Goal: Complete application form

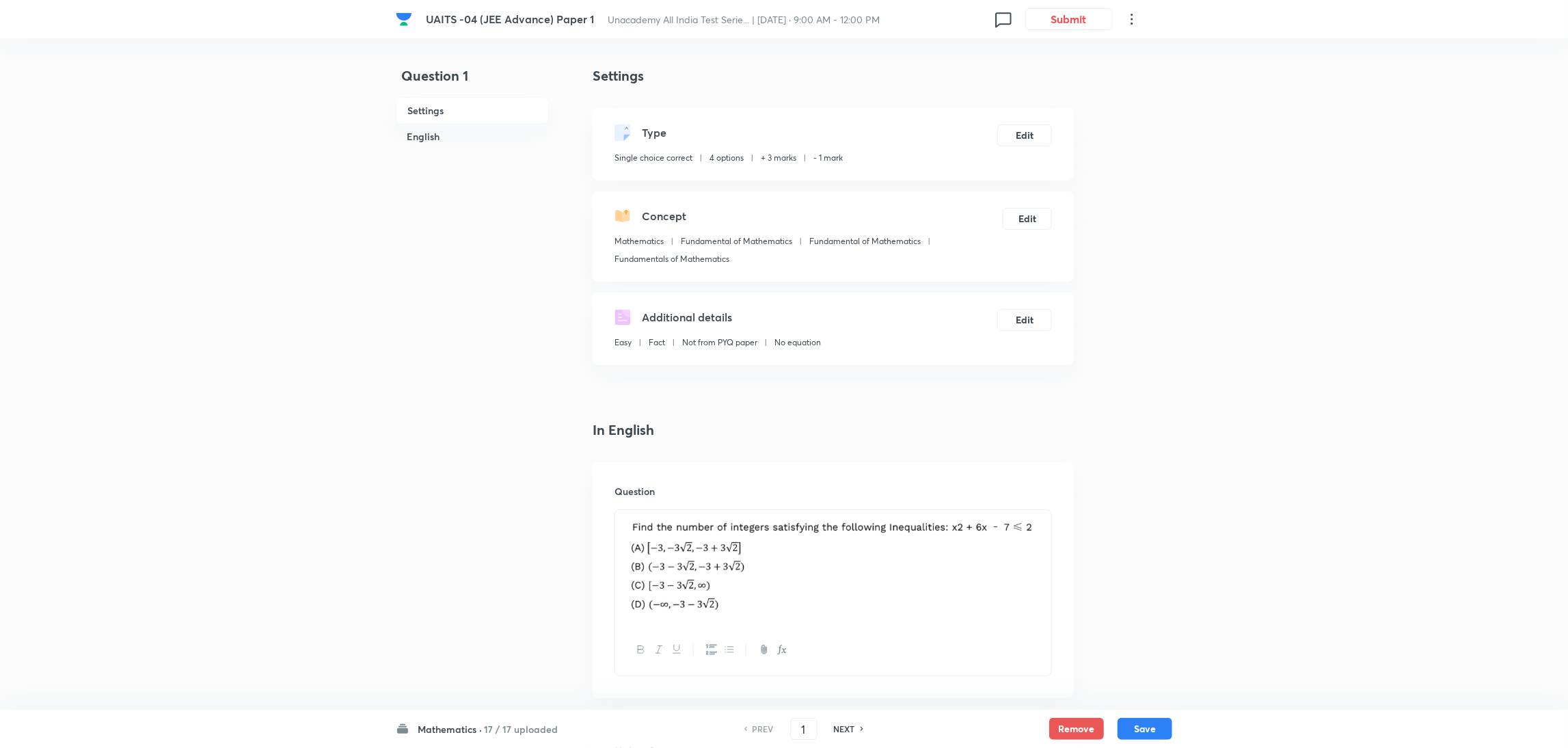
click at [860, 724] on div "NEXT" at bounding box center [847, 729] width 36 height 12
type input "2"
checkbox input "true"
click at [860, 724] on div "NEXT" at bounding box center [847, 729] width 36 height 12
type input "3"
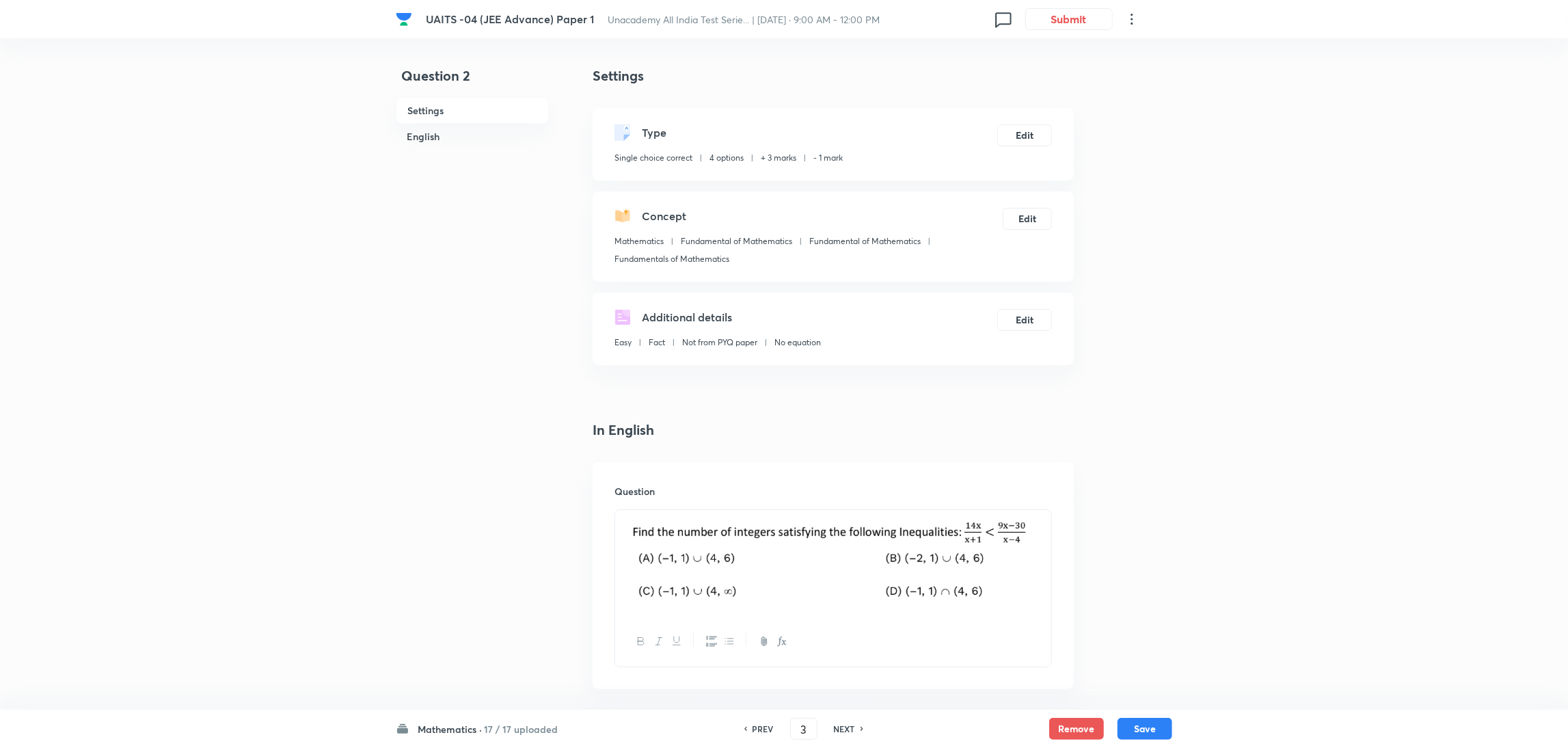
checkbox input "false"
checkbox input "true"
click at [860, 724] on div "NEXT" at bounding box center [847, 729] width 36 height 12
type input "4"
checkbox input "false"
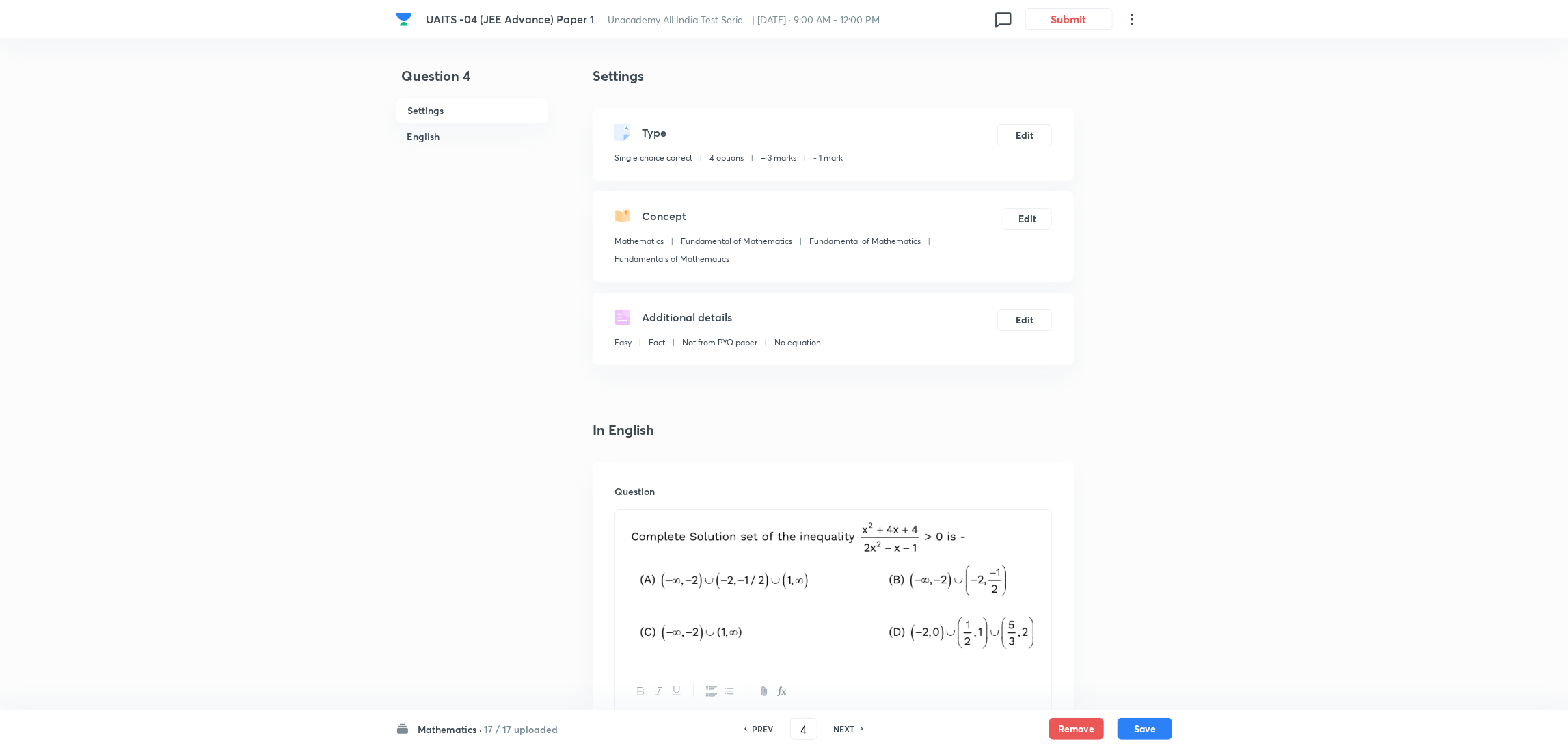
click at [860, 724] on div "NEXT" at bounding box center [847, 729] width 36 height 12
checkbox input "false"
type input "5"
checkbox input "true"
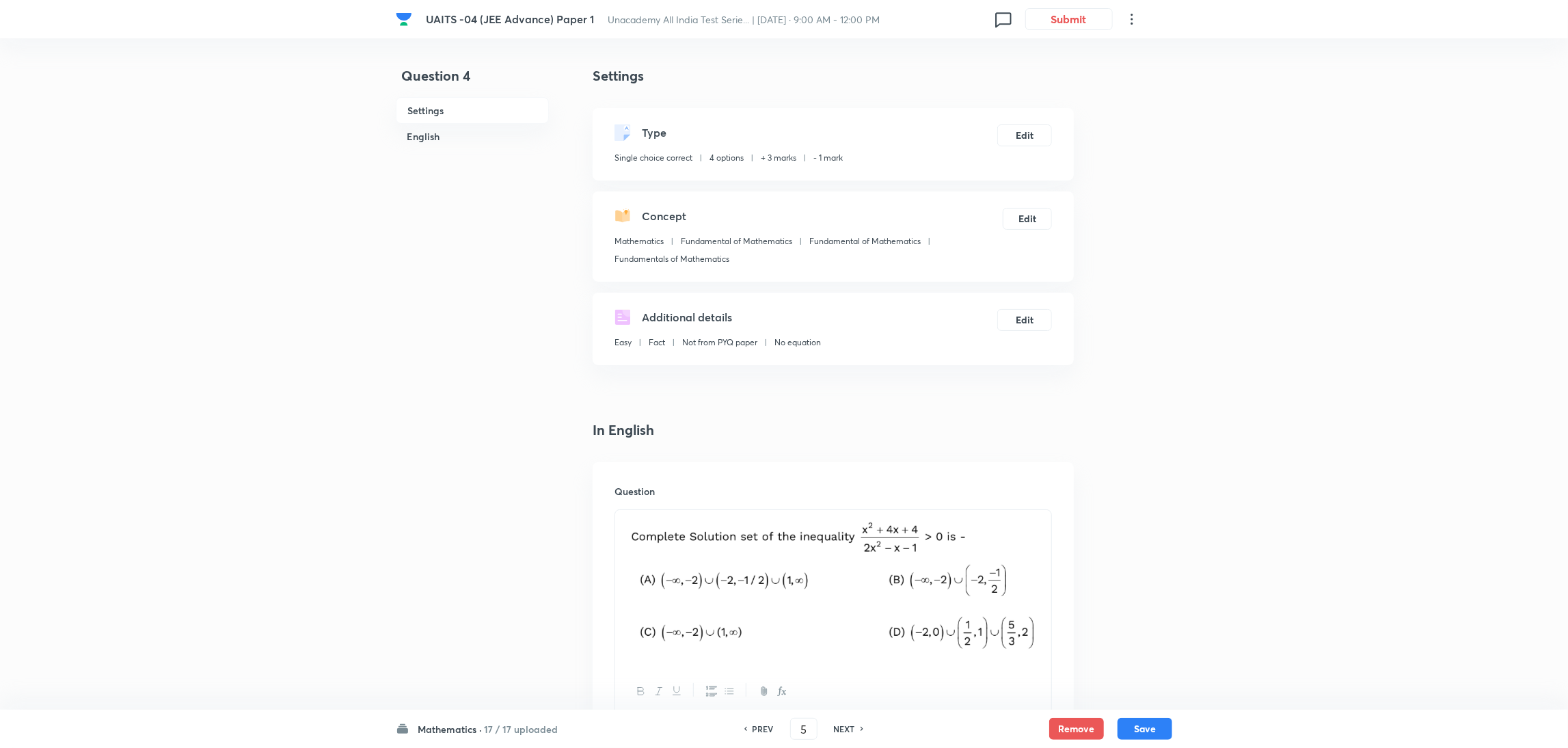
checkbox input "true"
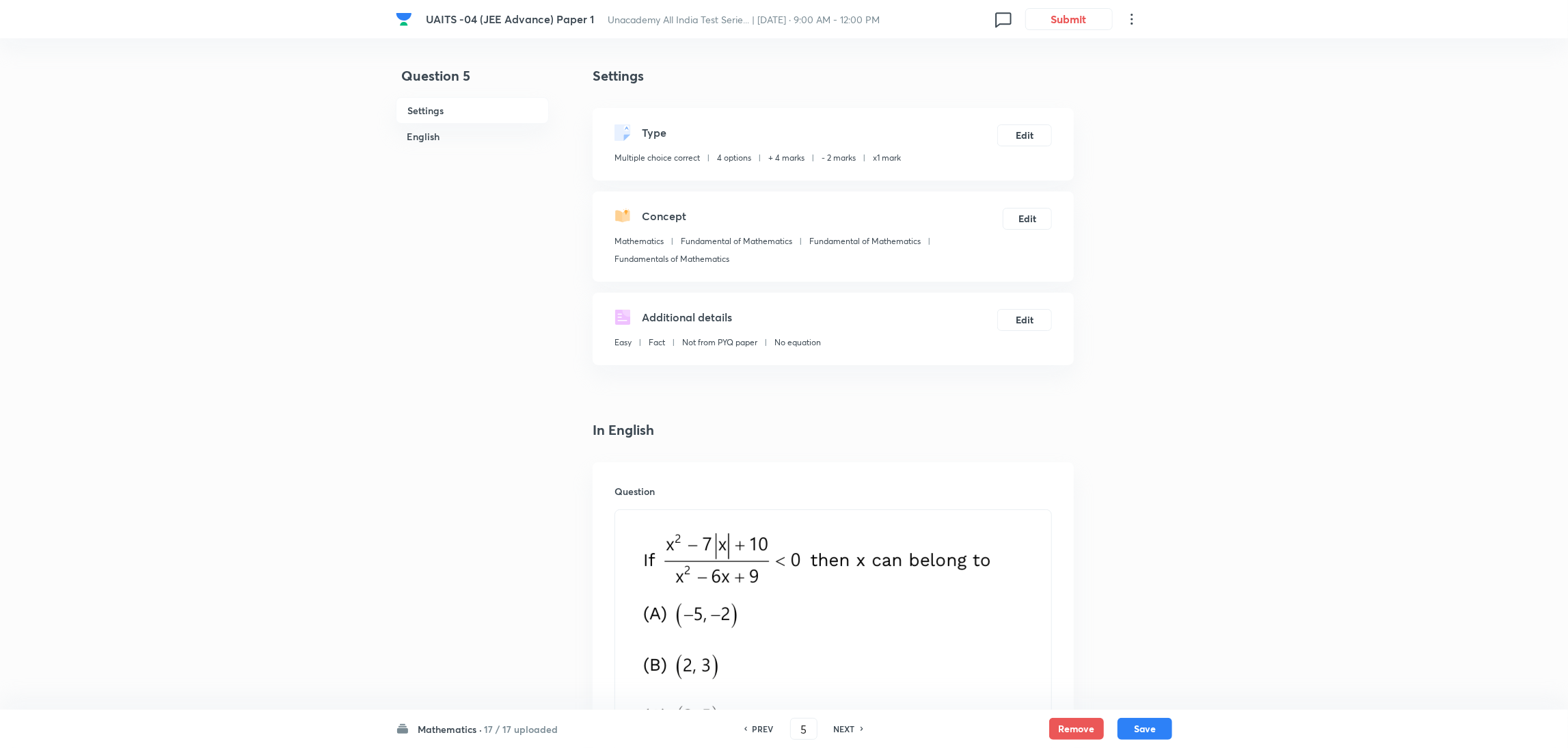
click at [848, 727] on h6 "NEXT" at bounding box center [845, 729] width 21 height 12
type input "6"
checkbox input "false"
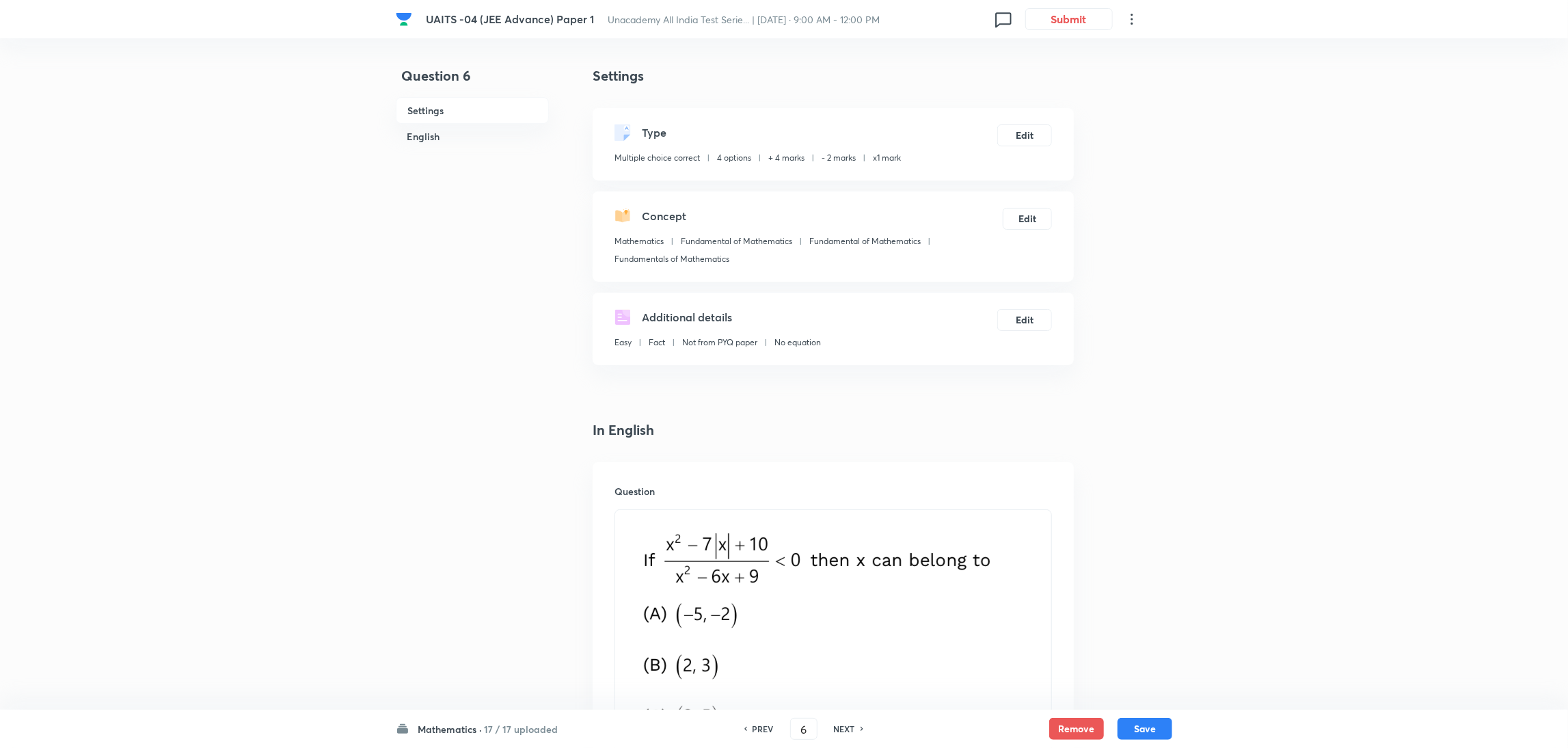
checkbox input "false"
checkbox input "true"
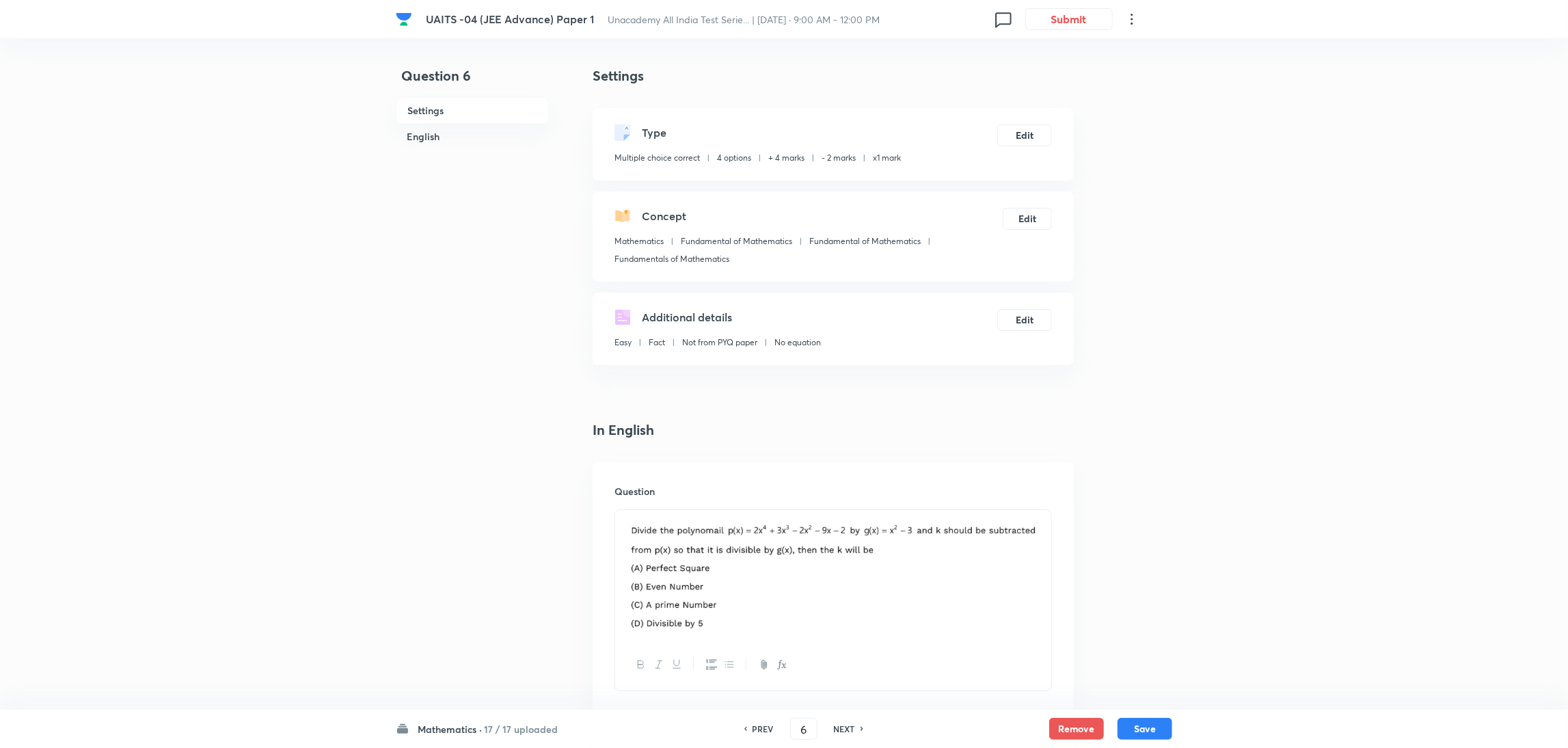
click at [848, 727] on h6 "NEXT" at bounding box center [845, 729] width 21 height 12
type input "7"
checkbox input "false"
checkbox input "true"
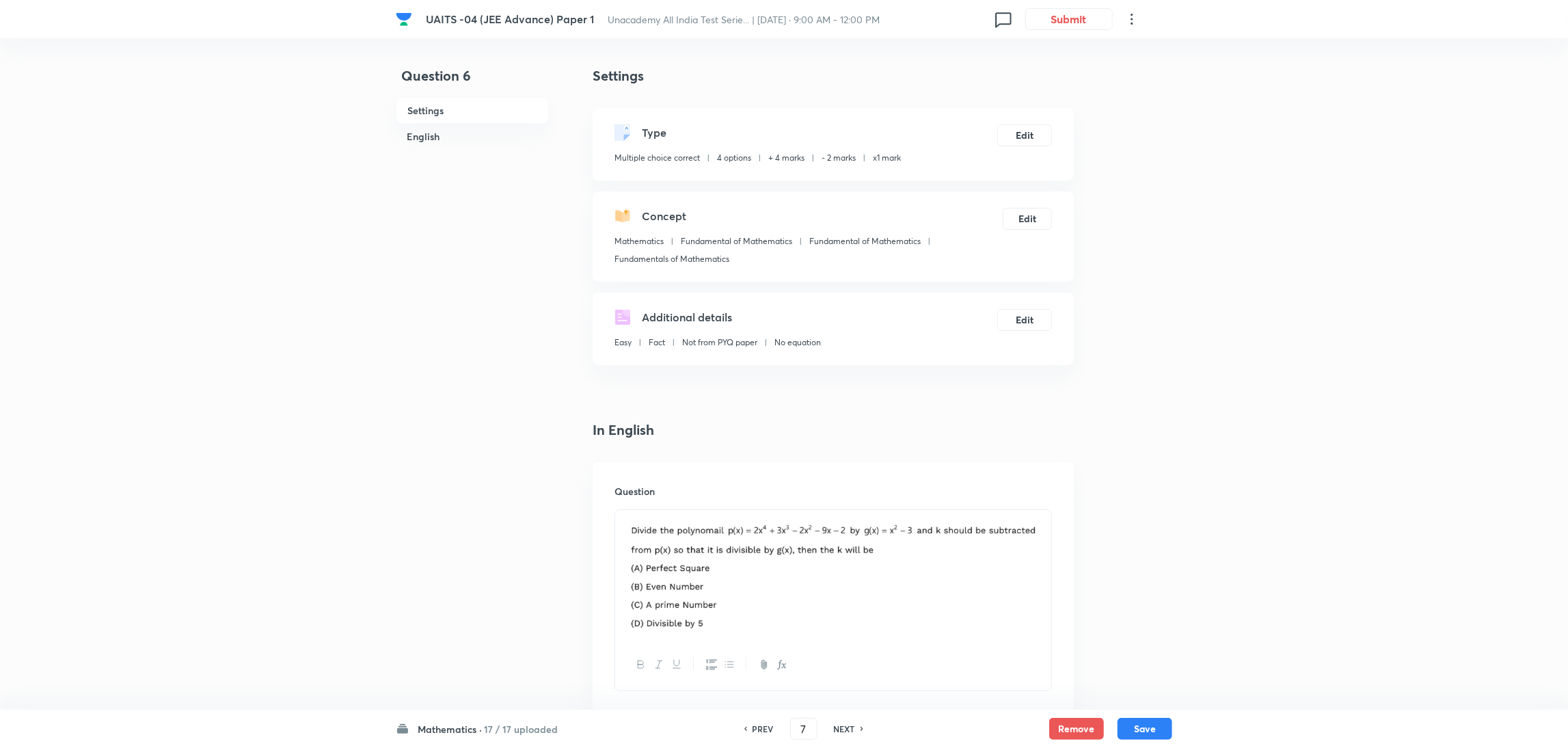
checkbox input "true"
click at [848, 727] on h6 "NEXT" at bounding box center [845, 729] width 21 height 12
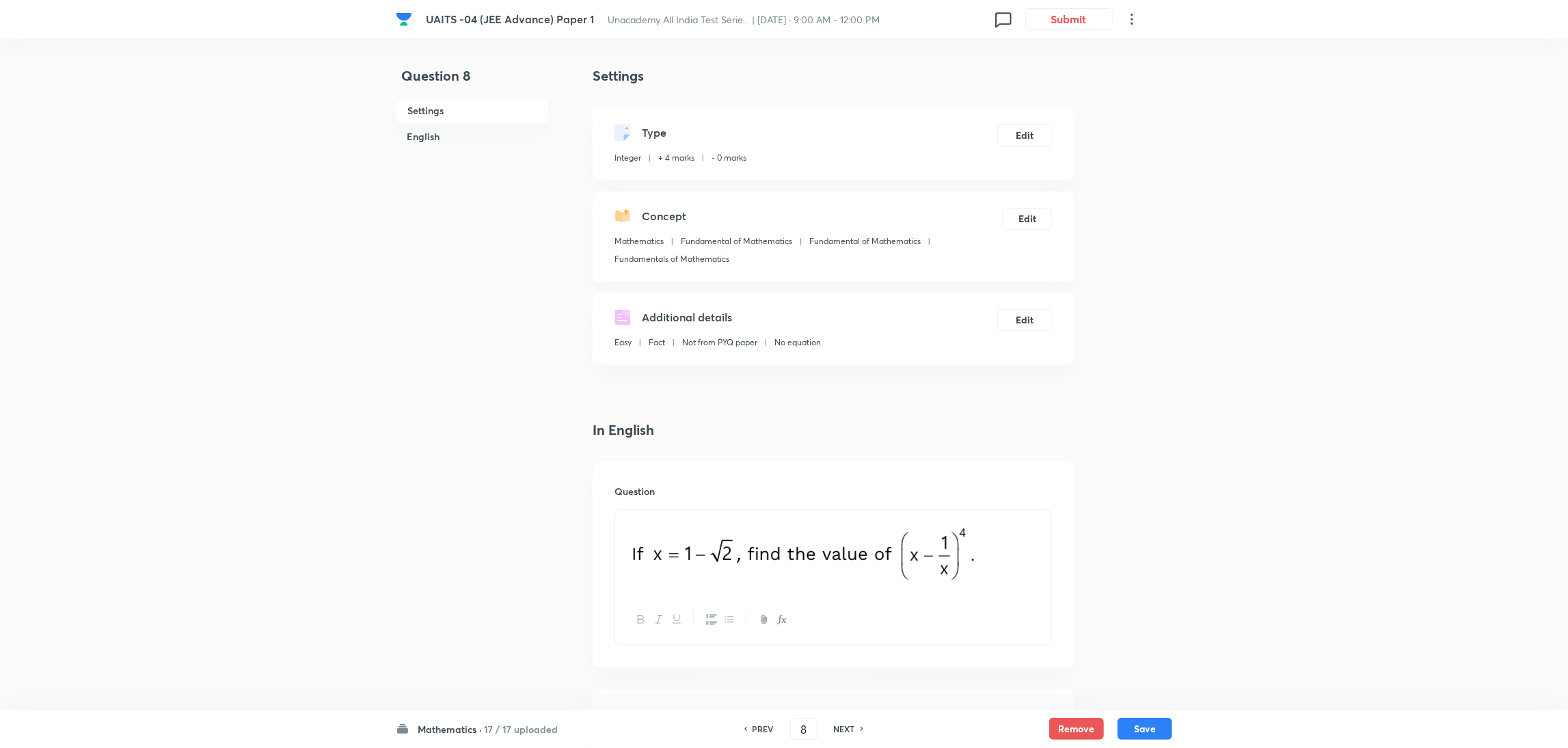
click at [848, 727] on h6 "NEXT" at bounding box center [845, 729] width 21 height 12
type input "9"
type input "14"
click at [848, 727] on h6 "NEXT" at bounding box center [845, 729] width 21 height 12
type input "10"
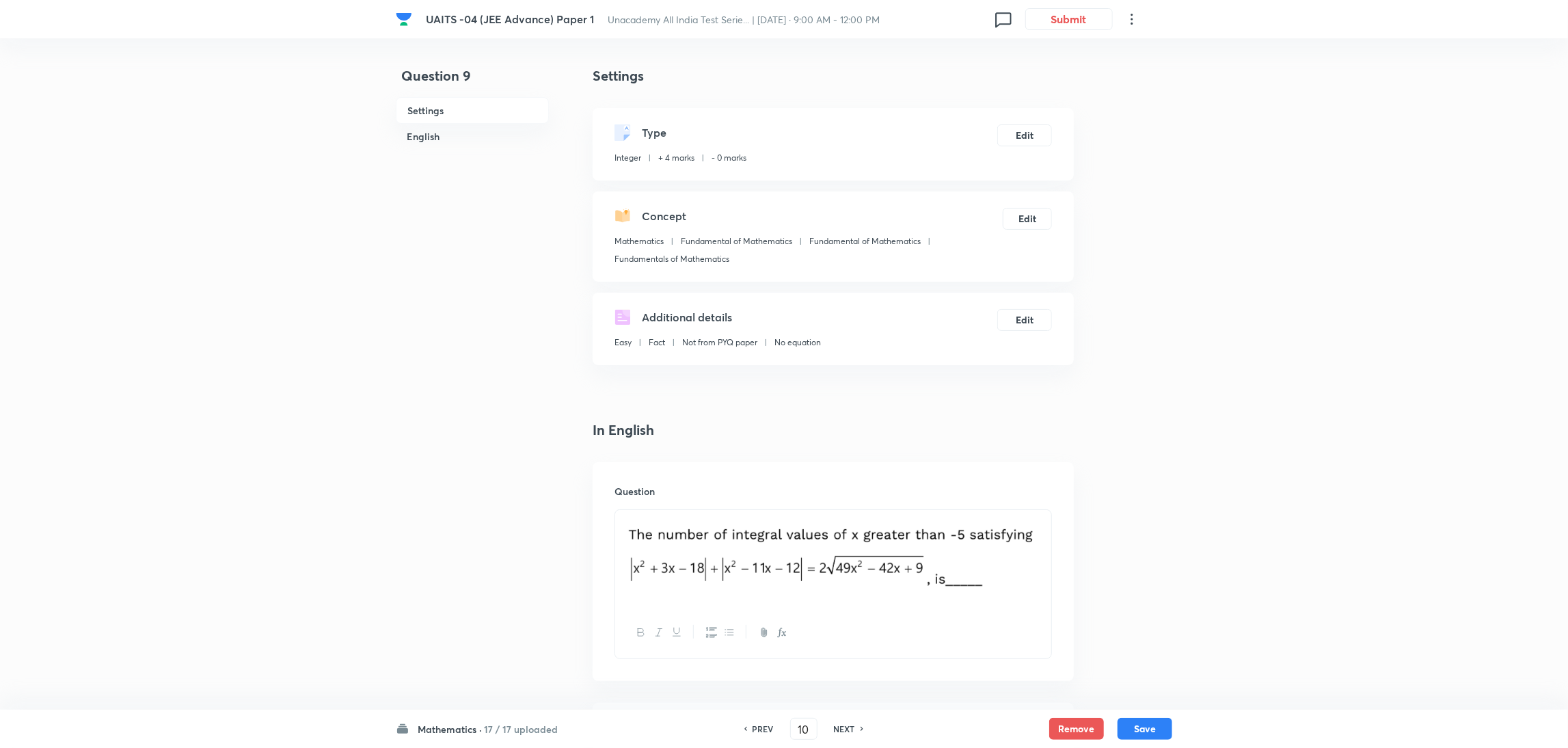
type input "8"
click at [848, 727] on h6 "NEXT" at bounding box center [845, 729] width 21 height 12
type input "11"
type input "1"
click at [848, 727] on h6 "NEXT" at bounding box center [845, 729] width 21 height 12
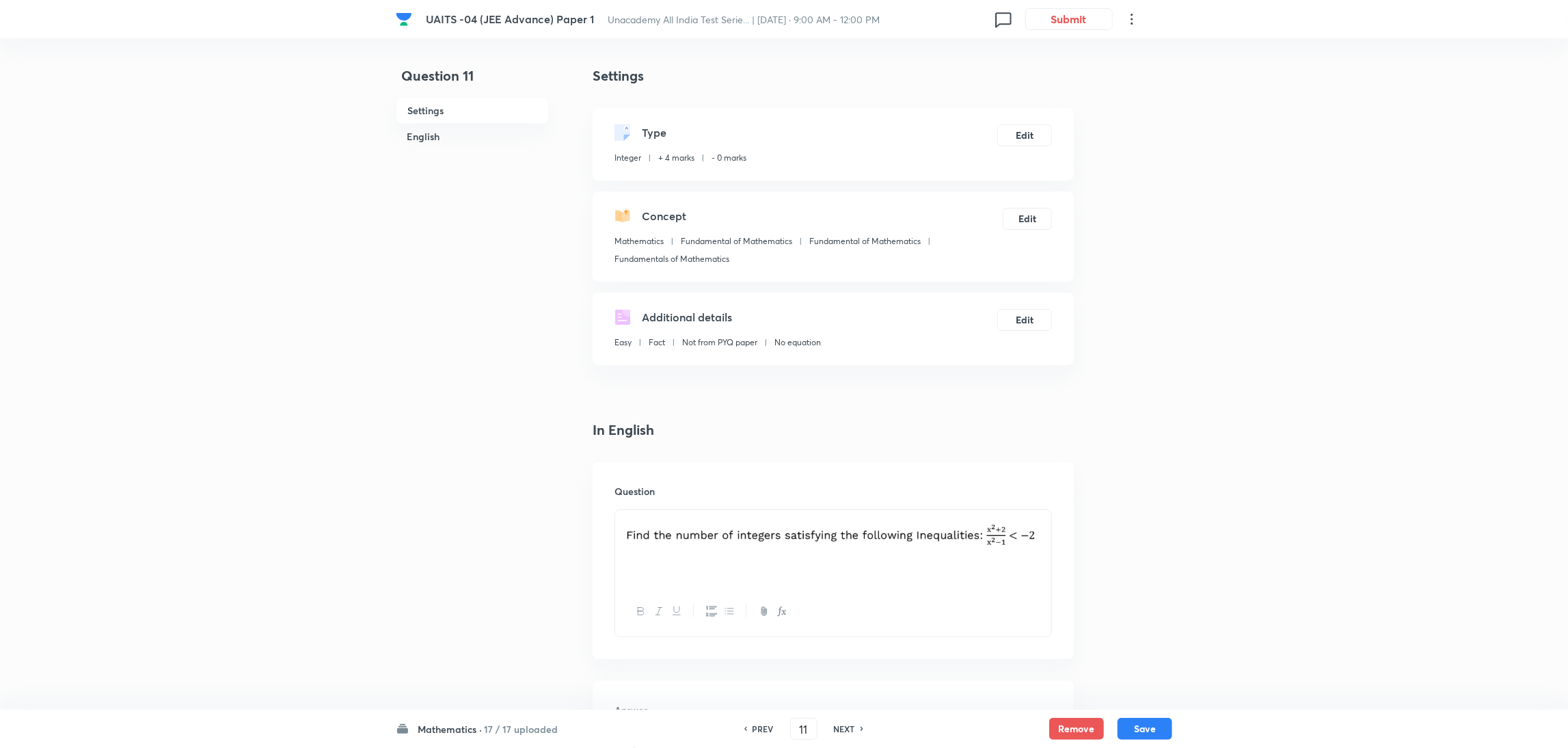
type input "12"
type input "0"
click at [848, 727] on h6 "NEXT" at bounding box center [845, 729] width 21 height 12
type input "13"
type input "1"
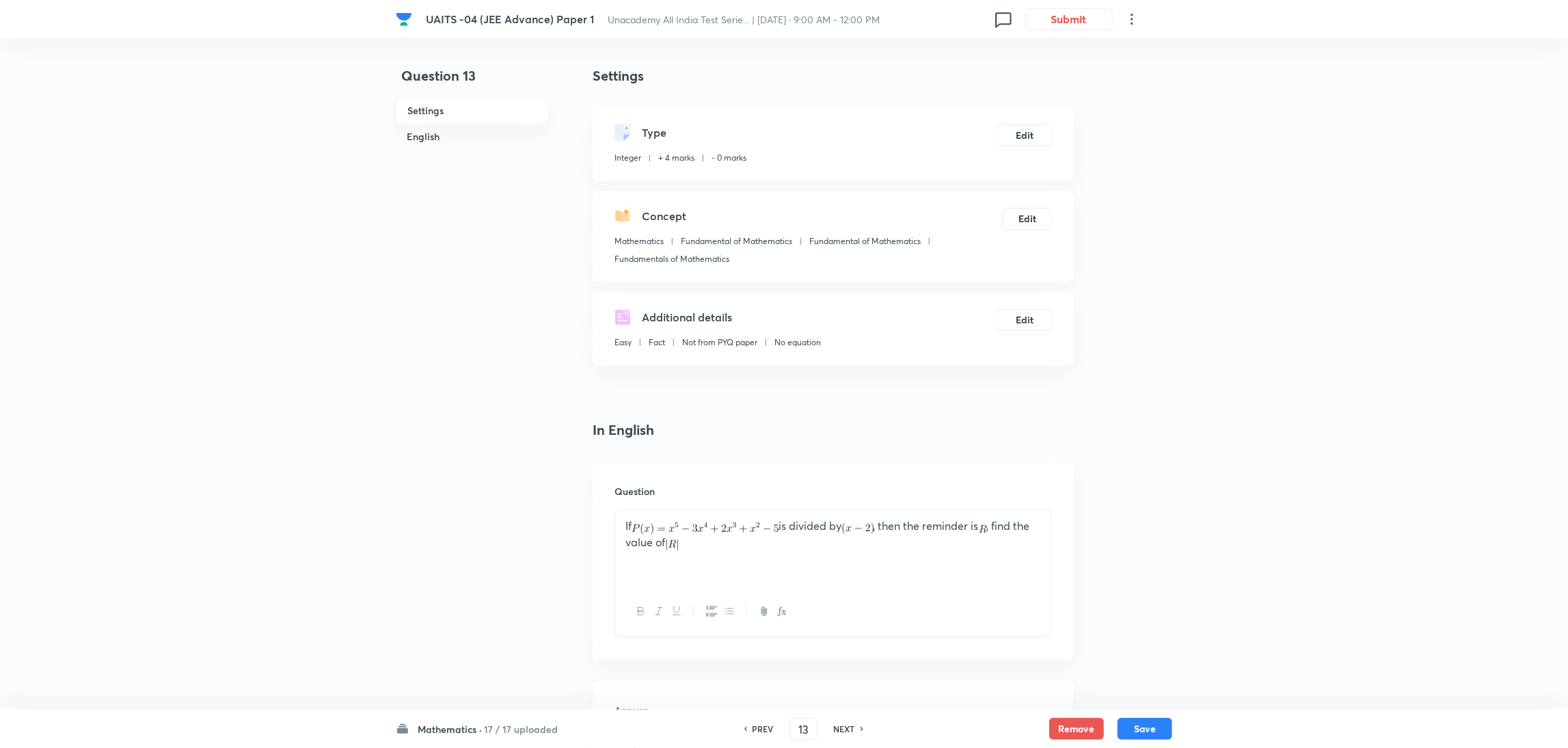
click at [848, 727] on h6 "NEXT" at bounding box center [845, 729] width 21 height 12
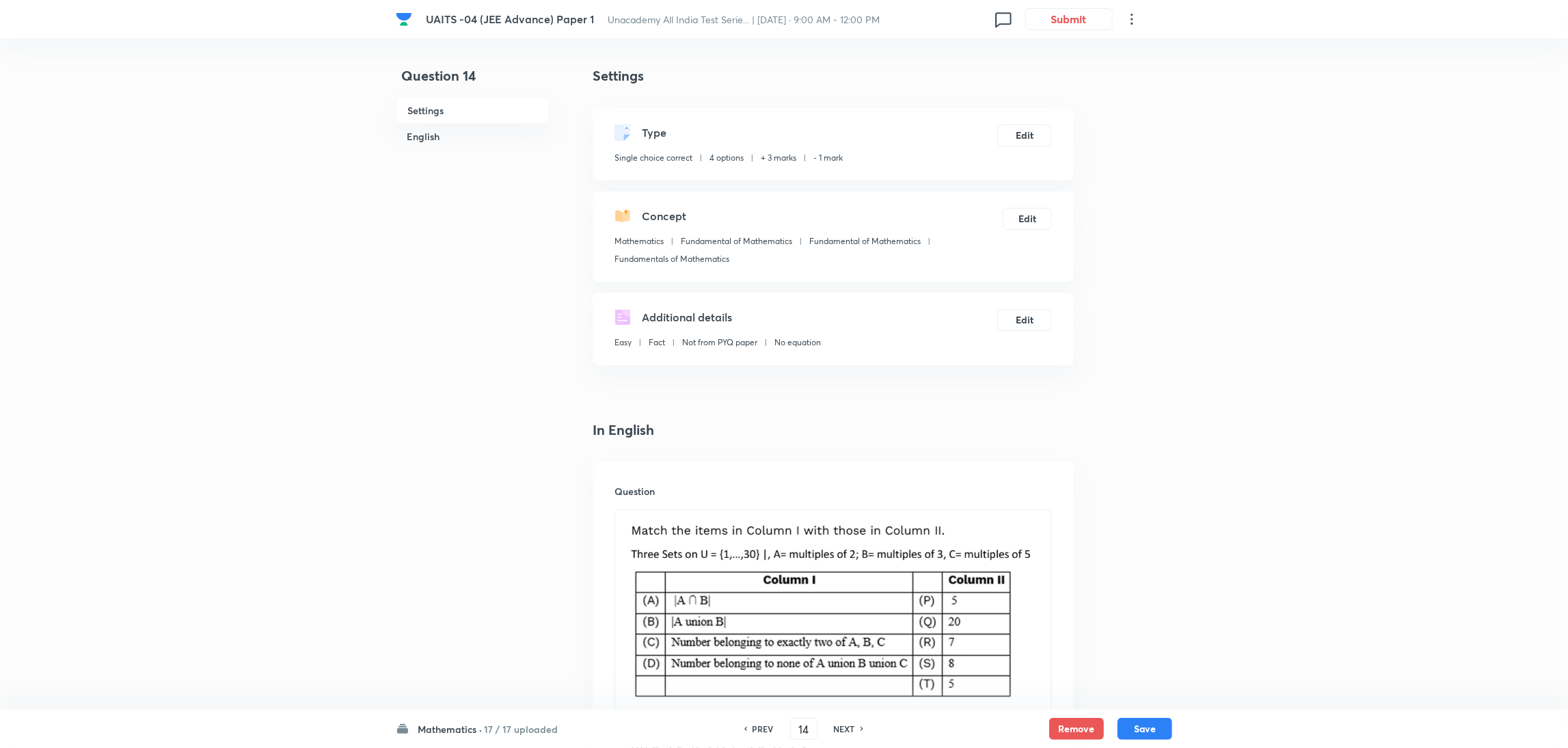
click at [848, 727] on h6 "NEXT" at bounding box center [845, 729] width 21 height 12
type input "15"
checkbox input "false"
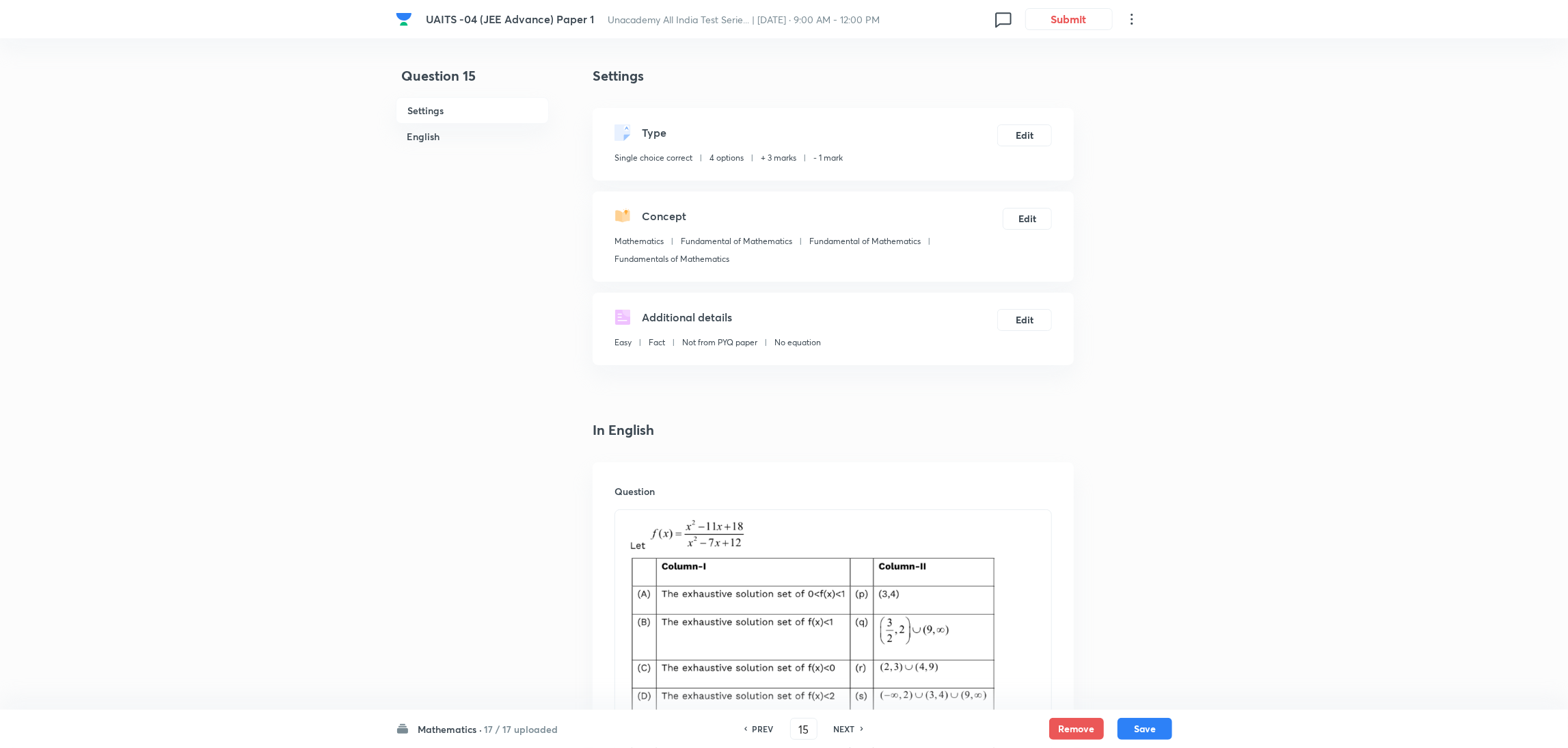
checkbox input "true"
click at [848, 727] on h6 "NEXT" at bounding box center [845, 729] width 21 height 12
type input "16"
checkbox input "true"
click at [848, 727] on h6 "NEXT" at bounding box center [845, 729] width 21 height 12
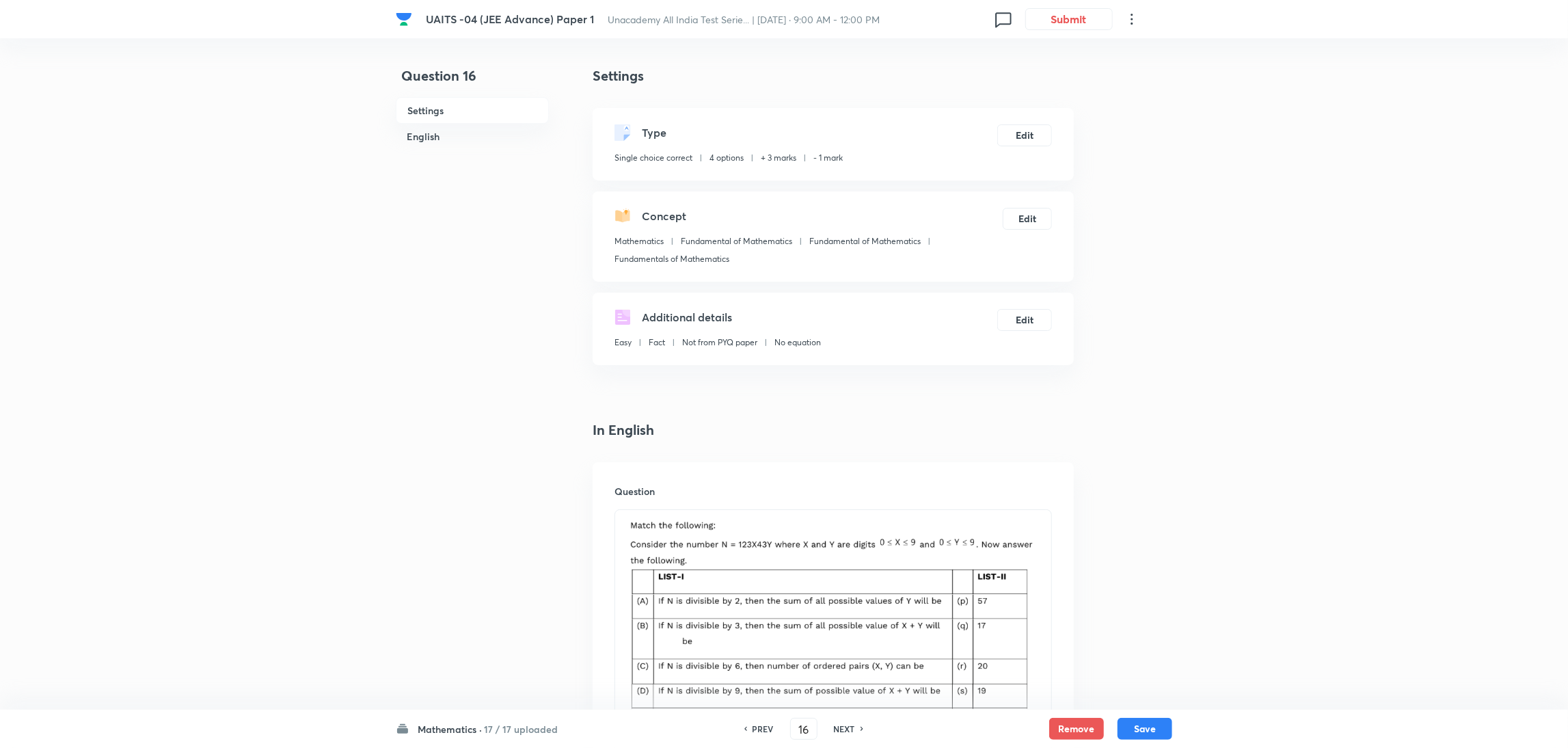
type input "17"
checkbox input "false"
checkbox input "true"
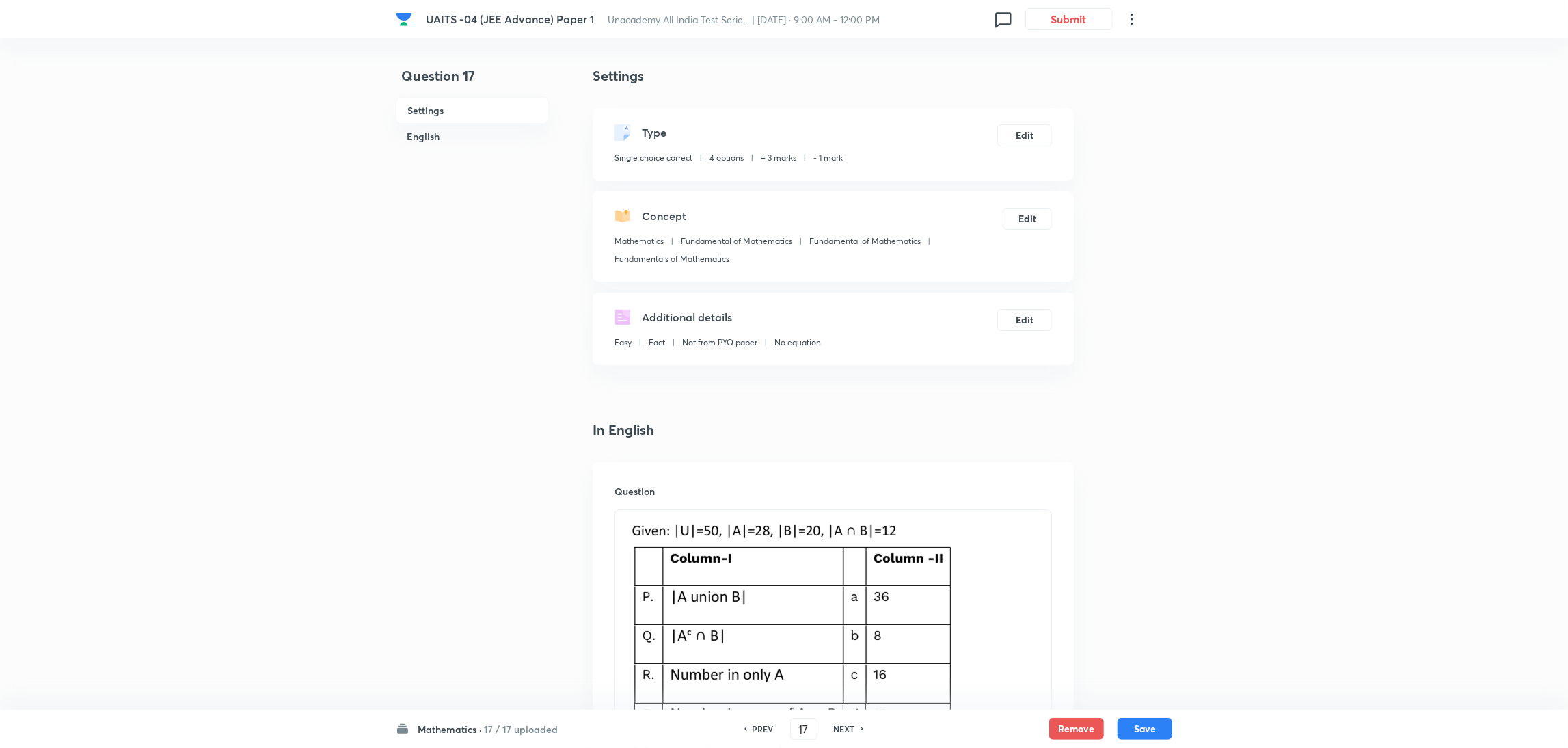
click at [848, 727] on h6 "NEXT" at bounding box center [845, 729] width 21 height 12
type input "18"
checkbox input "true"
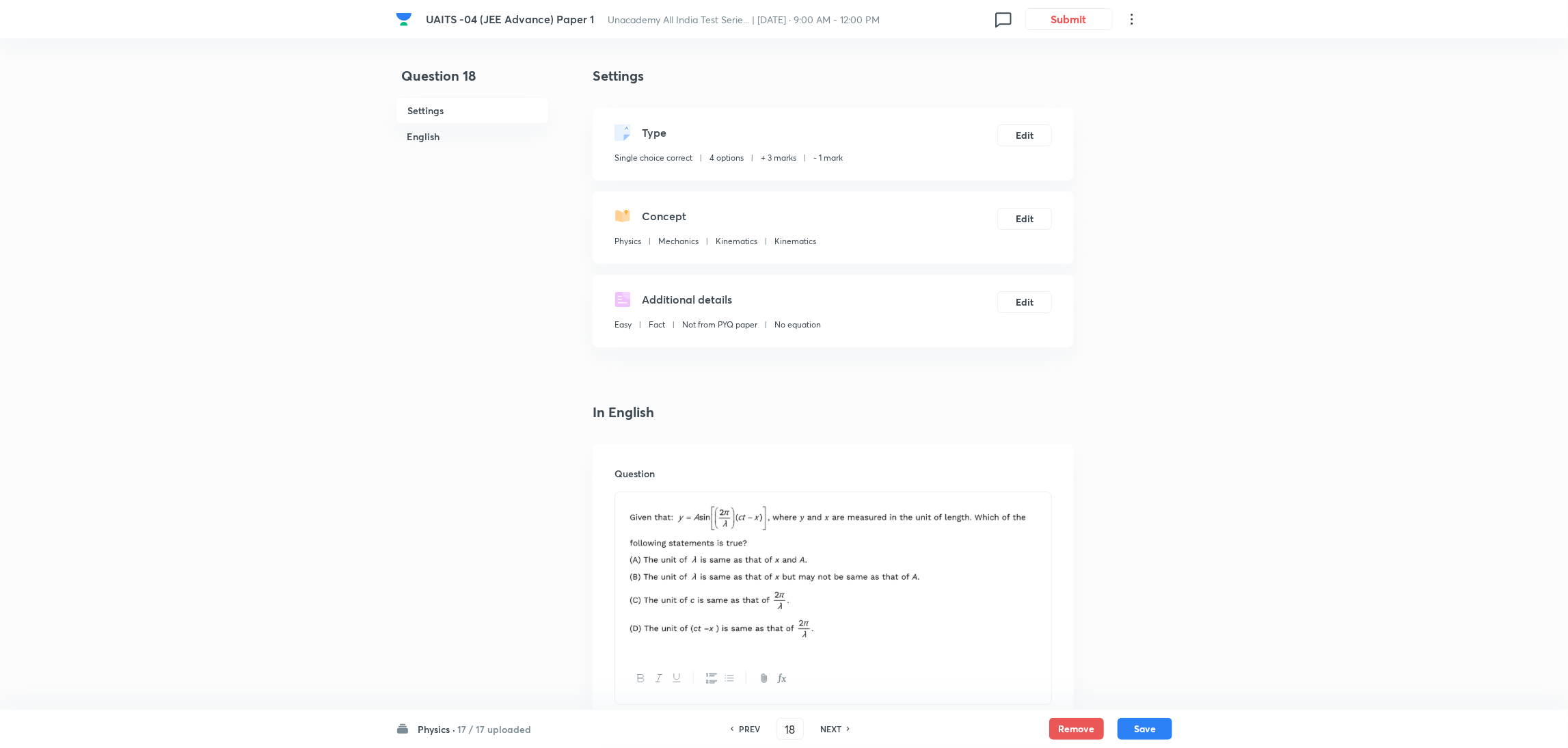
click at [848, 727] on icon at bounding box center [849, 729] width 4 height 7
type input "19"
checkbox input "false"
checkbox input "true"
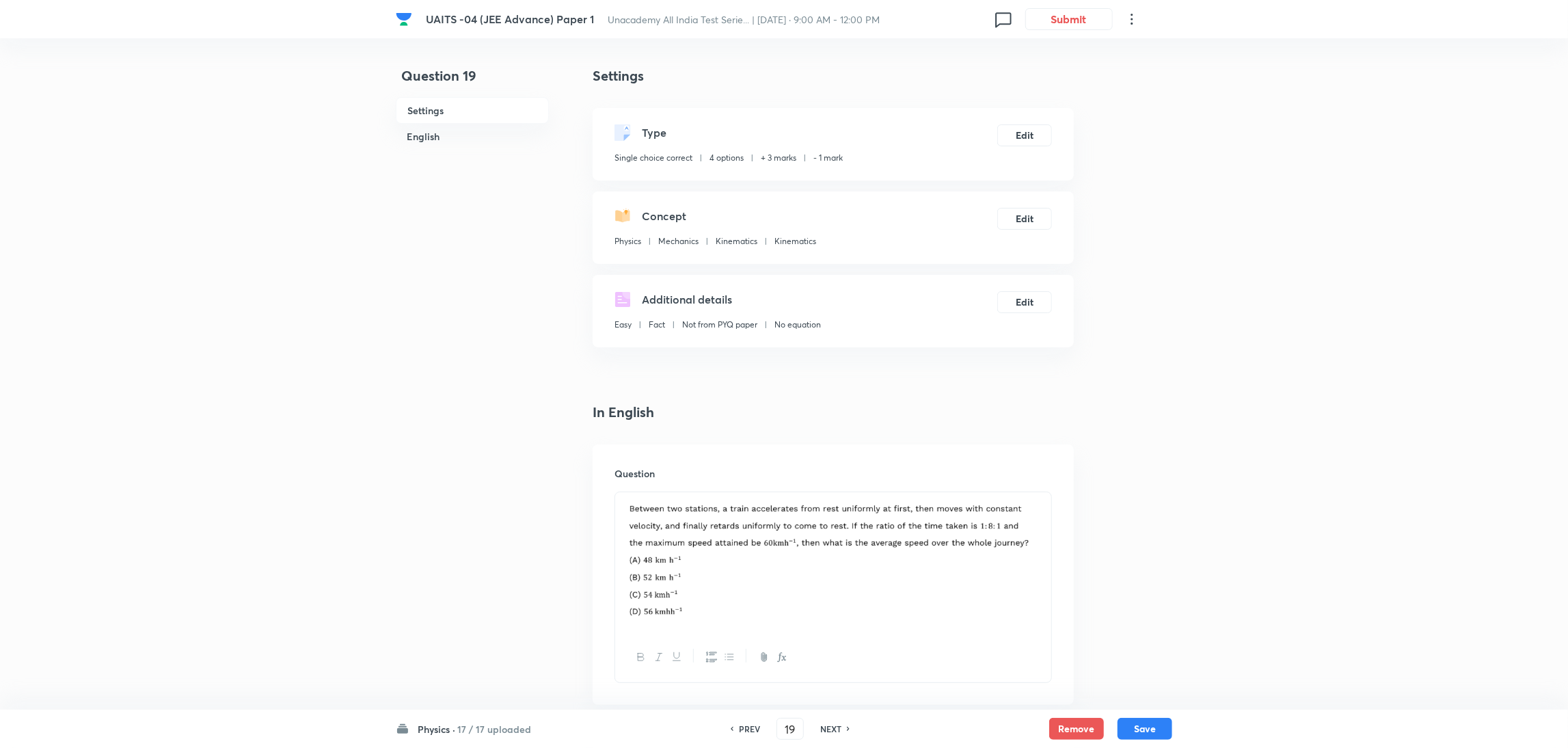
click at [848, 727] on icon at bounding box center [849, 729] width 4 height 7
type input "20"
checkbox input "false"
checkbox input "true"
click at [848, 727] on icon at bounding box center [849, 729] width 4 height 7
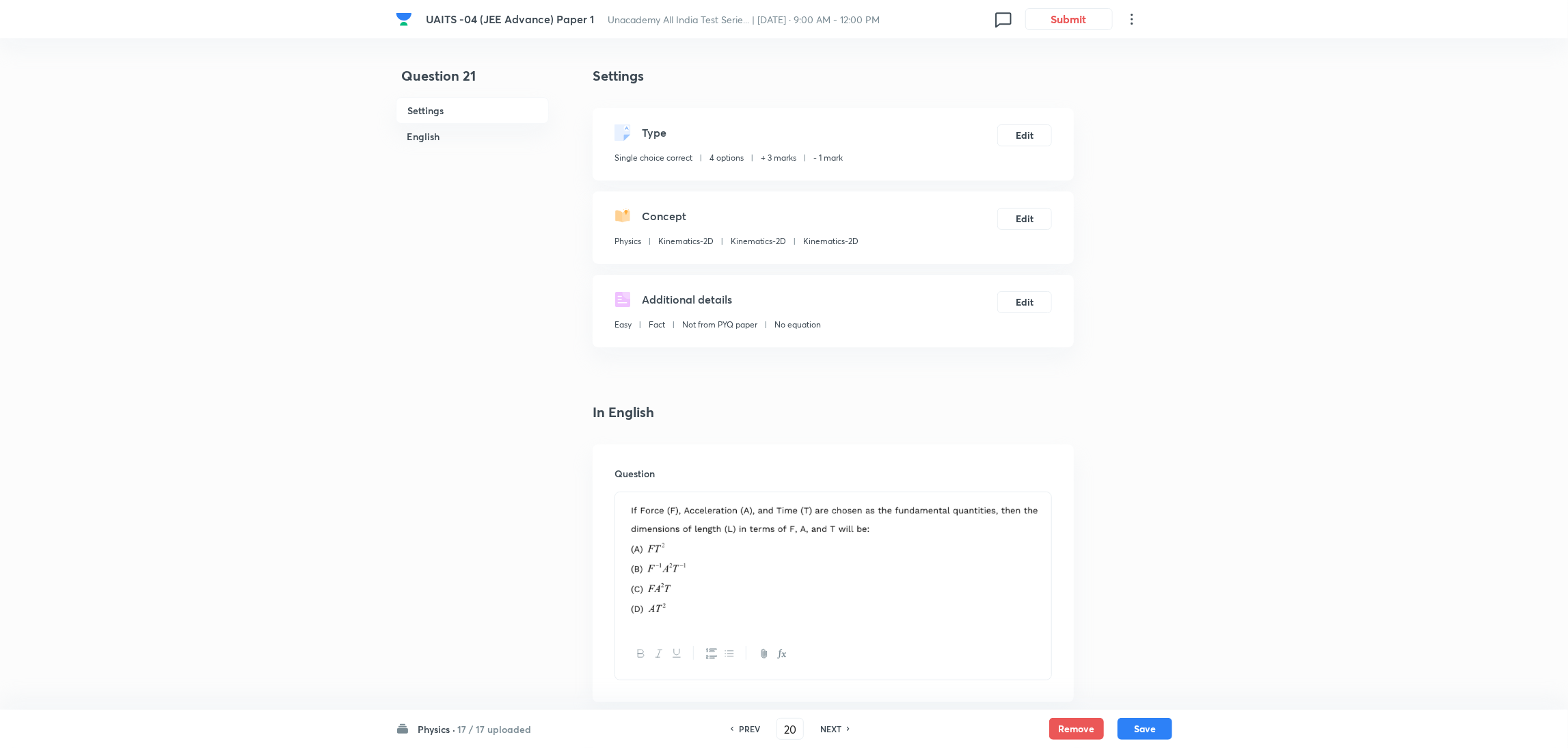
type input "21"
checkbox input "false"
checkbox input "true"
click at [848, 727] on icon at bounding box center [849, 729] width 4 height 7
type input "22"
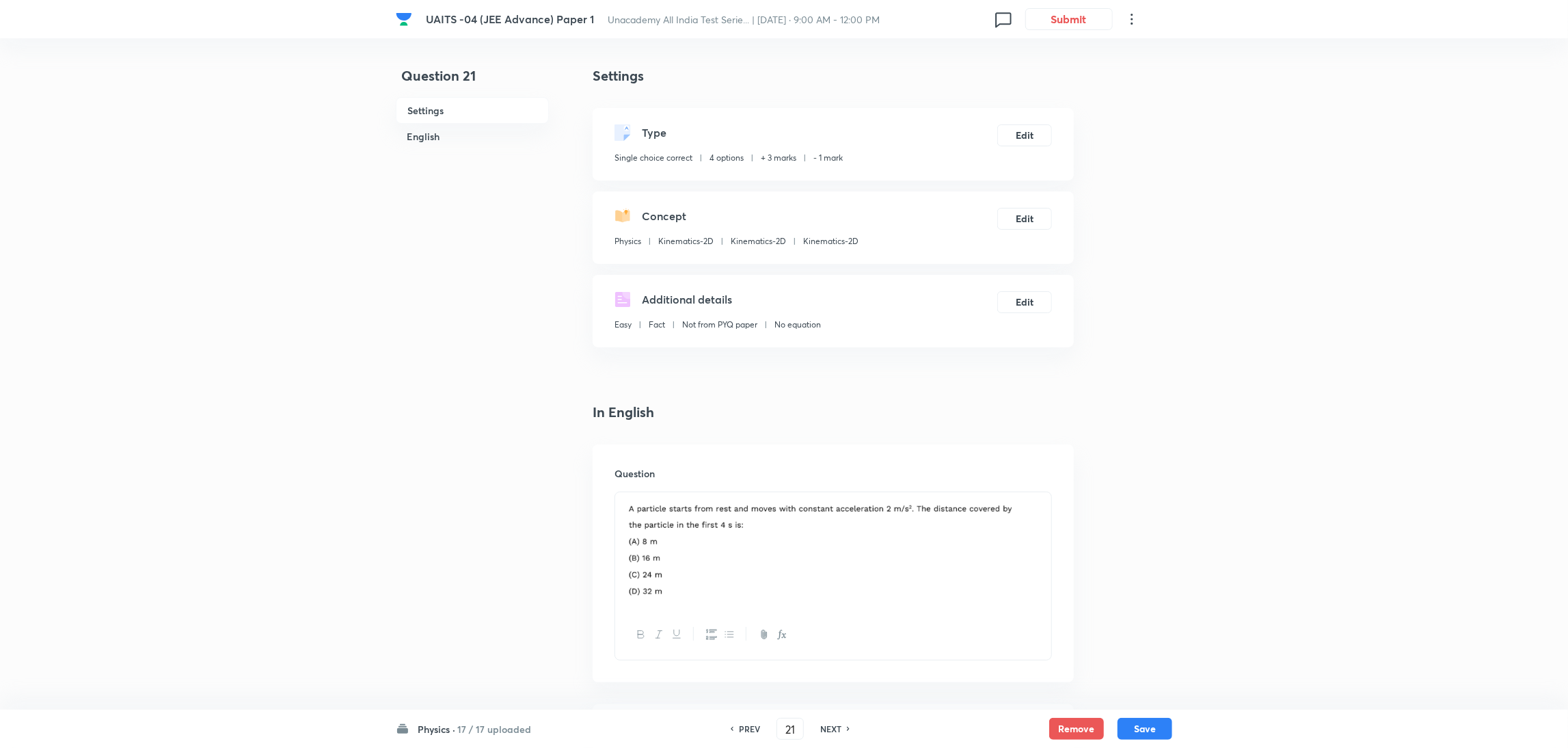
checkbox input "true"
checkbox input "false"
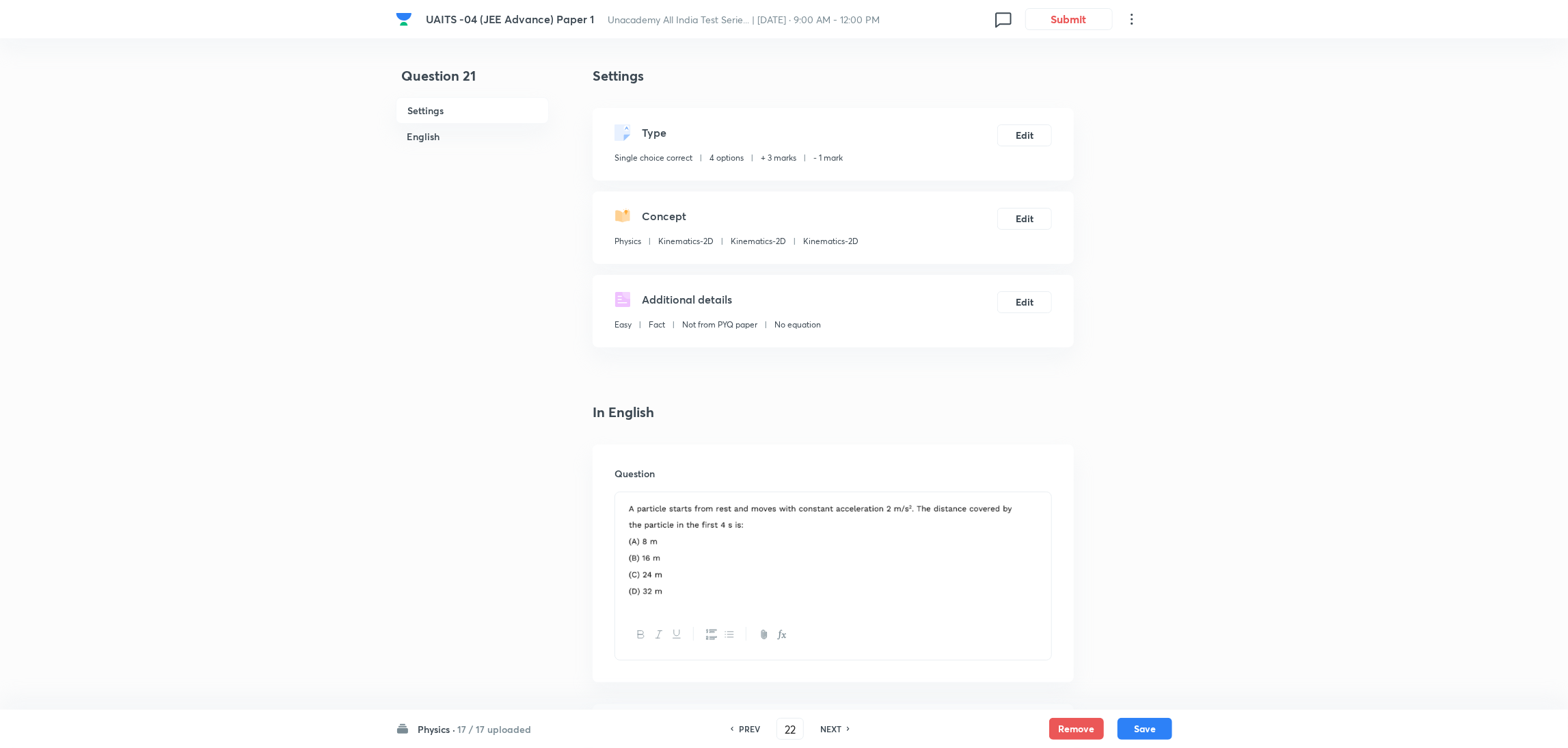
checkbox input "false"
checkbox input "true"
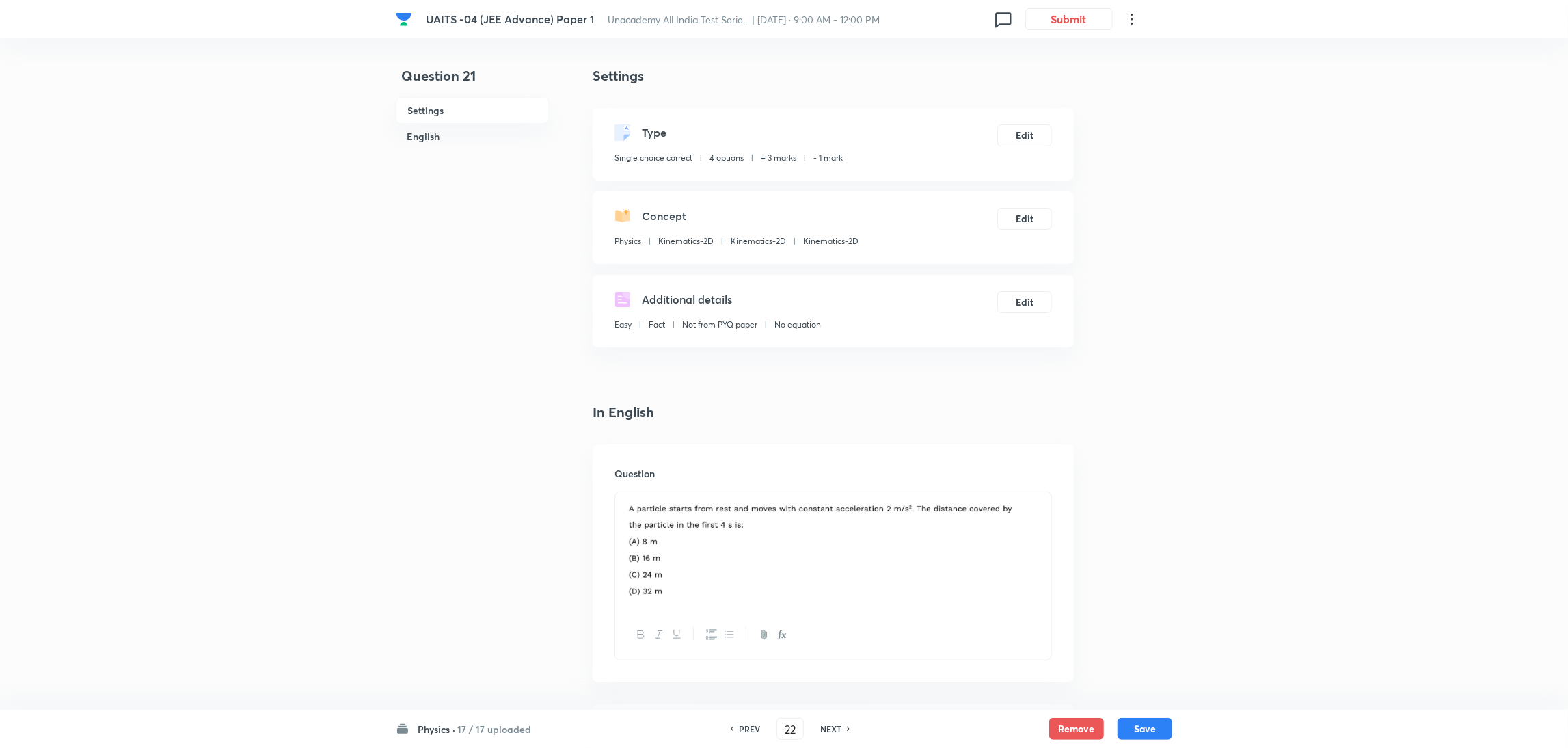
checkbox input "true"
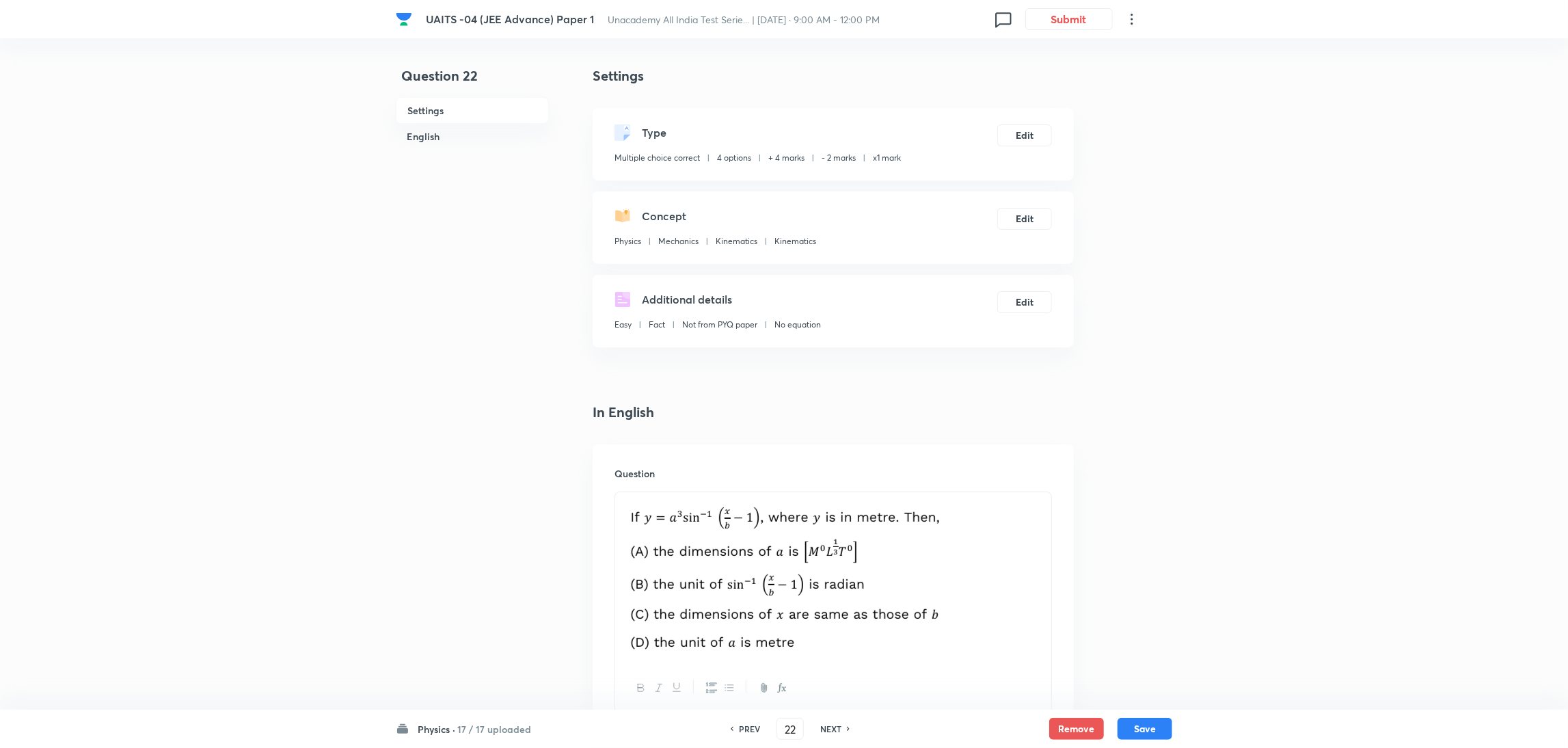
click at [848, 727] on icon at bounding box center [849, 729] width 4 height 7
type input "23"
checkbox input "false"
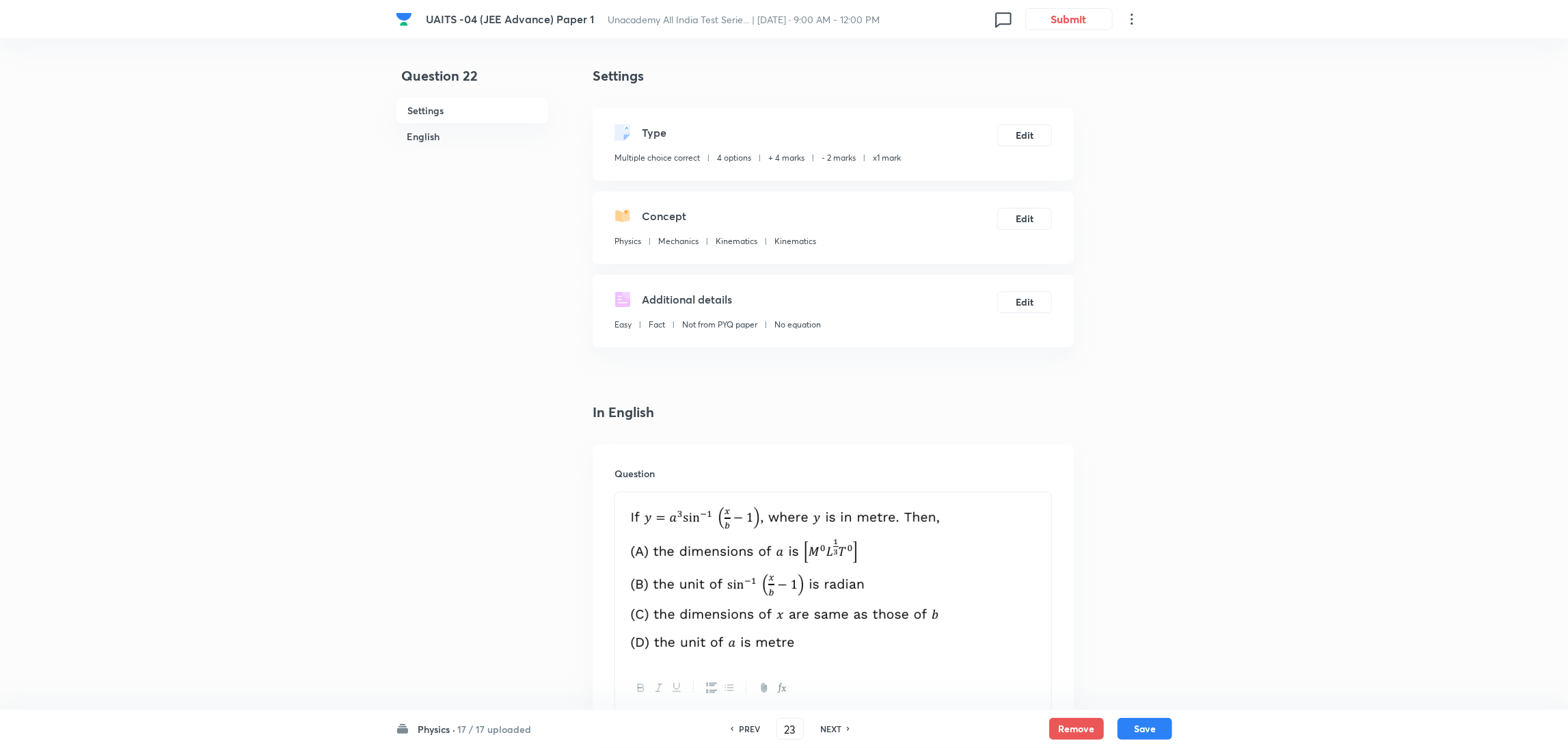
checkbox input "true"
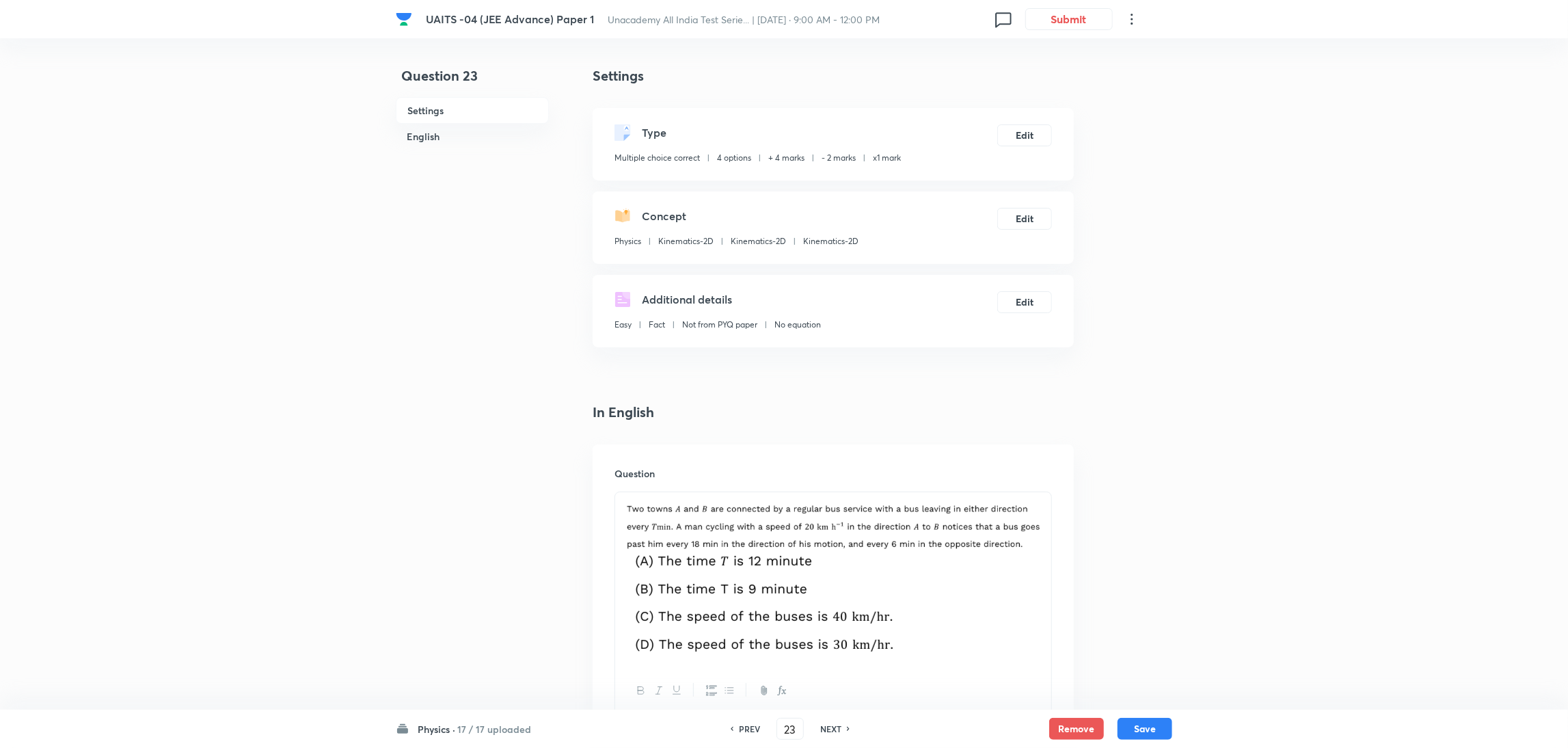
click at [848, 727] on icon at bounding box center [849, 729] width 4 height 7
type input "24"
checkbox input "false"
checkbox input "true"
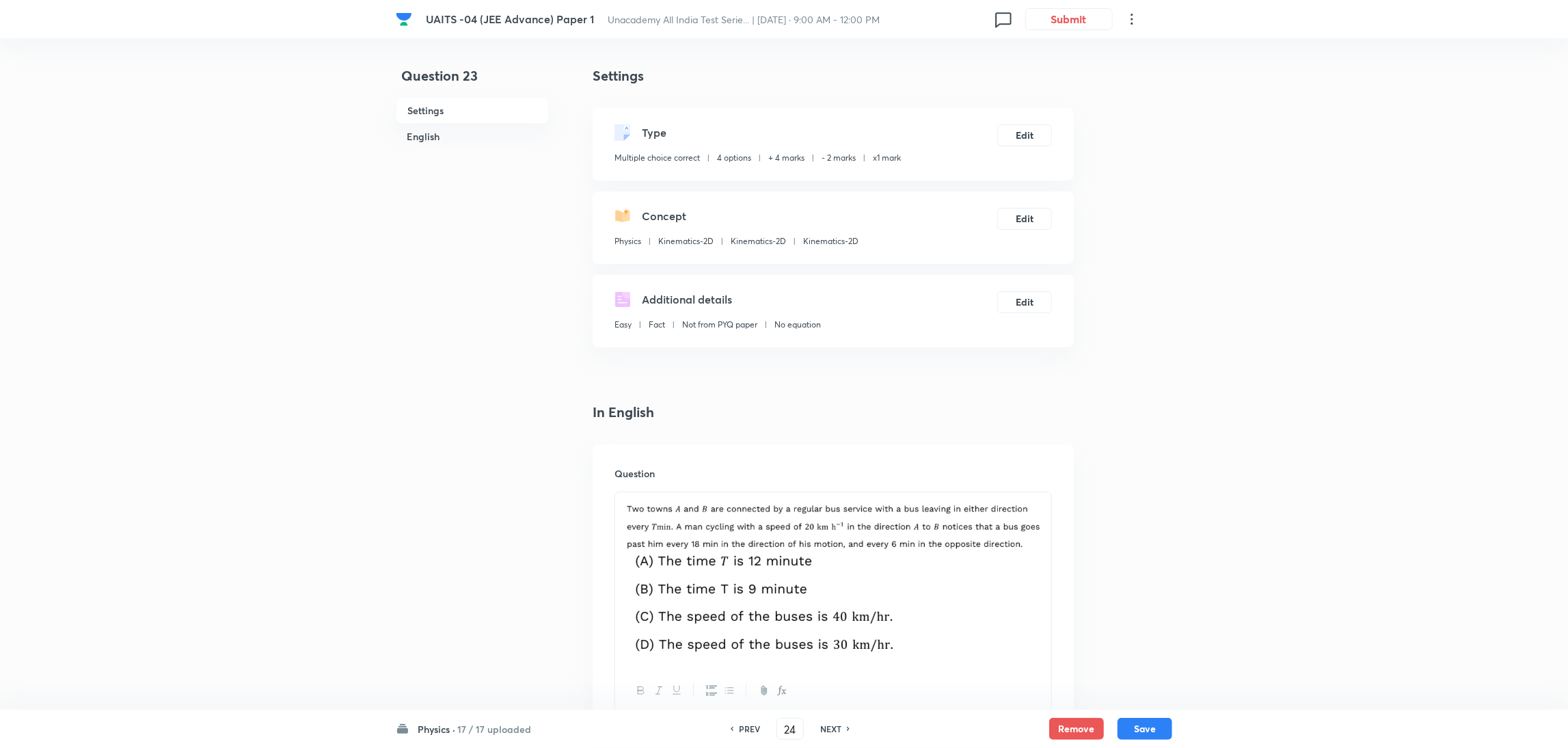
checkbox input "true"
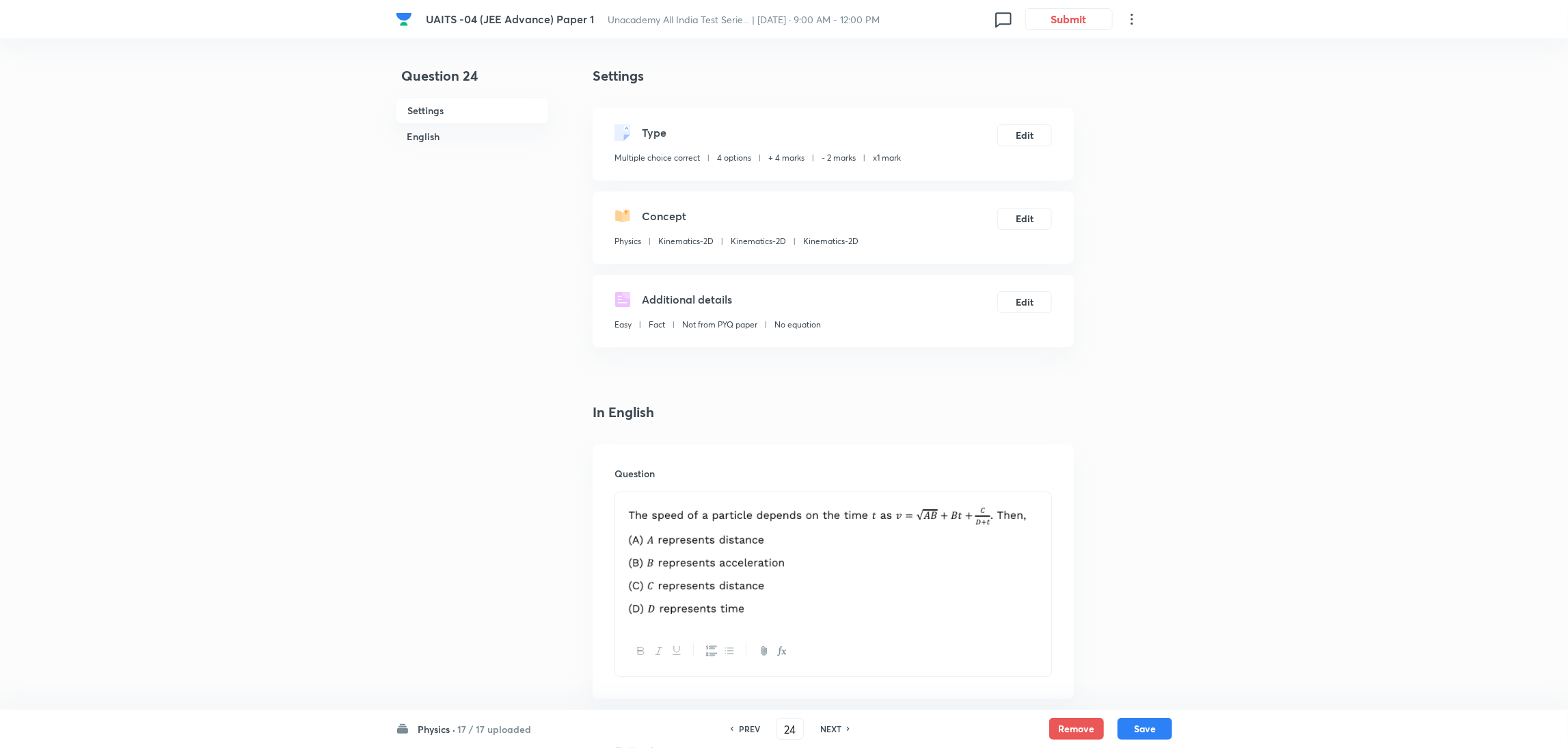
click at [848, 727] on icon at bounding box center [849, 729] width 4 height 7
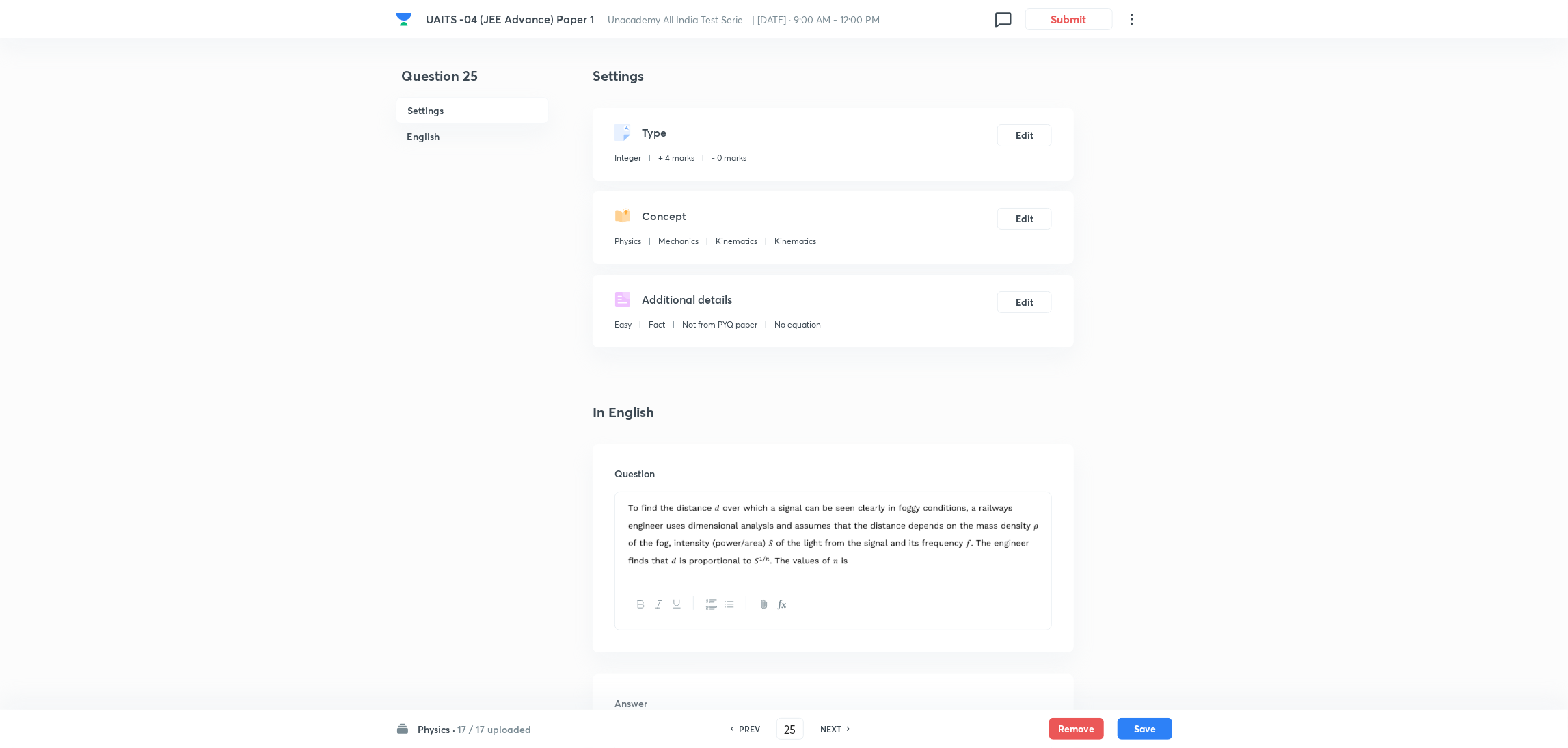
click at [848, 727] on icon at bounding box center [849, 729] width 4 height 7
type input "26"
type input "5"
click at [848, 727] on icon at bounding box center [849, 729] width 4 height 7
type input "27"
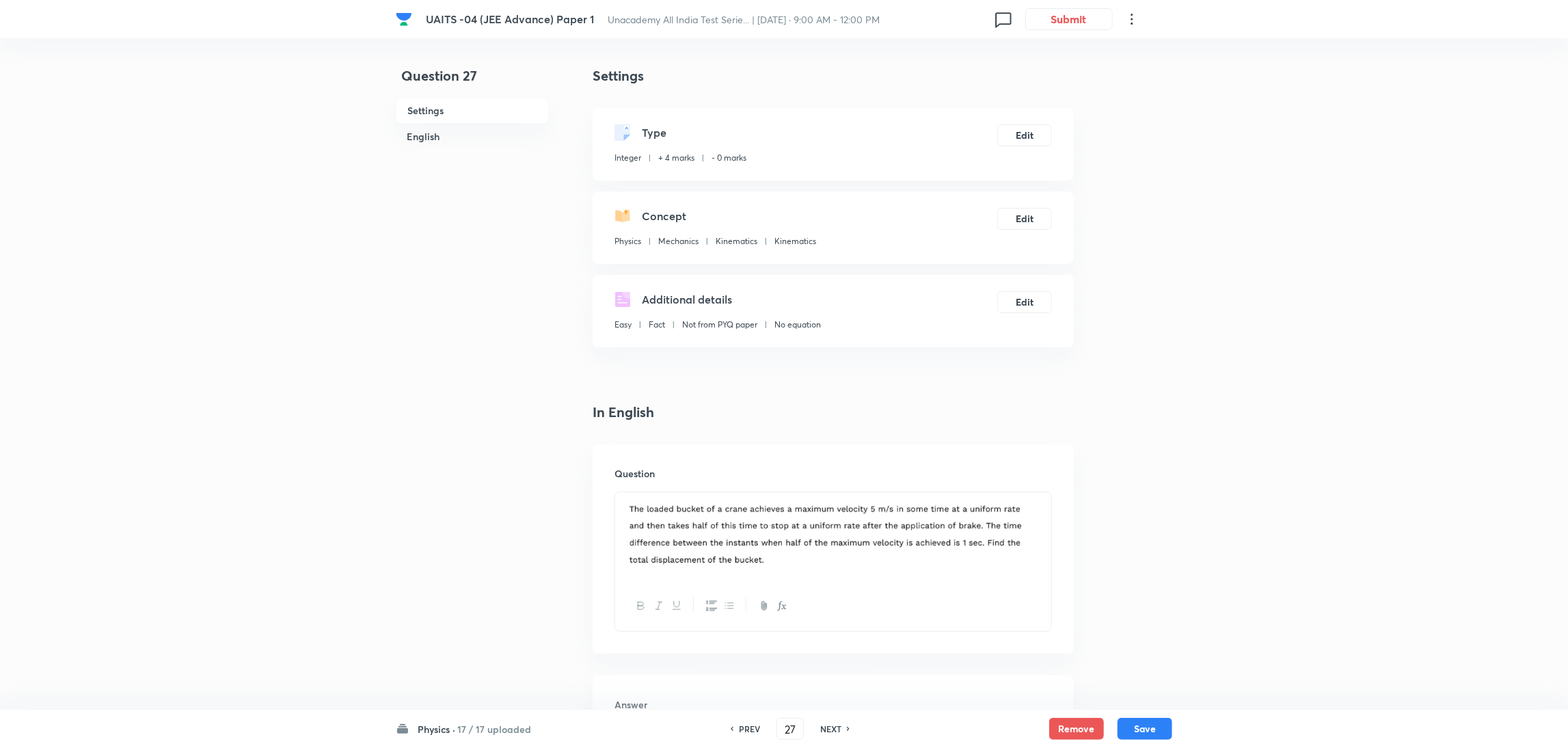
type input "0"
click at [848, 727] on icon at bounding box center [849, 729] width 4 height 7
type input "28"
type input "8"
click at [848, 727] on icon at bounding box center [849, 729] width 4 height 7
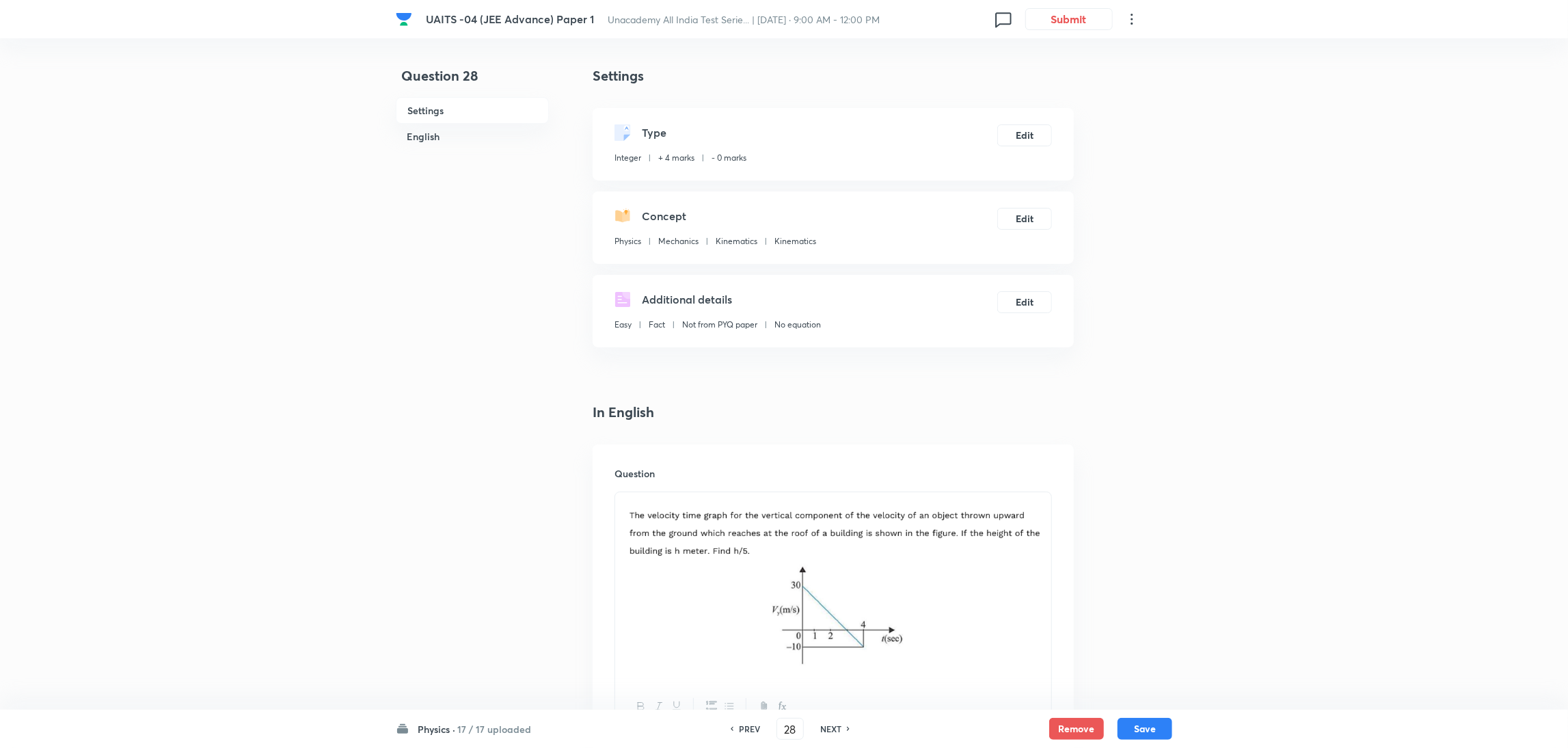
type input "29"
type input "8"
click at [848, 727] on icon at bounding box center [849, 729] width 4 height 7
type input "30"
type input "180"
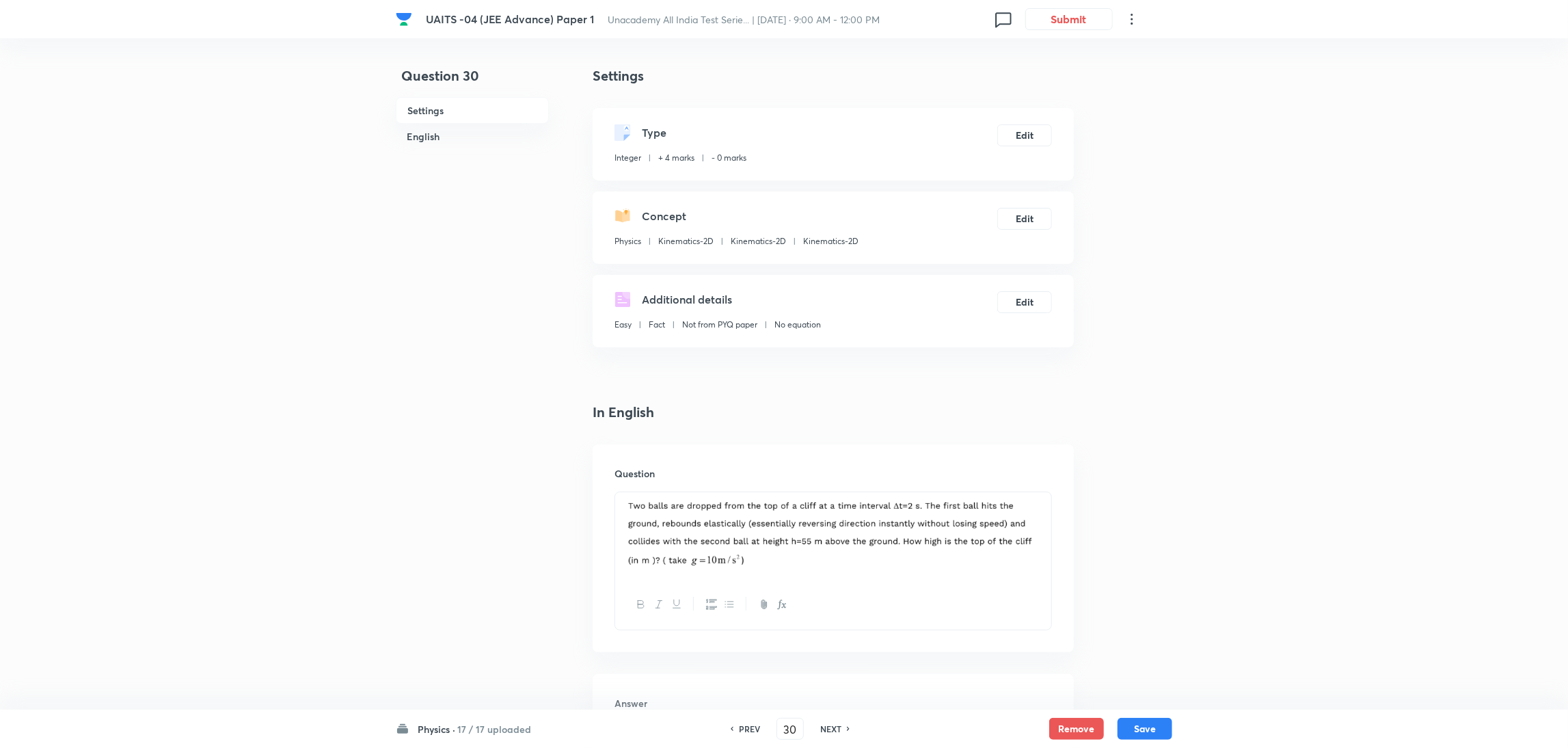
click at [848, 727] on icon at bounding box center [849, 729] width 4 height 7
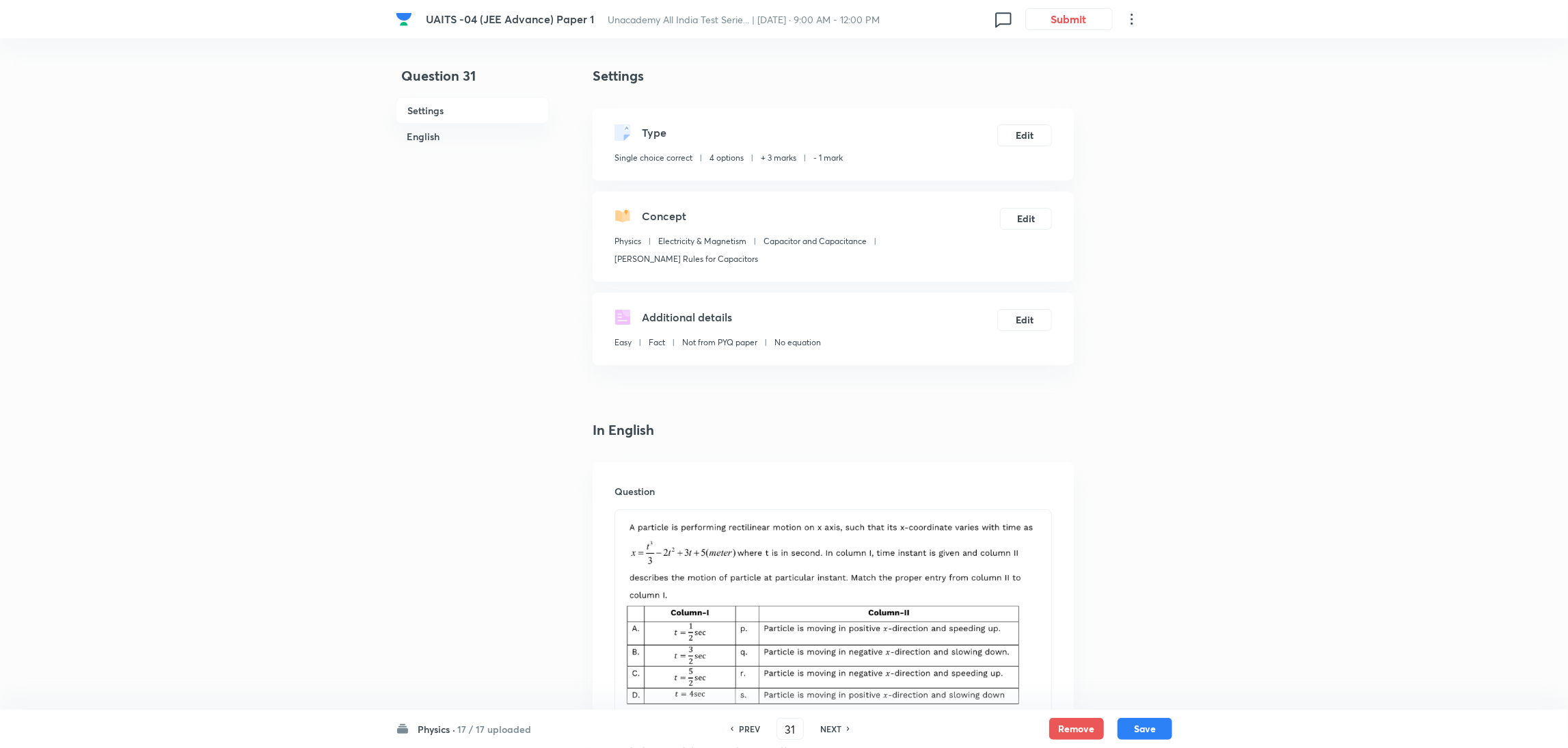
click at [848, 727] on icon at bounding box center [849, 729] width 4 height 7
type input "32"
checkbox input "false"
checkbox input "true"
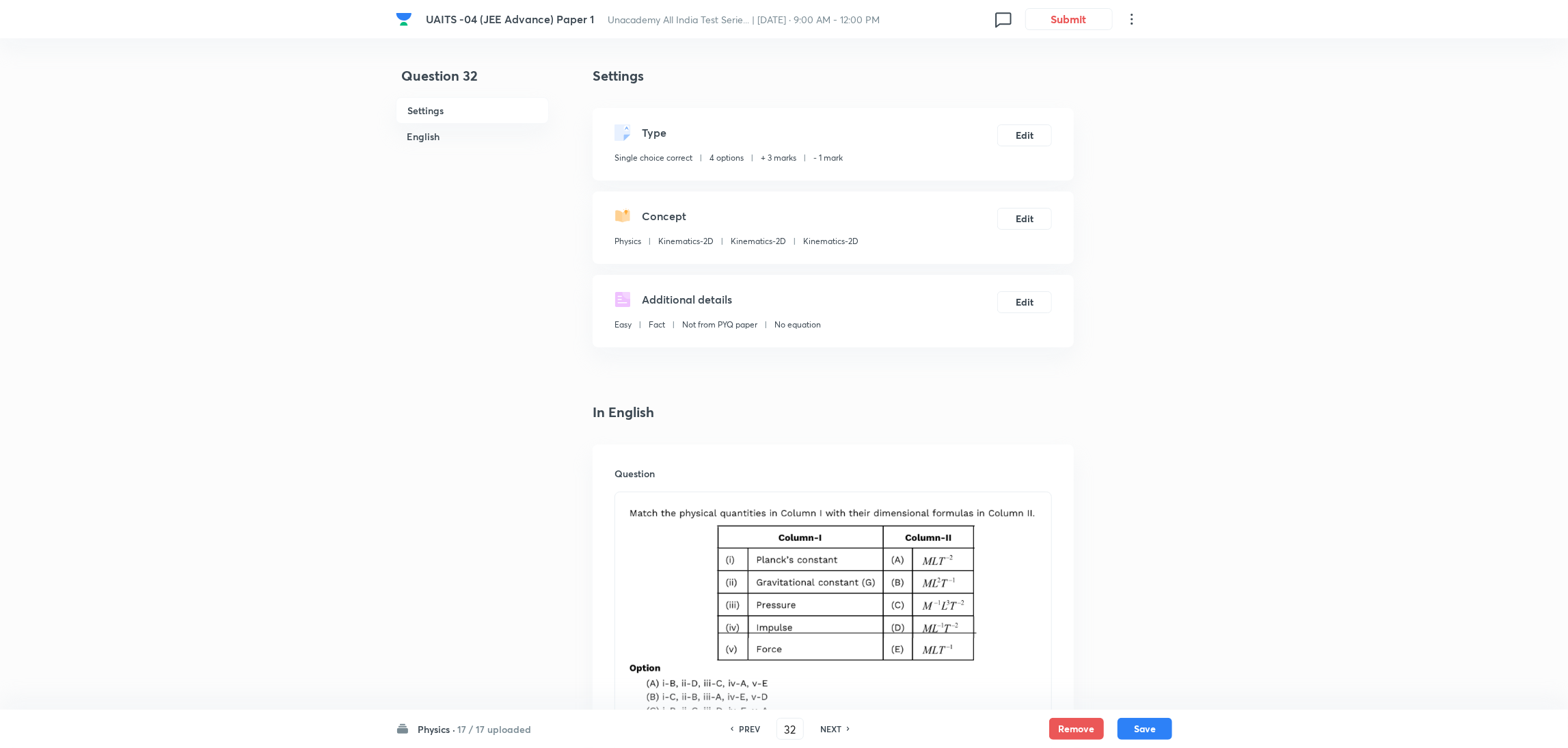
click at [848, 727] on icon at bounding box center [849, 729] width 4 height 7
type input "33"
checkbox input "false"
checkbox input "true"
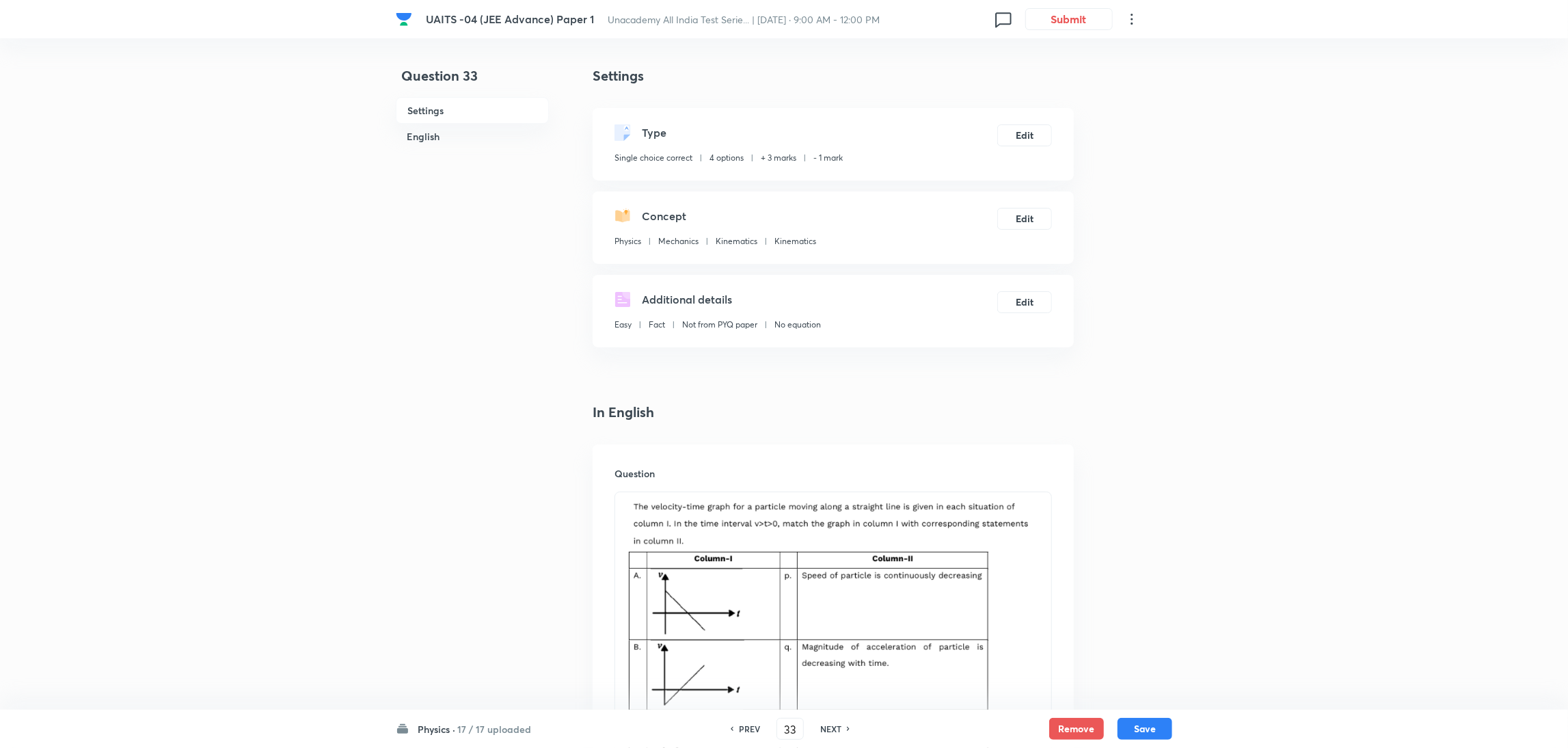
click at [848, 727] on icon at bounding box center [849, 729] width 4 height 7
type input "34"
checkbox input "false"
checkbox input "true"
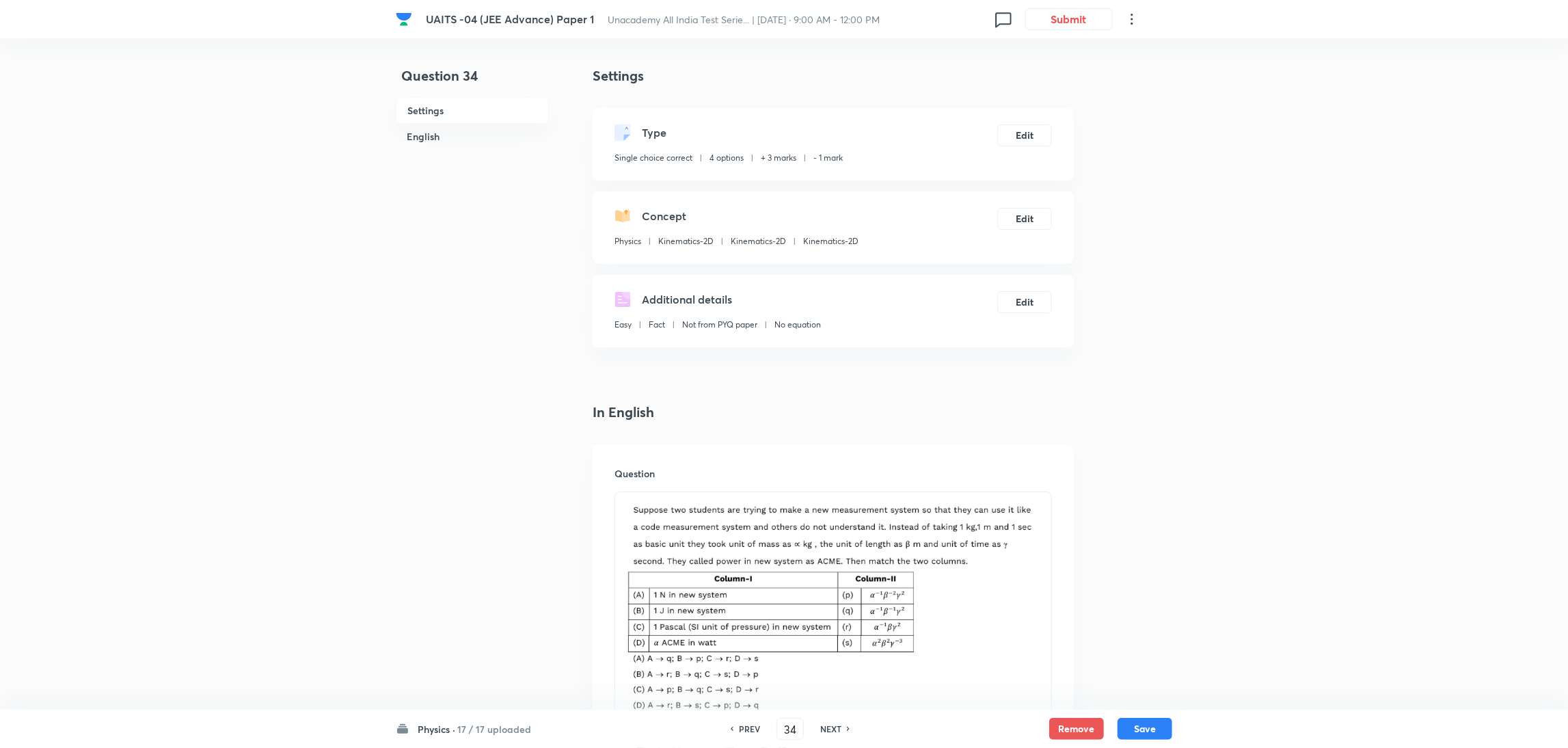
click at [848, 727] on icon at bounding box center [849, 729] width 4 height 7
type input "35"
checkbox input "true"
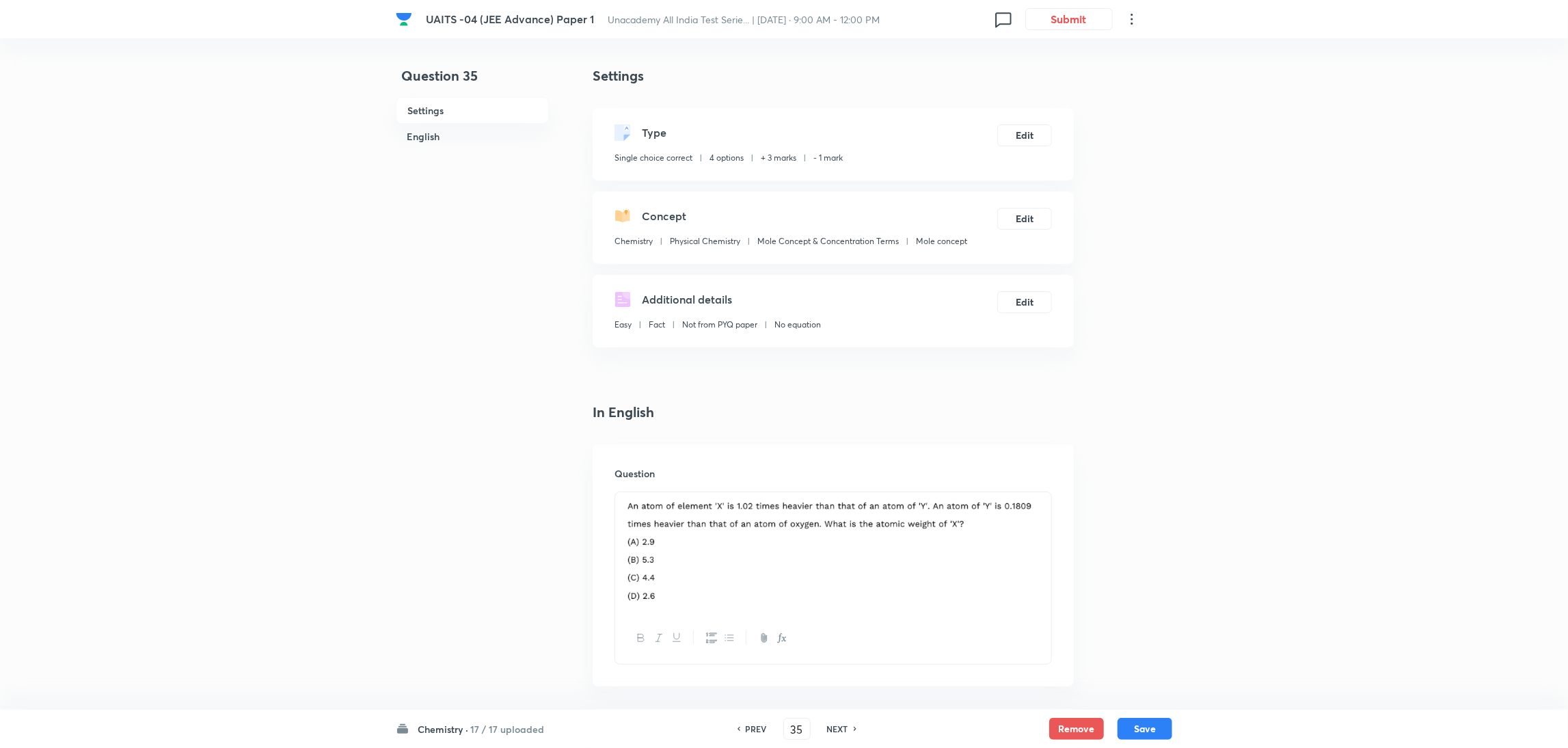
click at [848, 727] on div "NEXT" at bounding box center [840, 729] width 36 height 12
type input "36"
checkbox input "false"
checkbox input "true"
click at [848, 727] on div "NEXT" at bounding box center [840, 729] width 36 height 12
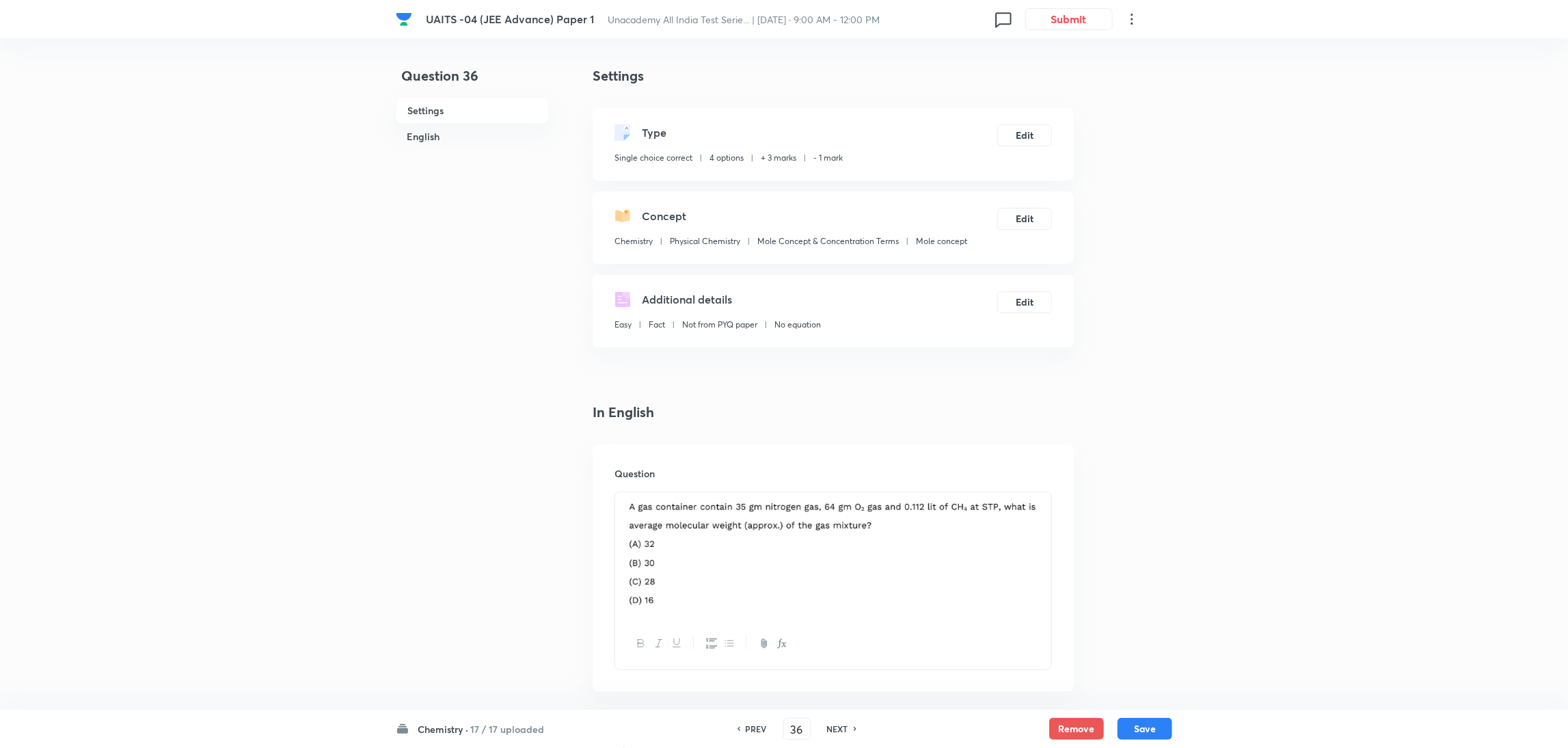
type input "37"
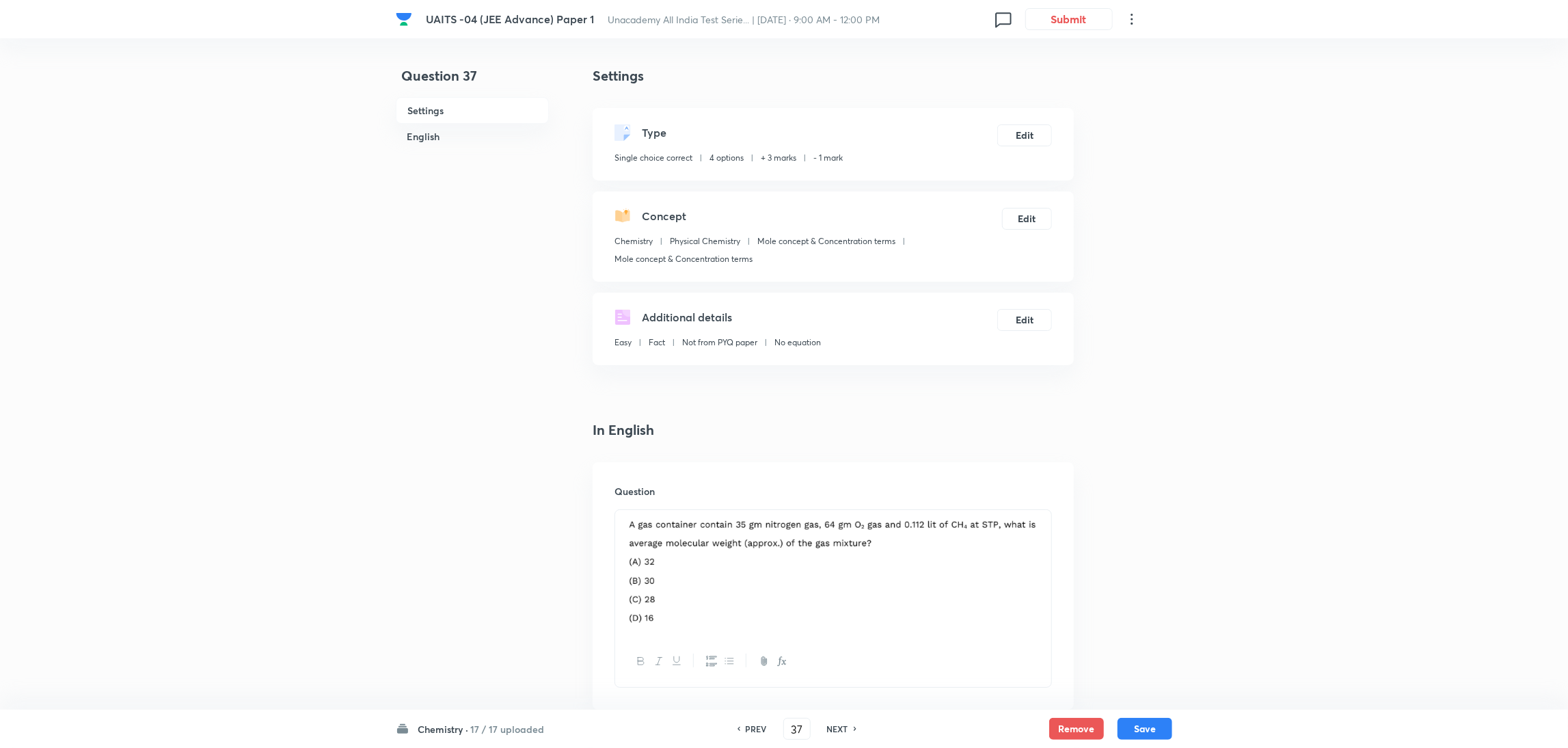
checkbox input "false"
checkbox input "true"
click at [848, 727] on div "NEXT" at bounding box center [840, 729] width 36 height 12
type input "38"
checkbox input "true"
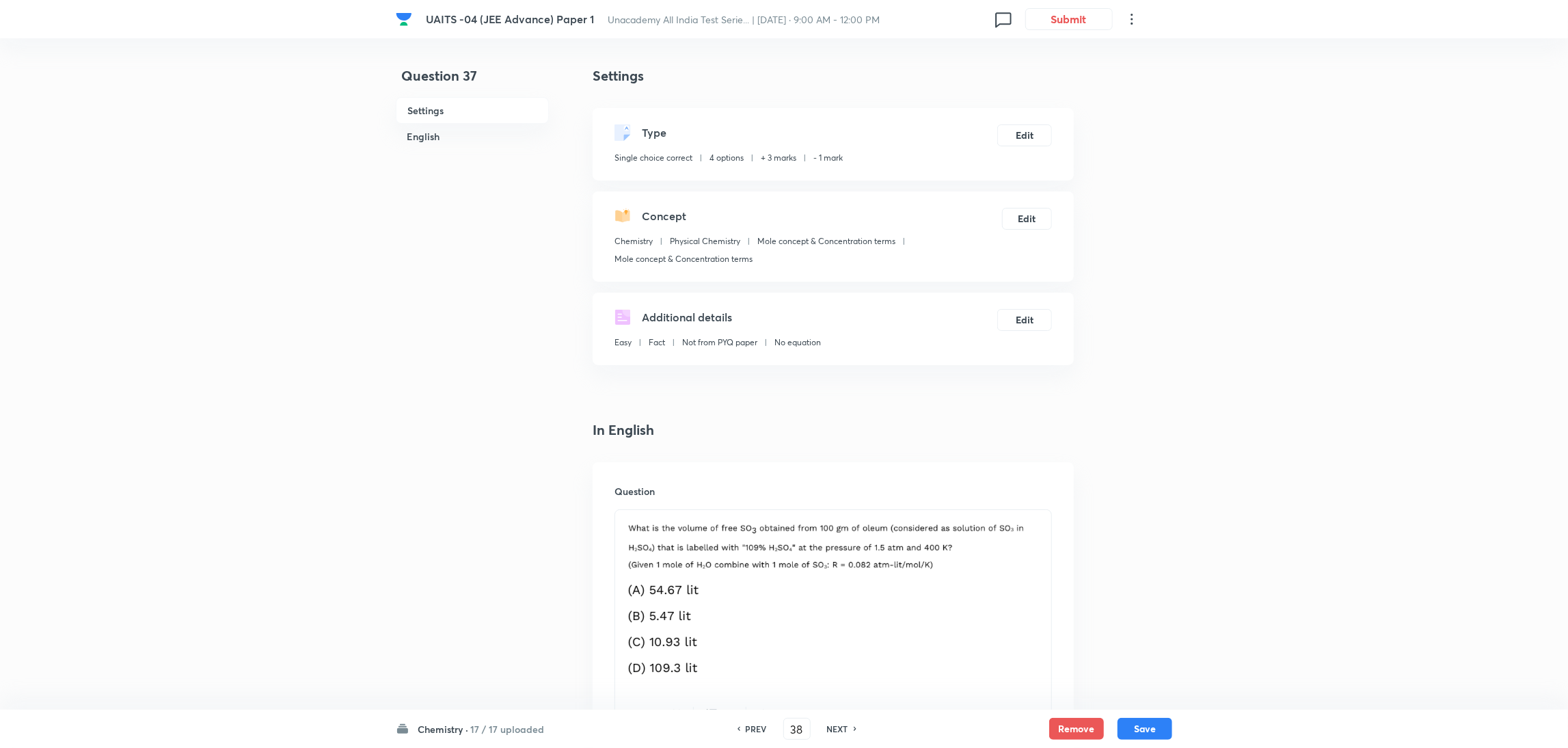
checkbox input "false"
click at [848, 727] on div "NEXT" at bounding box center [840, 729] width 36 height 12
type input "39"
checkbox input "true"
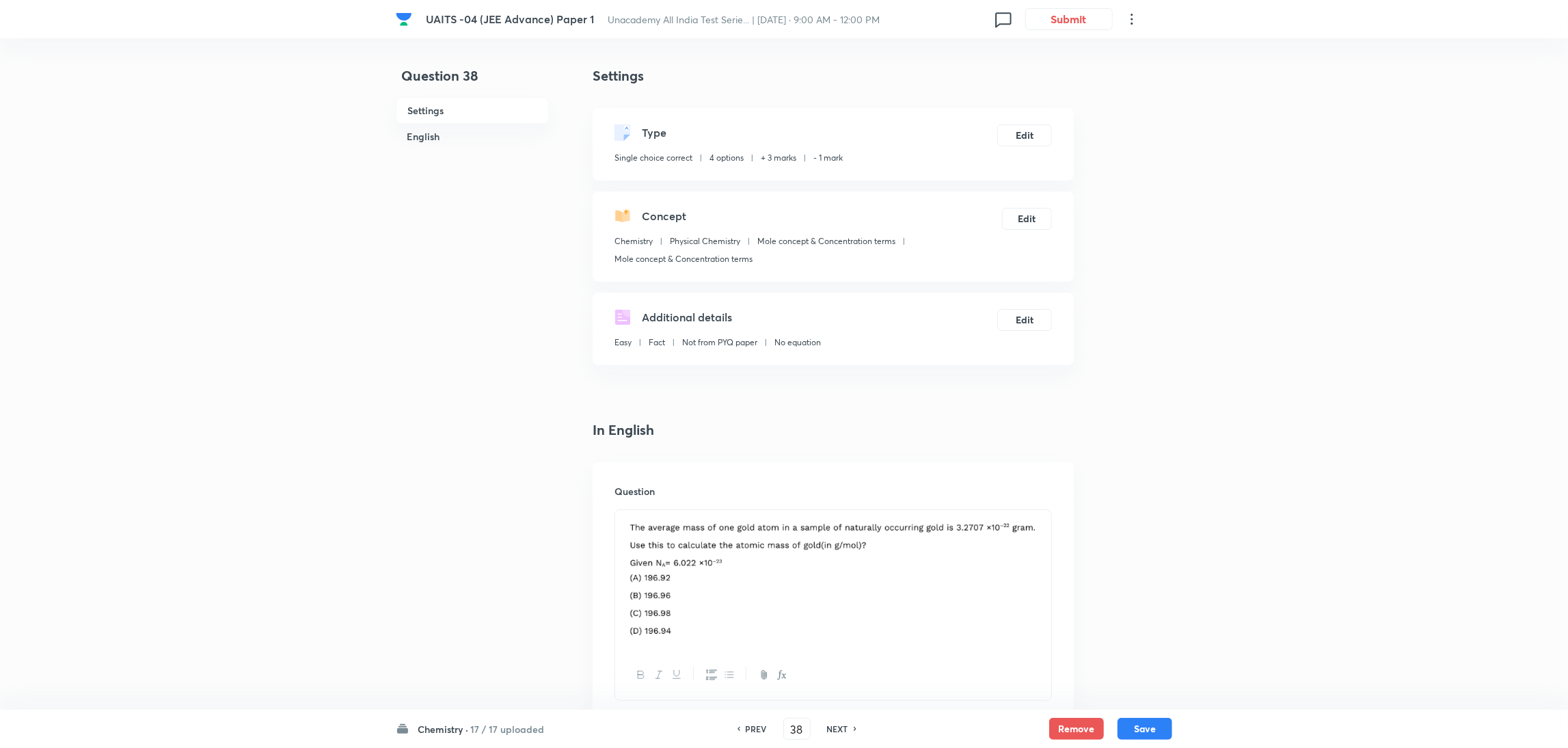
checkbox input "true"
checkbox input "false"
checkbox input "true"
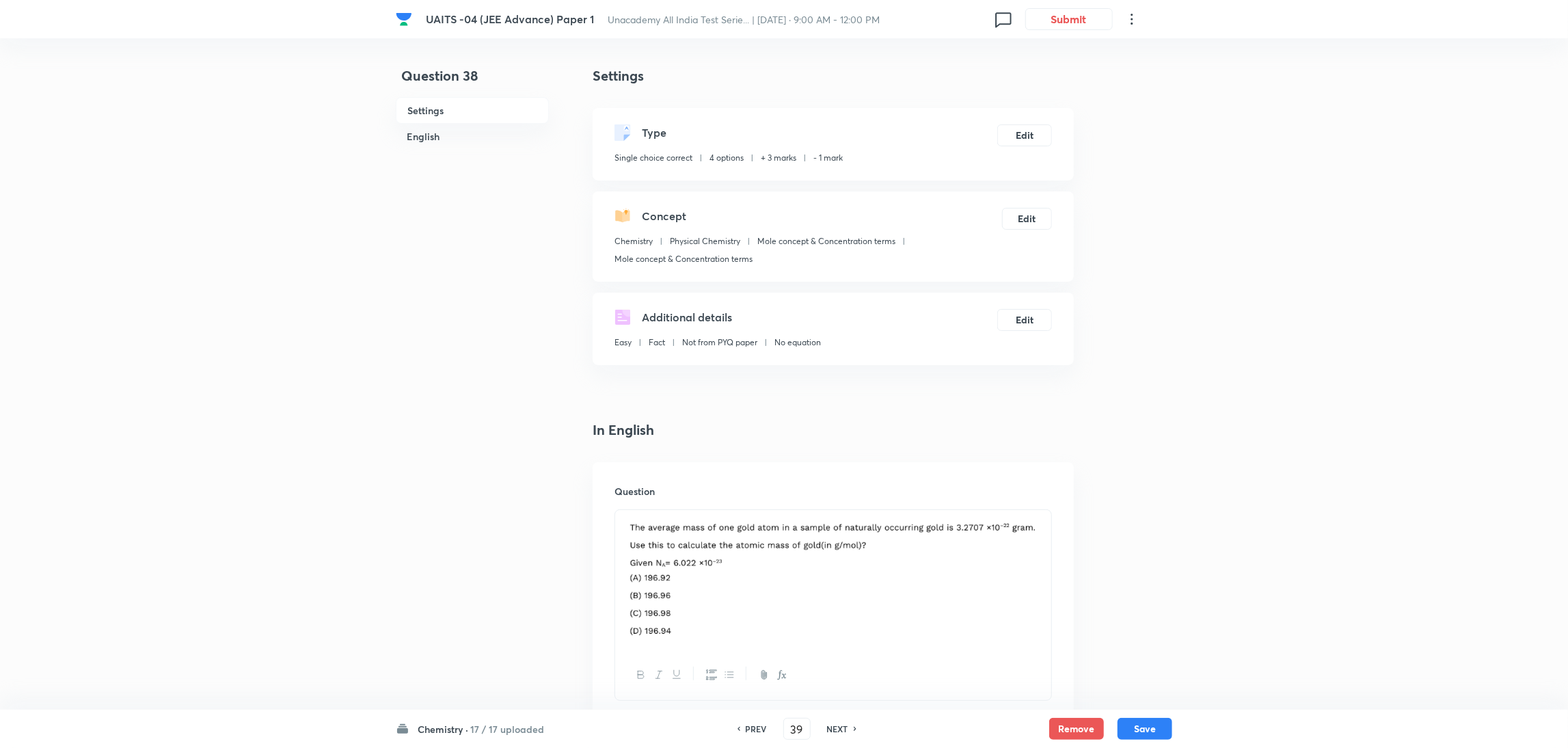
checkbox input "false"
click at [848, 727] on div "NEXT" at bounding box center [840, 729] width 36 height 12
type input "40"
checkbox input "false"
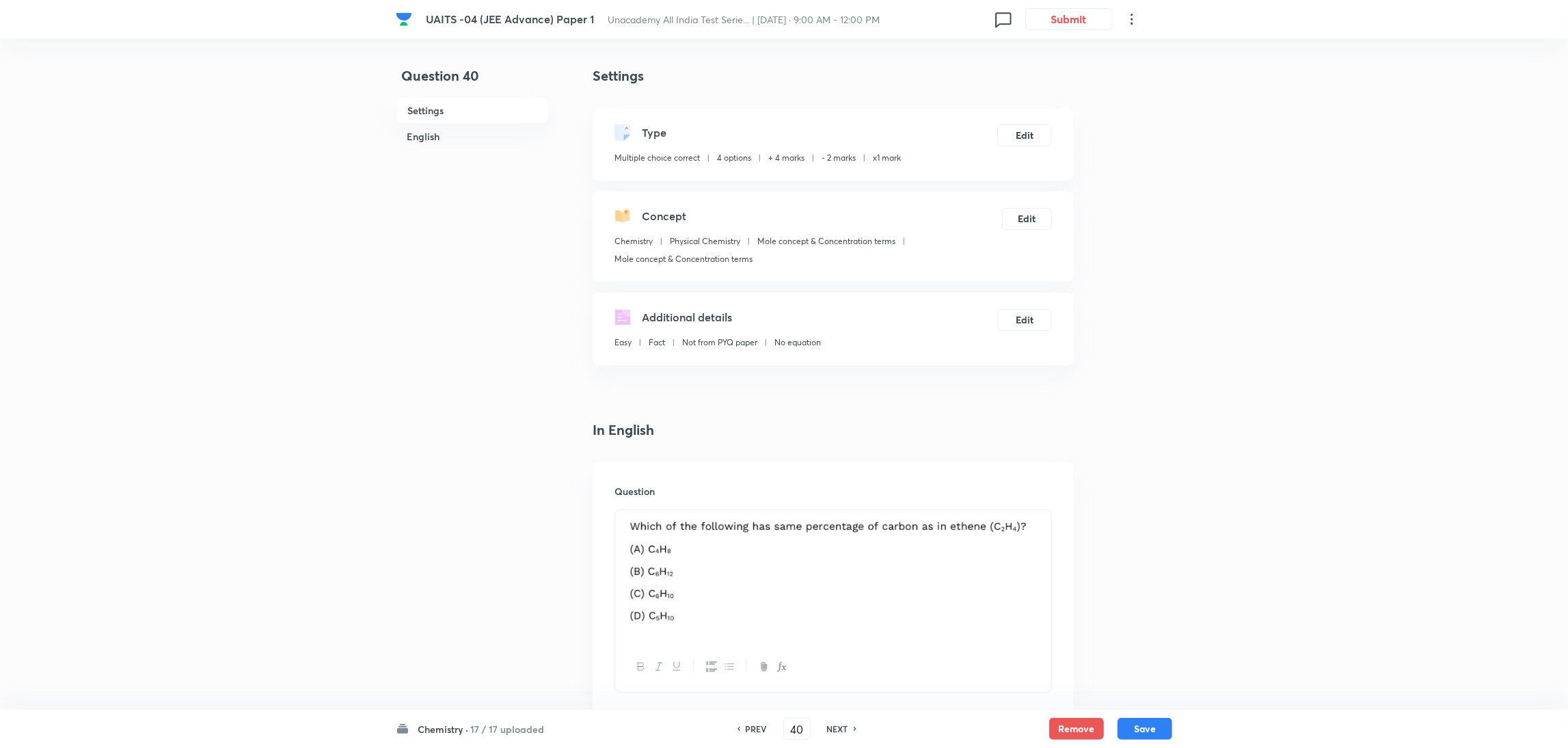
checkbox input "true"
click at [848, 727] on div "NEXT" at bounding box center [840, 729] width 36 height 12
type input "41"
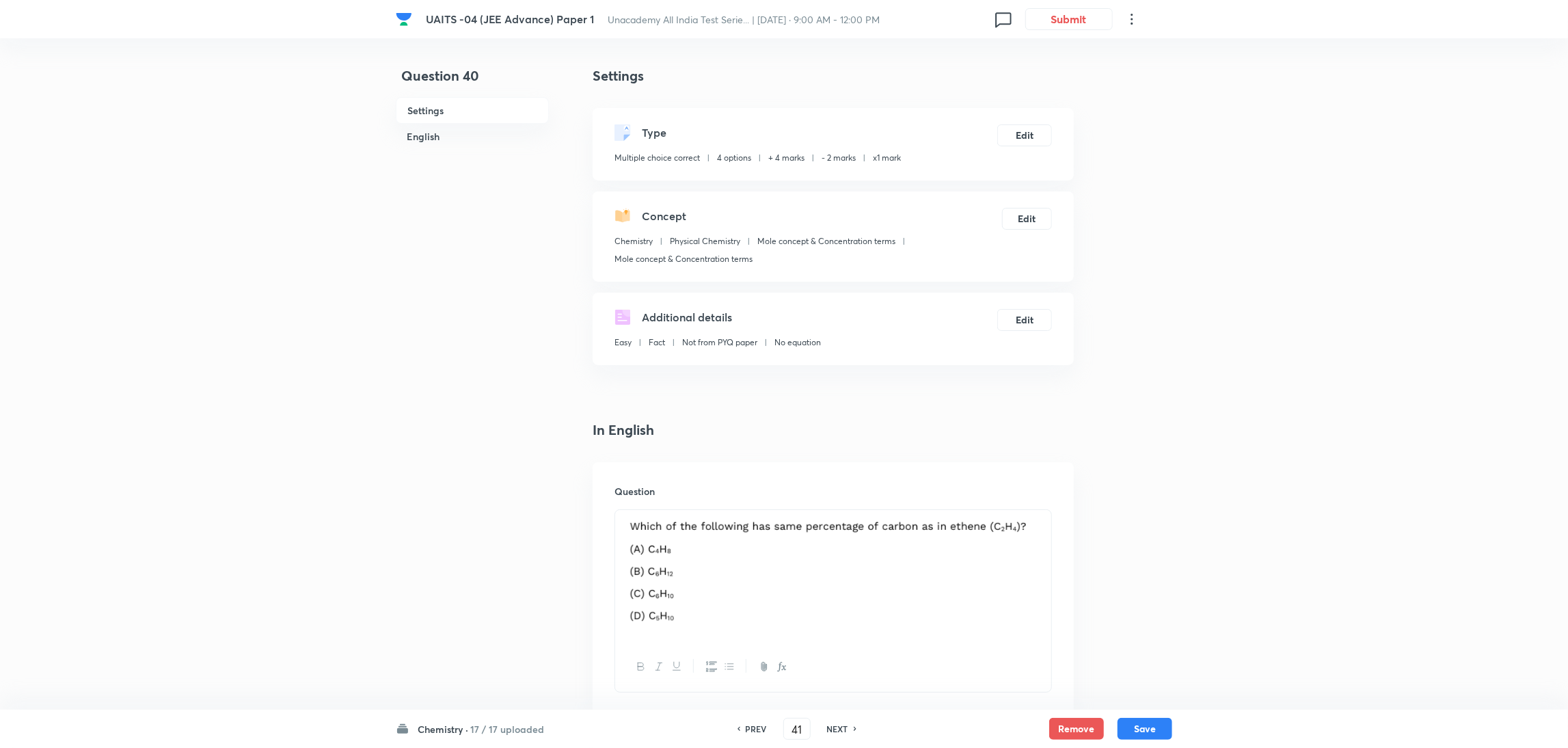
checkbox input "true"
checkbox input "false"
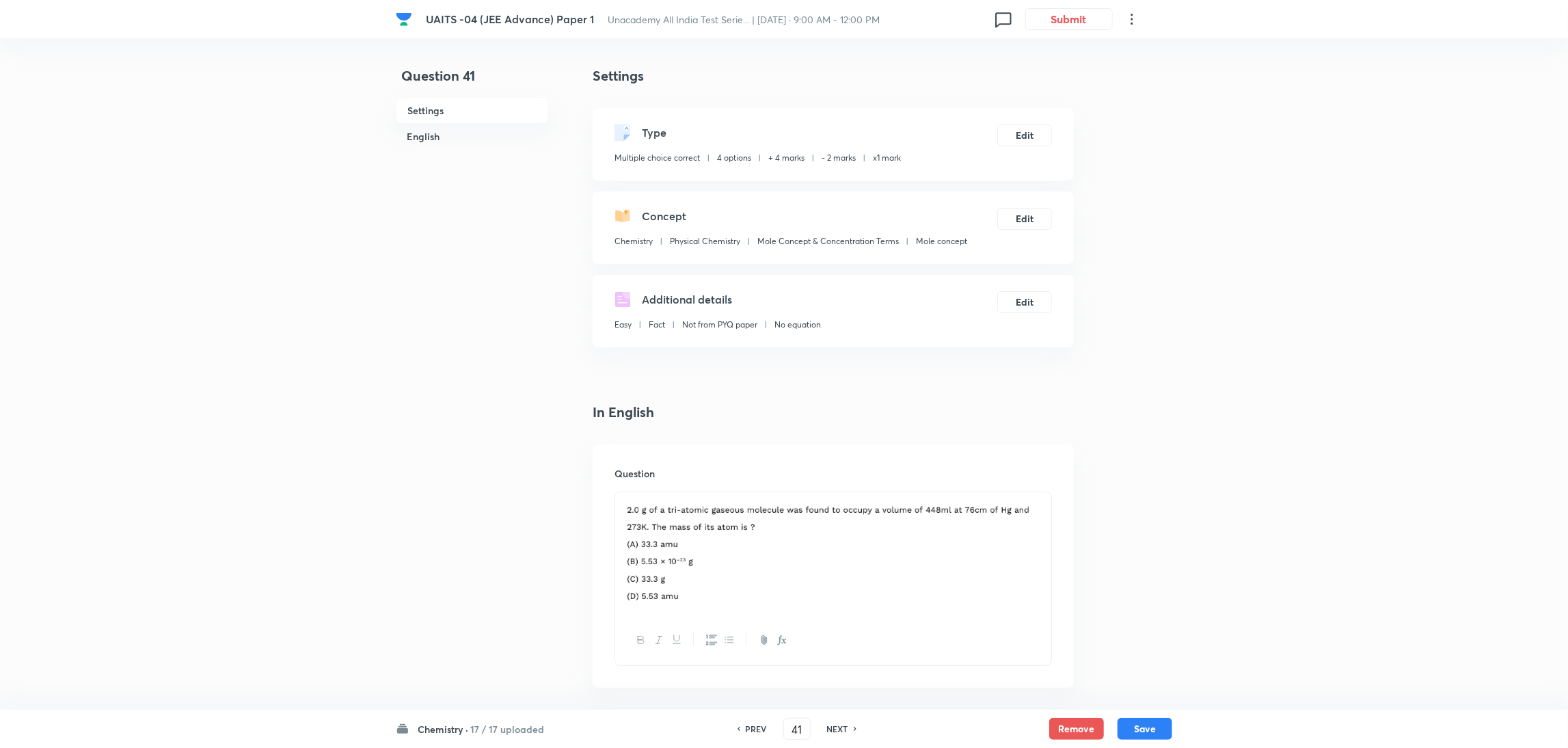
click at [848, 727] on div "NEXT" at bounding box center [840, 729] width 36 height 12
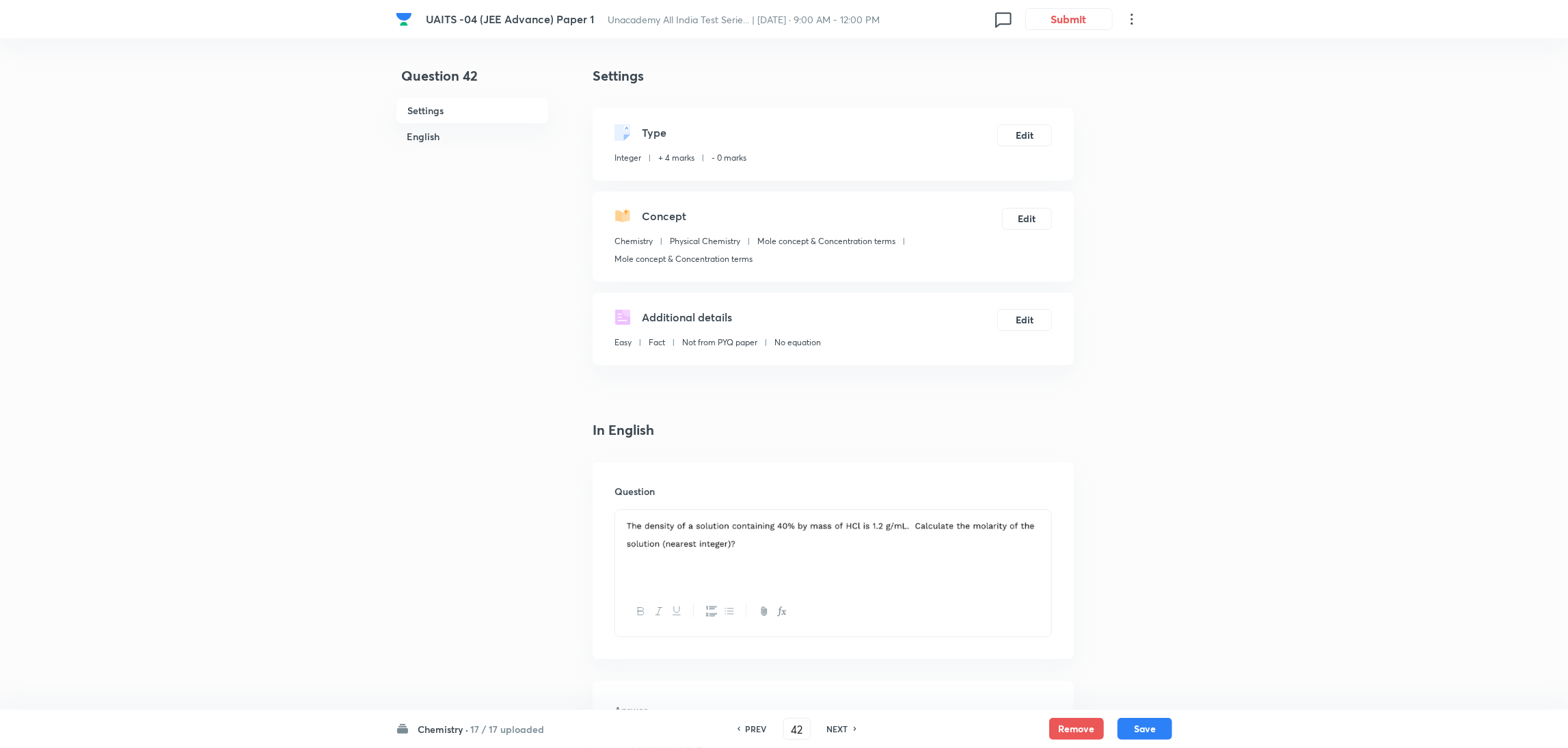
click at [848, 727] on div "NEXT" at bounding box center [840, 729] width 36 height 12
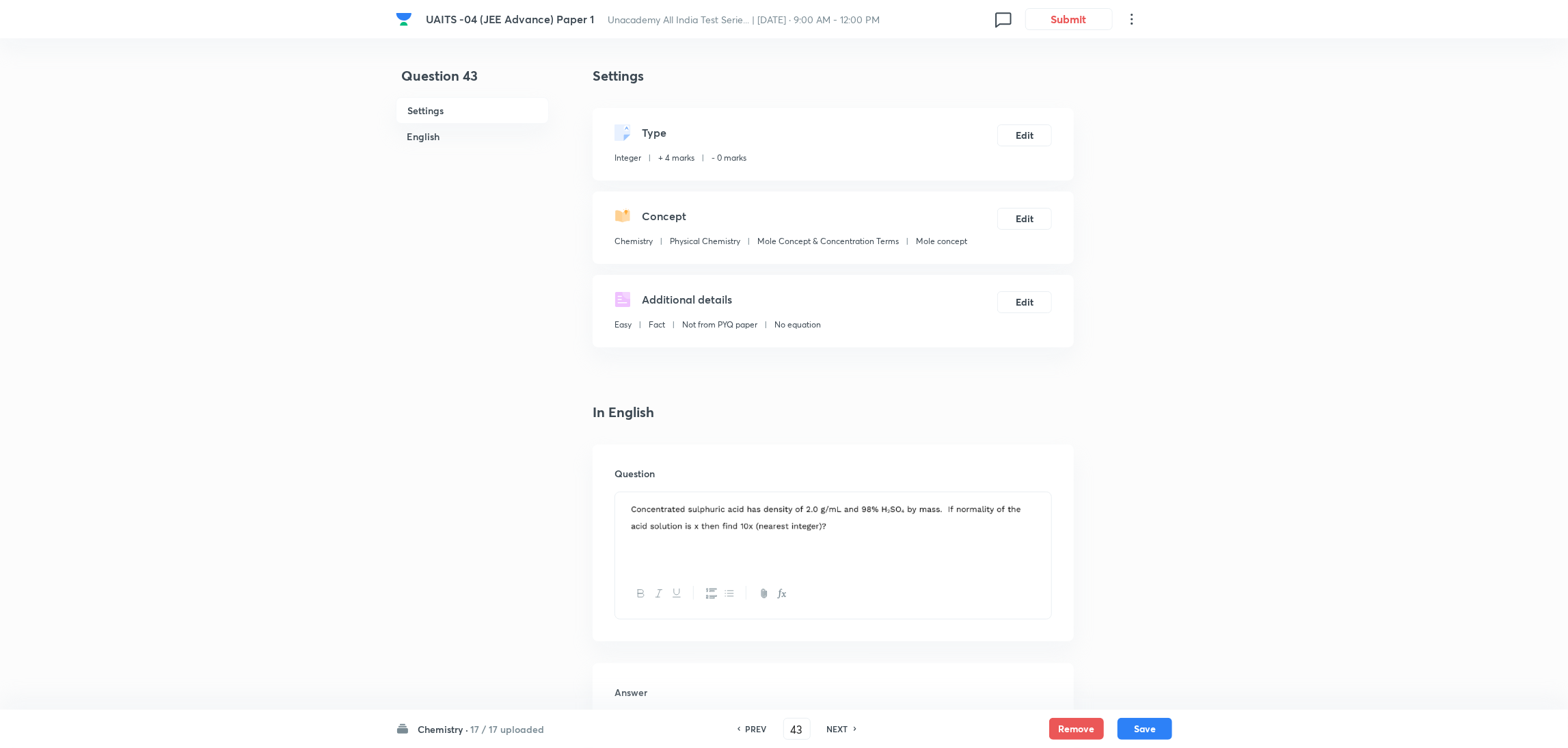
click at [848, 727] on div "NEXT" at bounding box center [840, 729] width 36 height 12
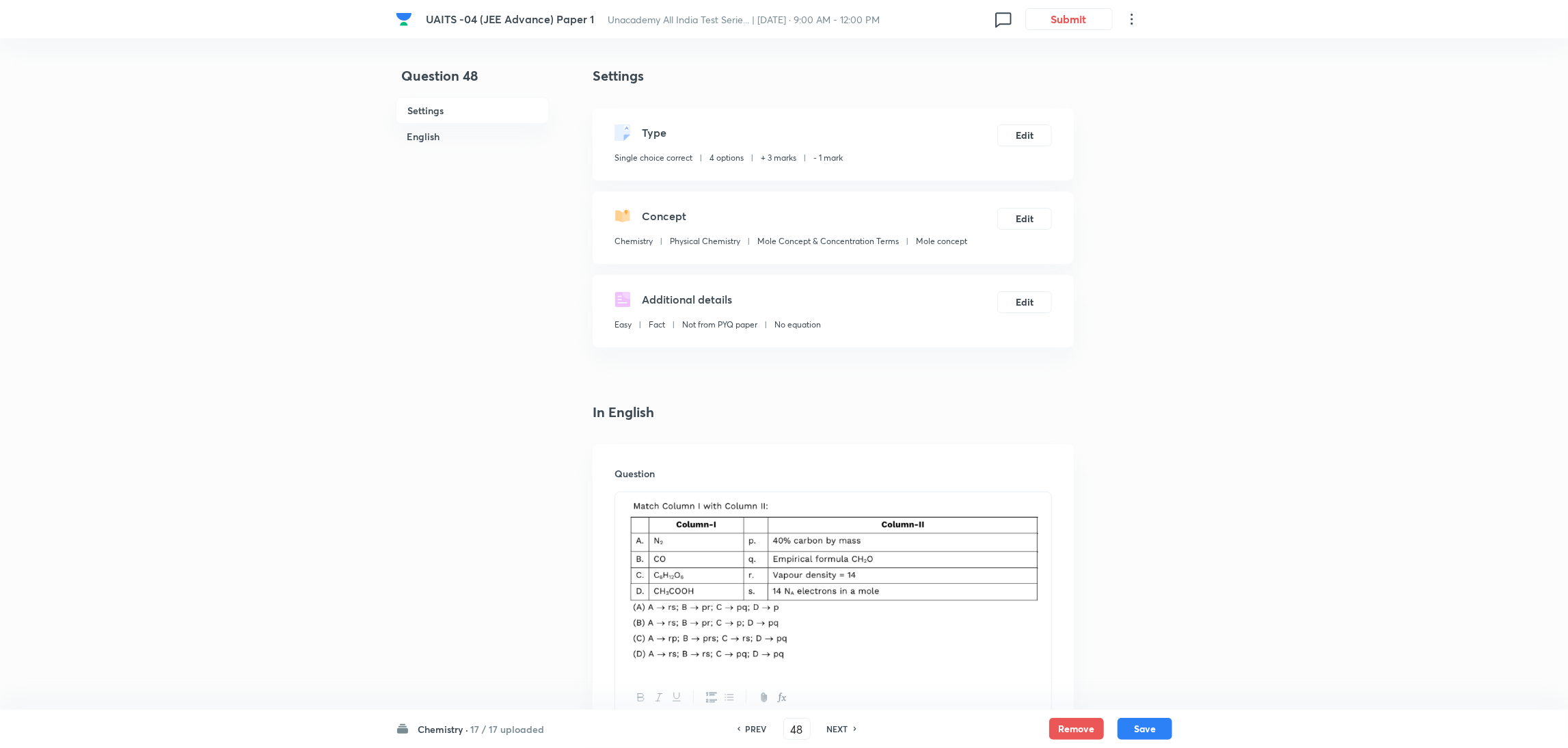
click at [848, 727] on div "NEXT" at bounding box center [840, 729] width 36 height 12
type input "49"
checkbox input "false"
checkbox input "true"
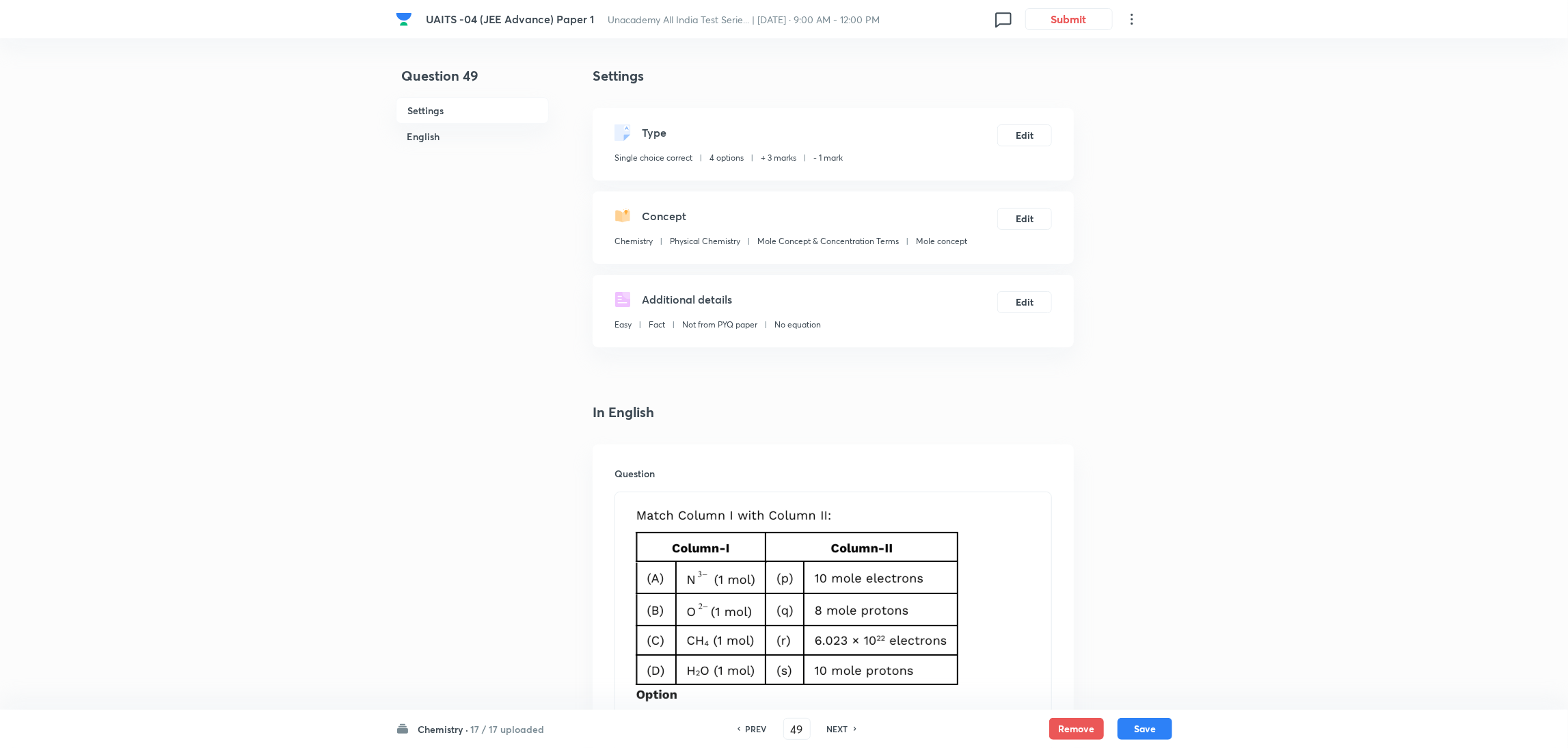
click at [848, 727] on div "NEXT" at bounding box center [840, 729] width 36 height 12
type input "50"
checkbox input "true"
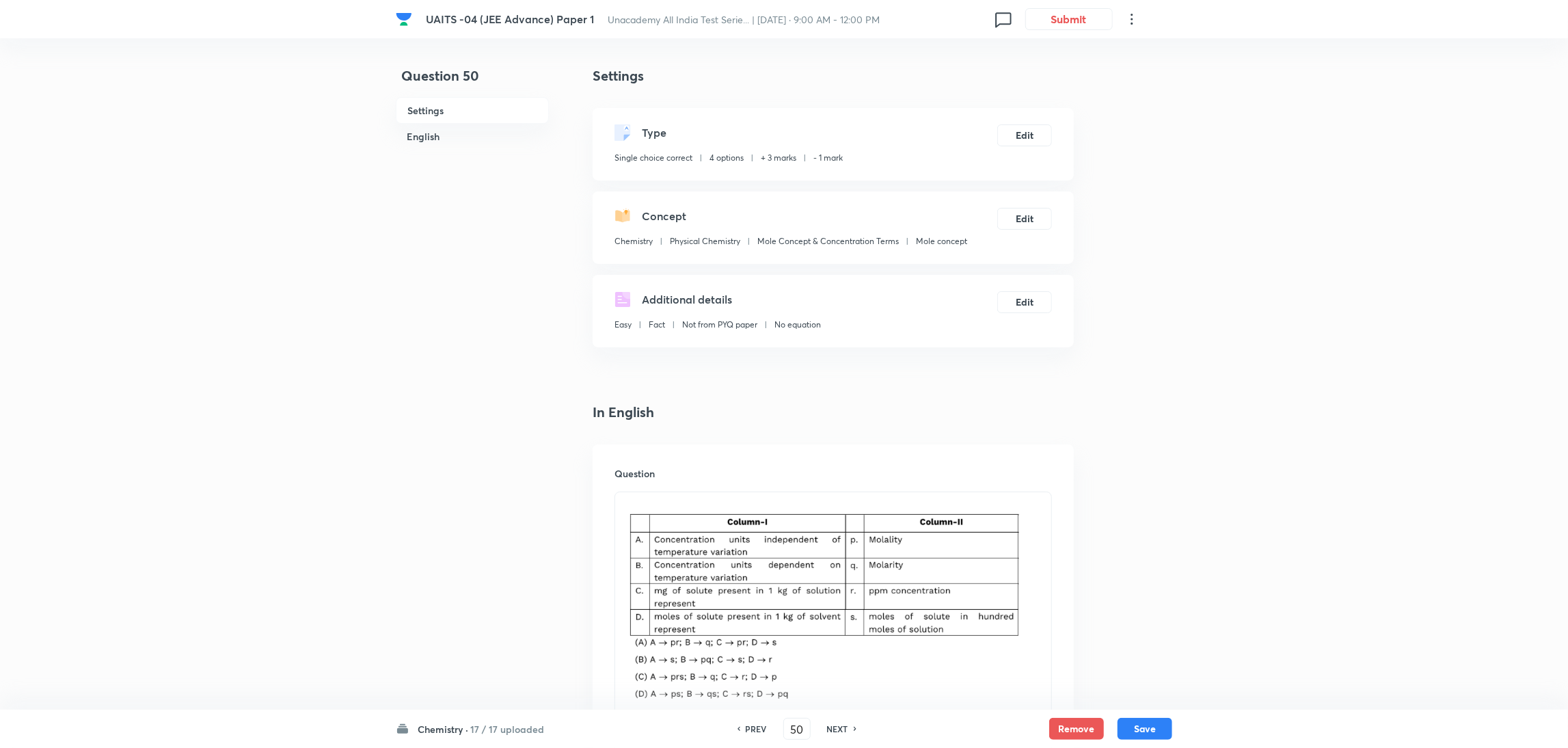
click at [848, 727] on div "NEXT" at bounding box center [840, 729] width 36 height 12
type input "51"
checkbox input "true"
checkbox input "false"
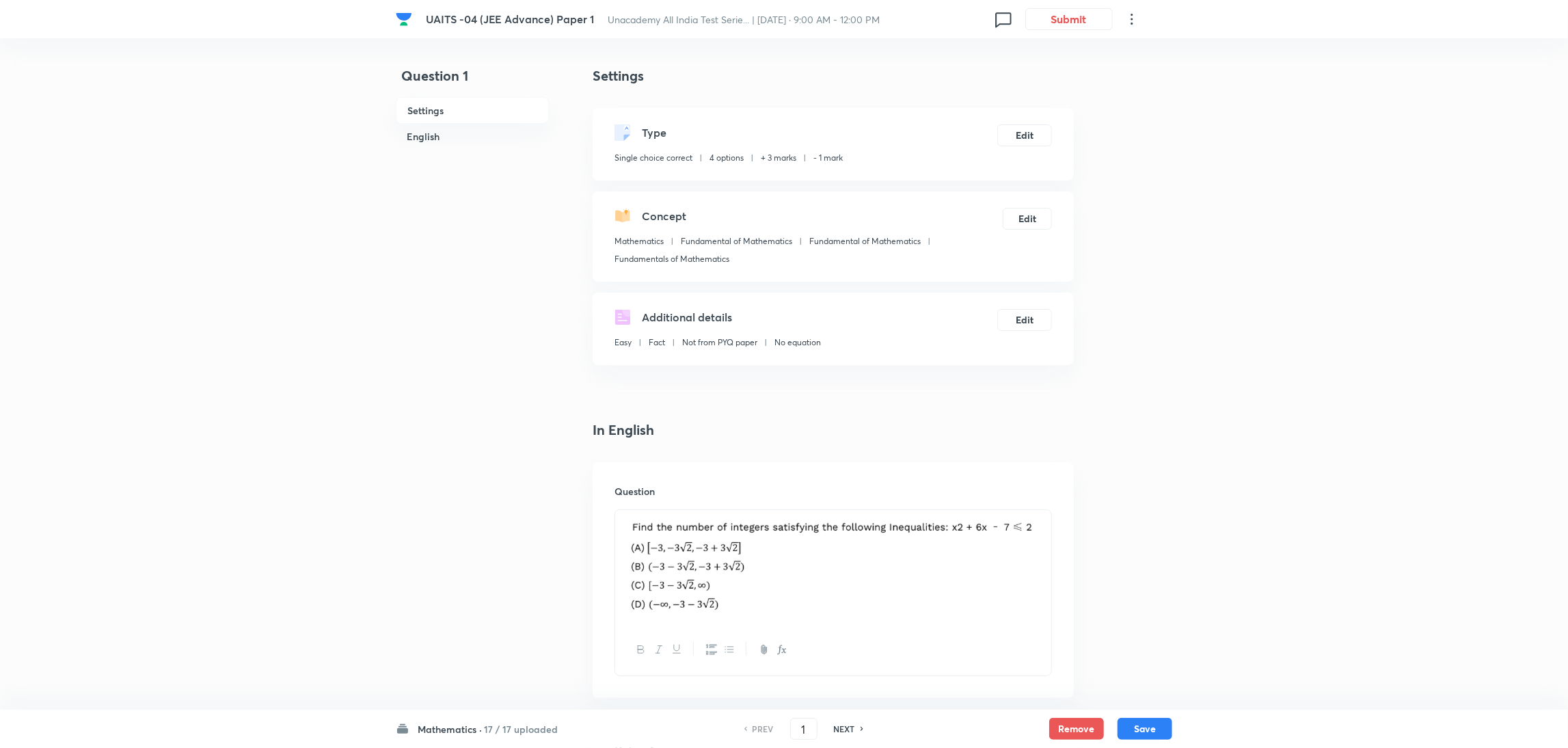
click at [851, 723] on h6 "NEXT" at bounding box center [845, 729] width 21 height 12
type input "2"
checkbox input "true"
click at [851, 723] on h6 "NEXT" at bounding box center [845, 729] width 21 height 12
type input "3"
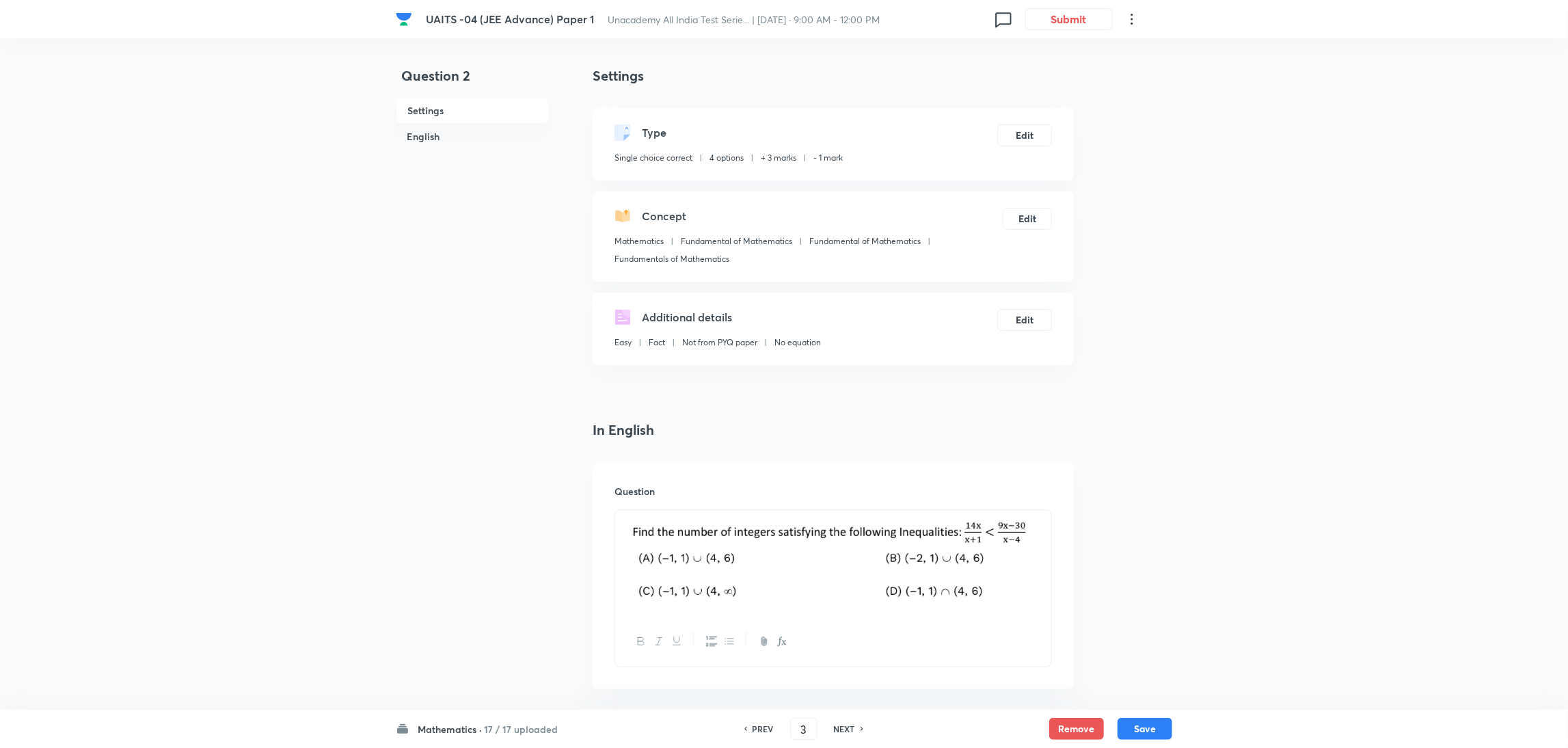
checkbox input "false"
checkbox input "true"
click at [851, 723] on h6 "NEXT" at bounding box center [845, 729] width 21 height 12
type input "4"
checkbox input "false"
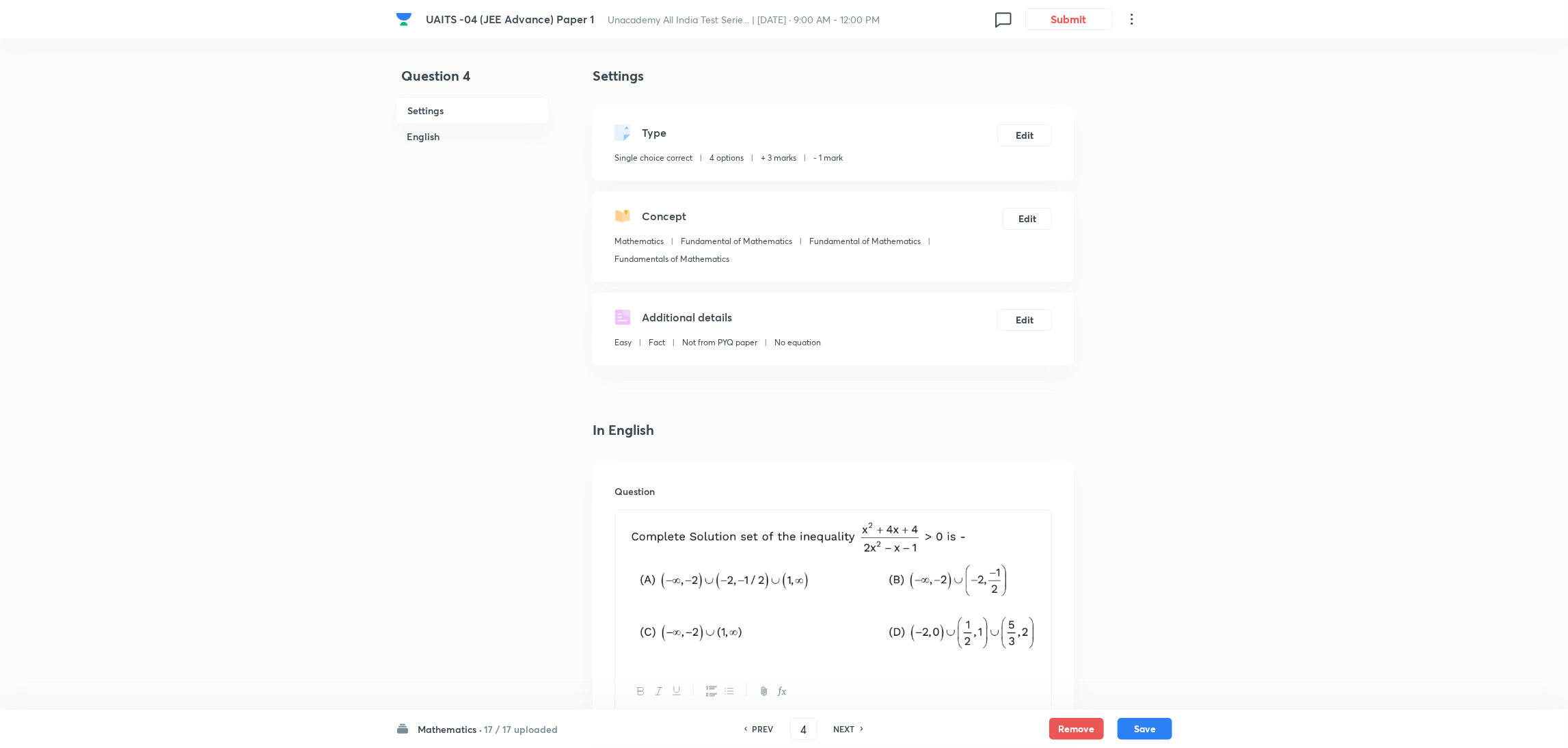
click at [851, 723] on h6 "NEXT" at bounding box center [845, 729] width 21 height 12
checkbox input "false"
type input "5"
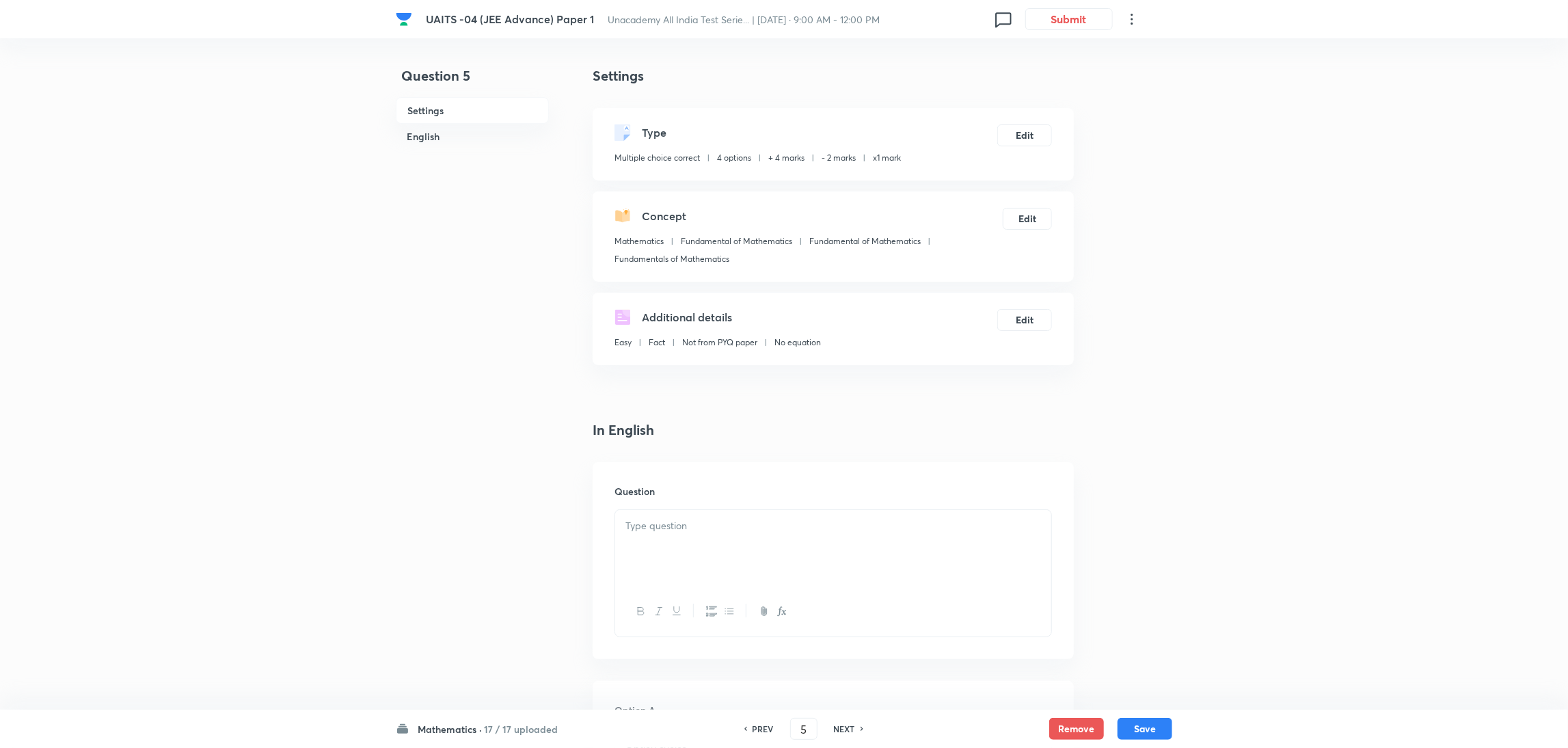
checkbox input "true"
click at [848, 730] on h6 "NEXT" at bounding box center [845, 729] width 21 height 12
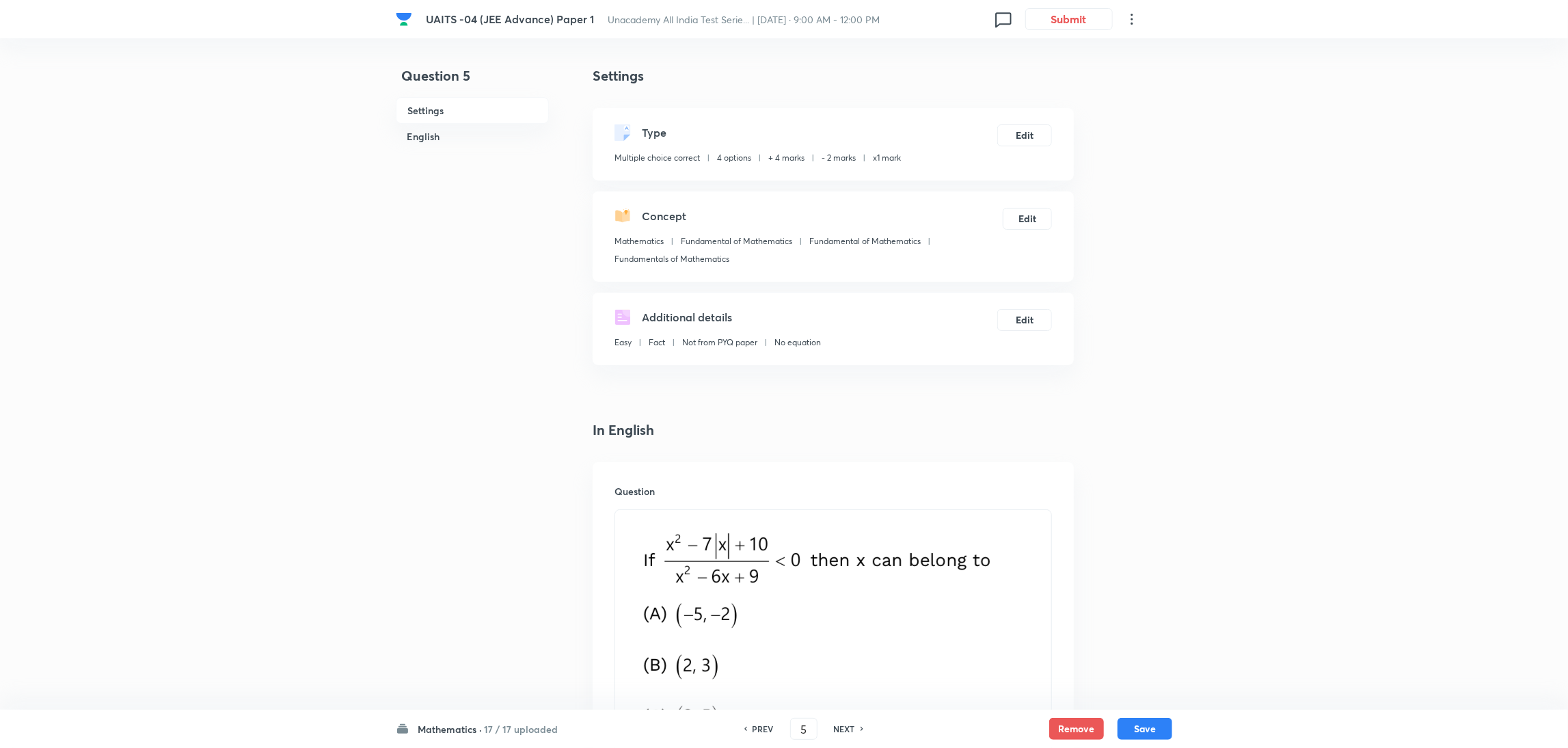
type input "6"
checkbox input "false"
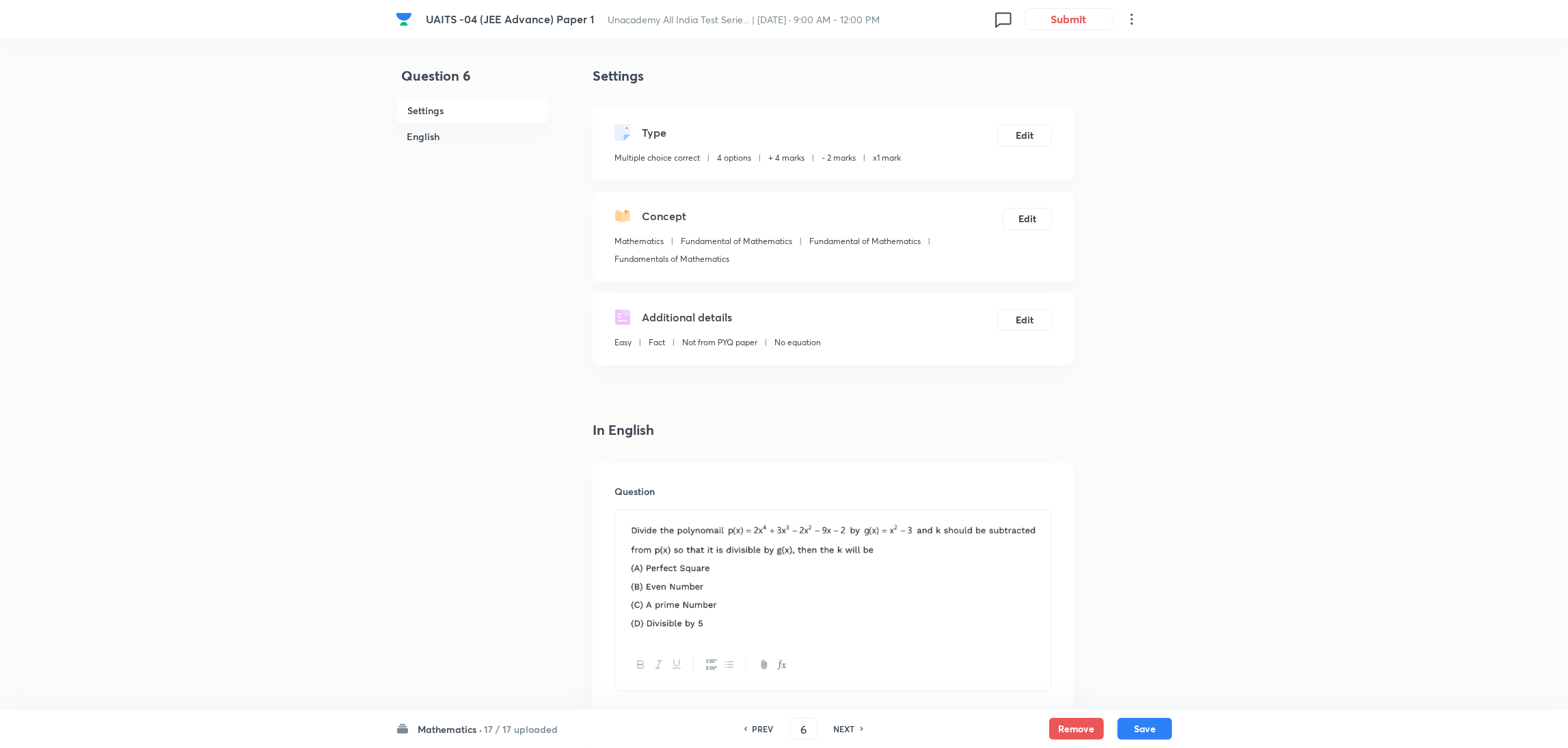
checkbox input "true"
click at [848, 729] on h6 "NEXT" at bounding box center [845, 729] width 21 height 12
type input "7"
checkbox input "false"
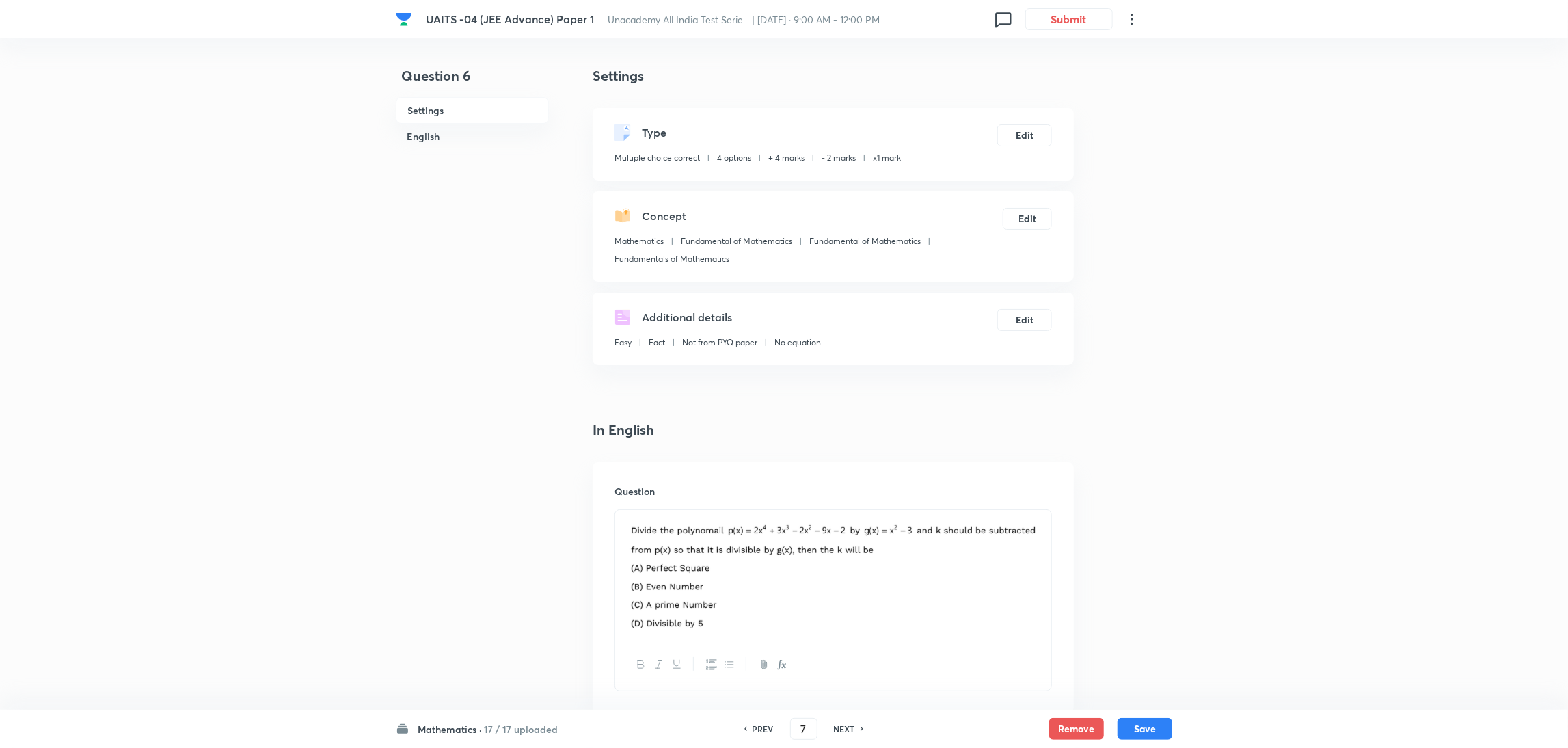
checkbox input "false"
checkbox input "true"
click at [848, 729] on h6 "NEXT" at bounding box center [845, 729] width 21 height 12
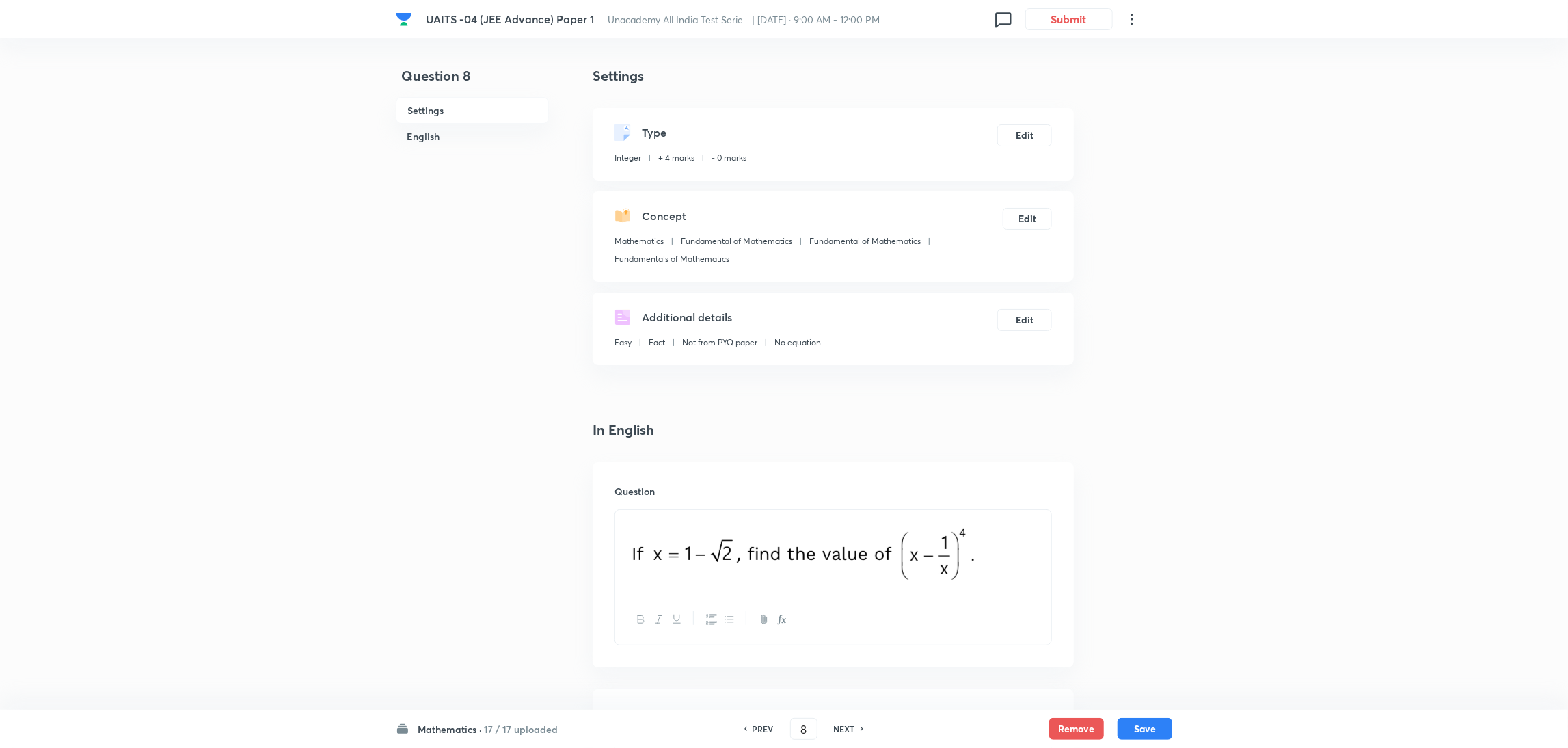
click at [838, 731] on h6 "NEXT" at bounding box center [845, 729] width 21 height 12
type input "9"
type input "14"
click at [838, 731] on h6 "NEXT" at bounding box center [845, 729] width 21 height 12
type input "10"
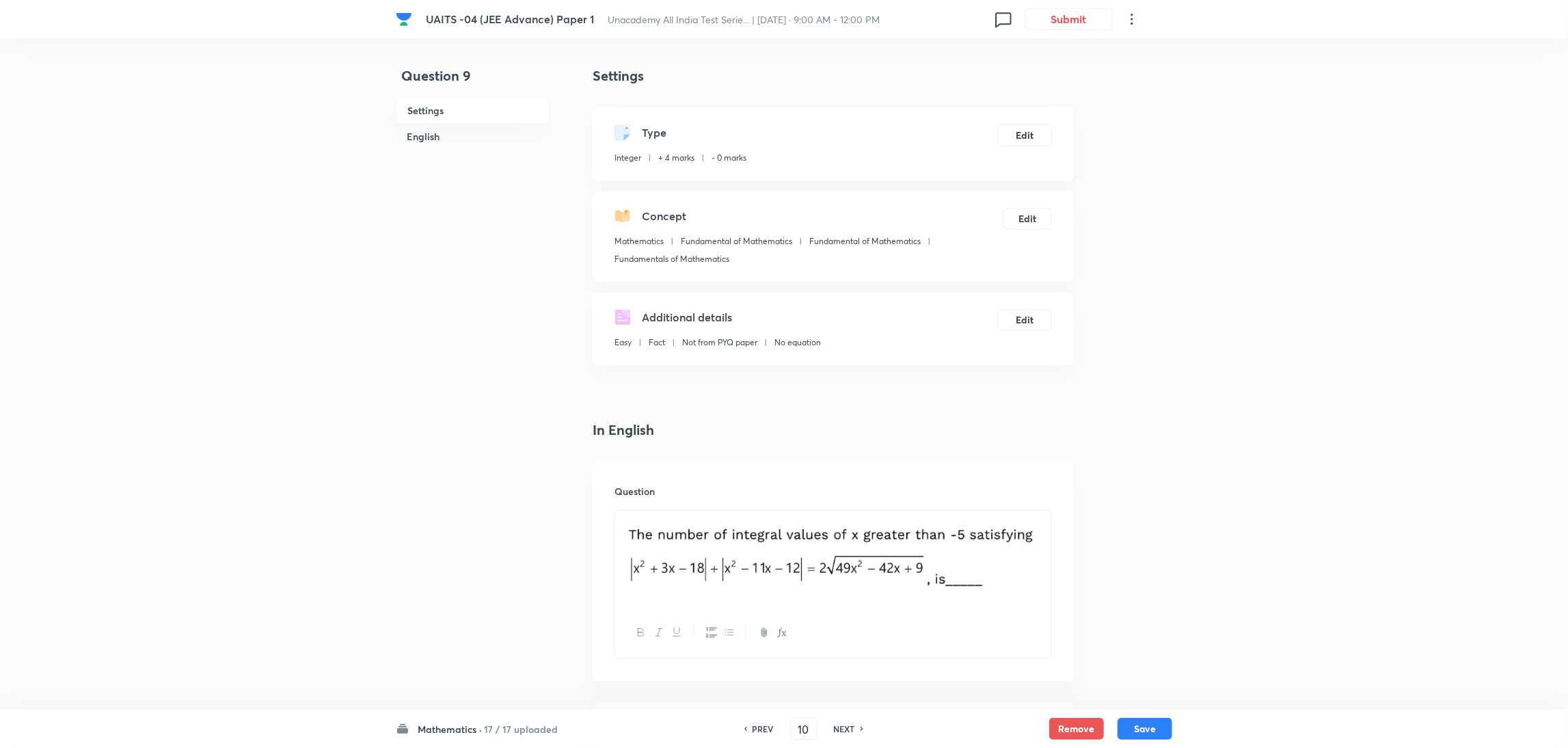
type input "8"
click at [838, 730] on h6 "NEXT" at bounding box center [845, 729] width 21 height 12
type input "11"
type input "1"
click at [838, 730] on h6 "NEXT" at bounding box center [845, 729] width 21 height 12
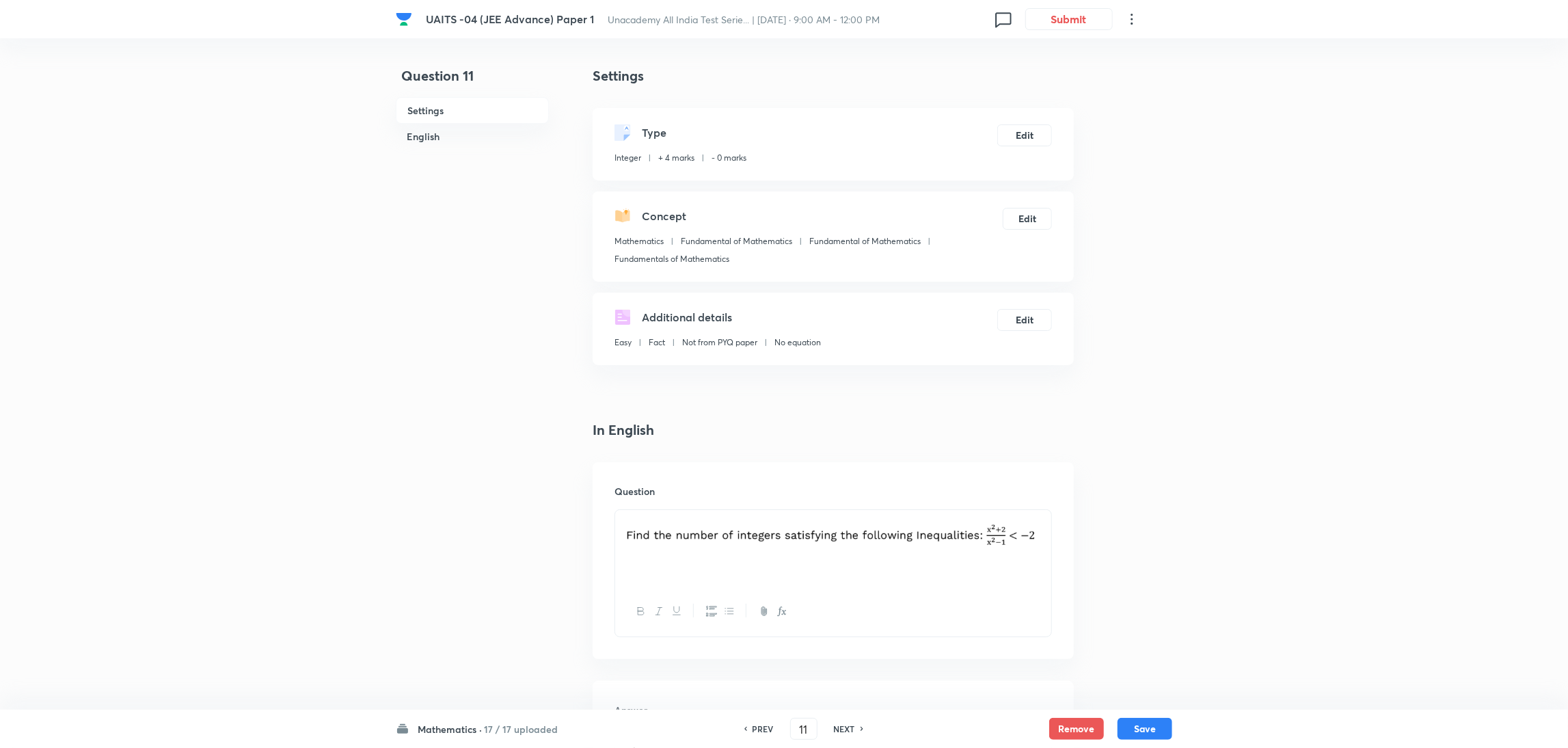
type input "12"
type input "0"
click at [838, 730] on h6 "NEXT" at bounding box center [845, 729] width 21 height 12
type input "13"
type input "1"
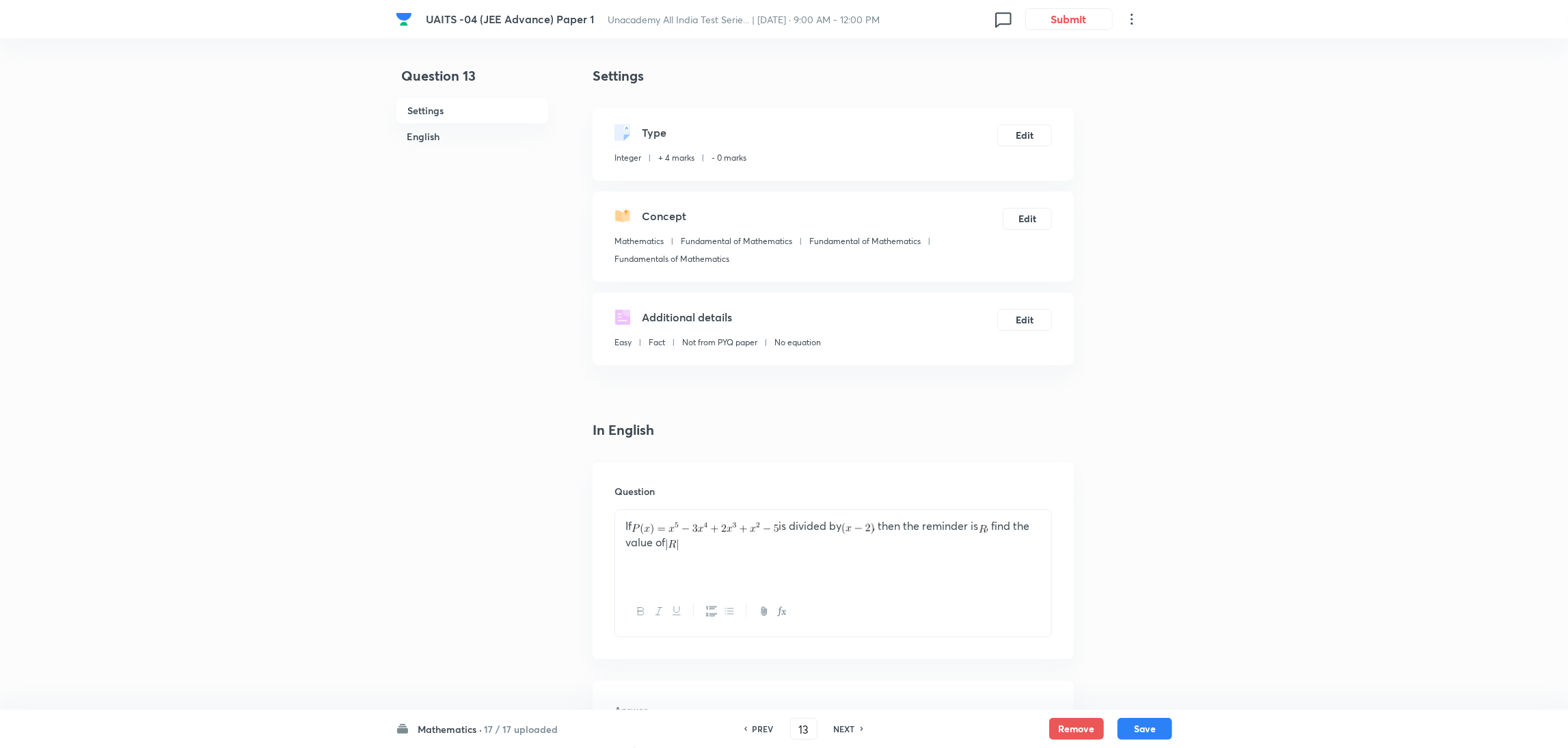
click at [840, 728] on h6 "NEXT" at bounding box center [845, 729] width 21 height 12
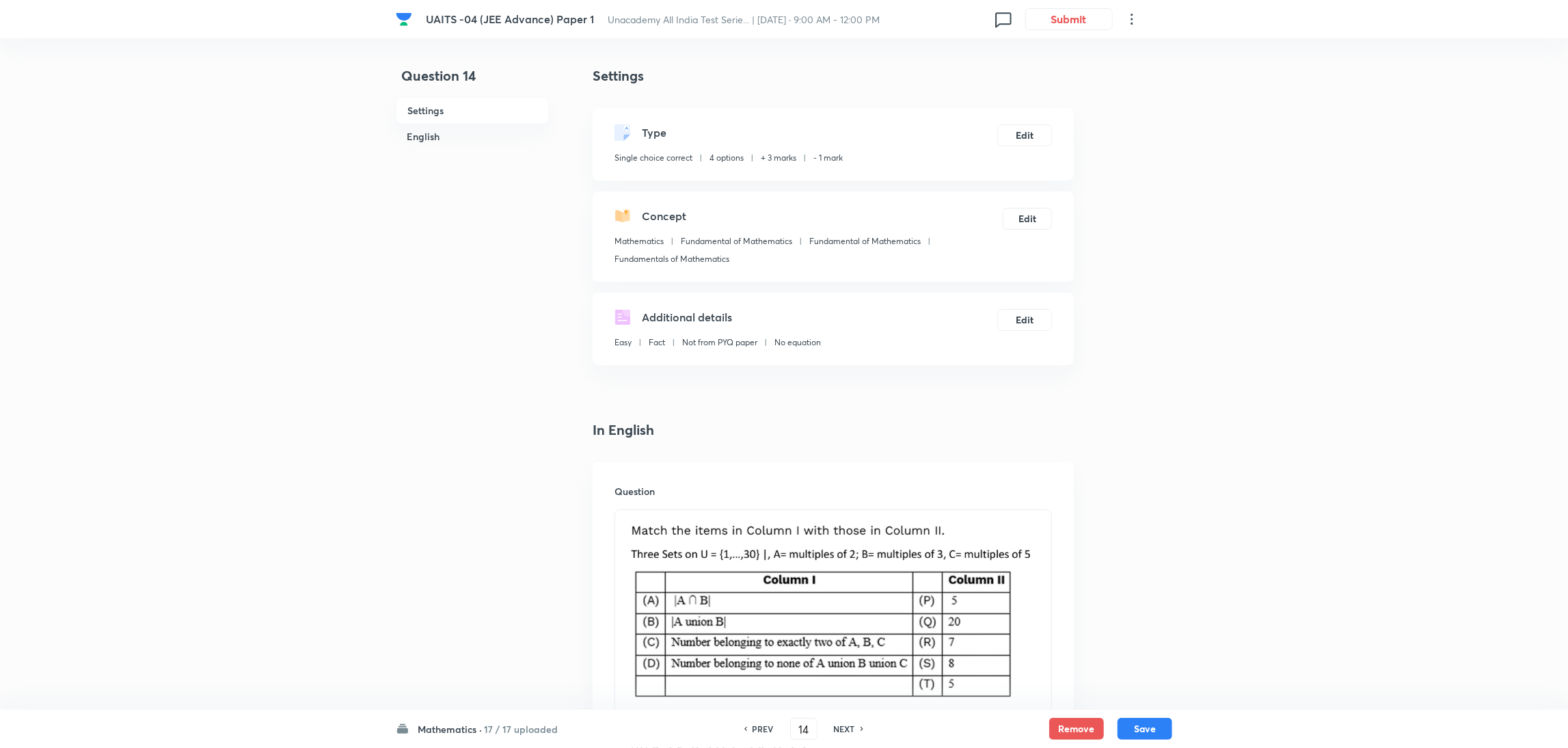
click at [836, 727] on h6 "NEXT" at bounding box center [845, 729] width 21 height 12
type input "15"
checkbox input "false"
checkbox input "true"
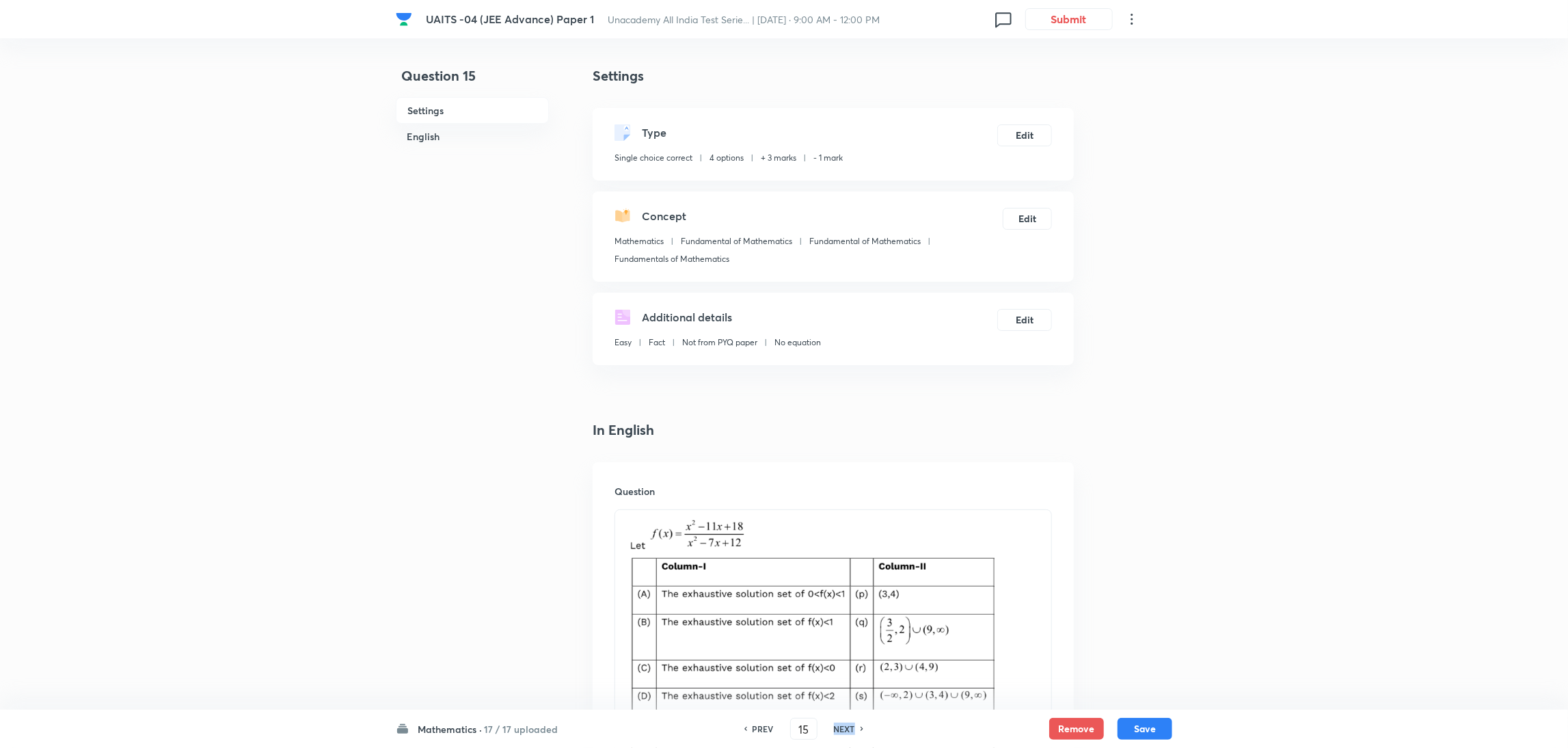
click at [836, 727] on h6 "NEXT" at bounding box center [845, 729] width 21 height 12
type input "16"
checkbox input "true"
click at [836, 727] on h6 "NEXT" at bounding box center [845, 729] width 21 height 12
type input "17"
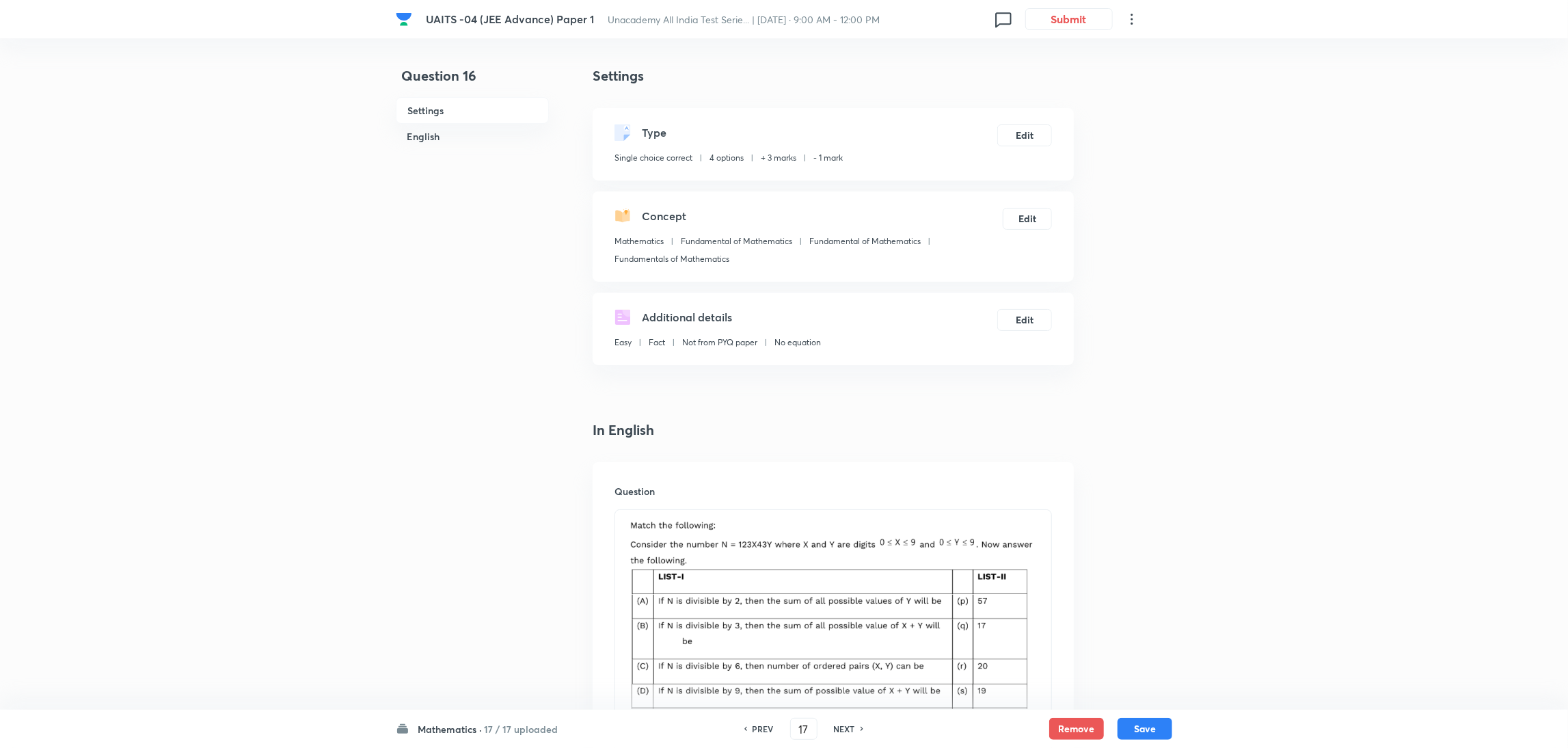
checkbox input "false"
checkbox input "true"
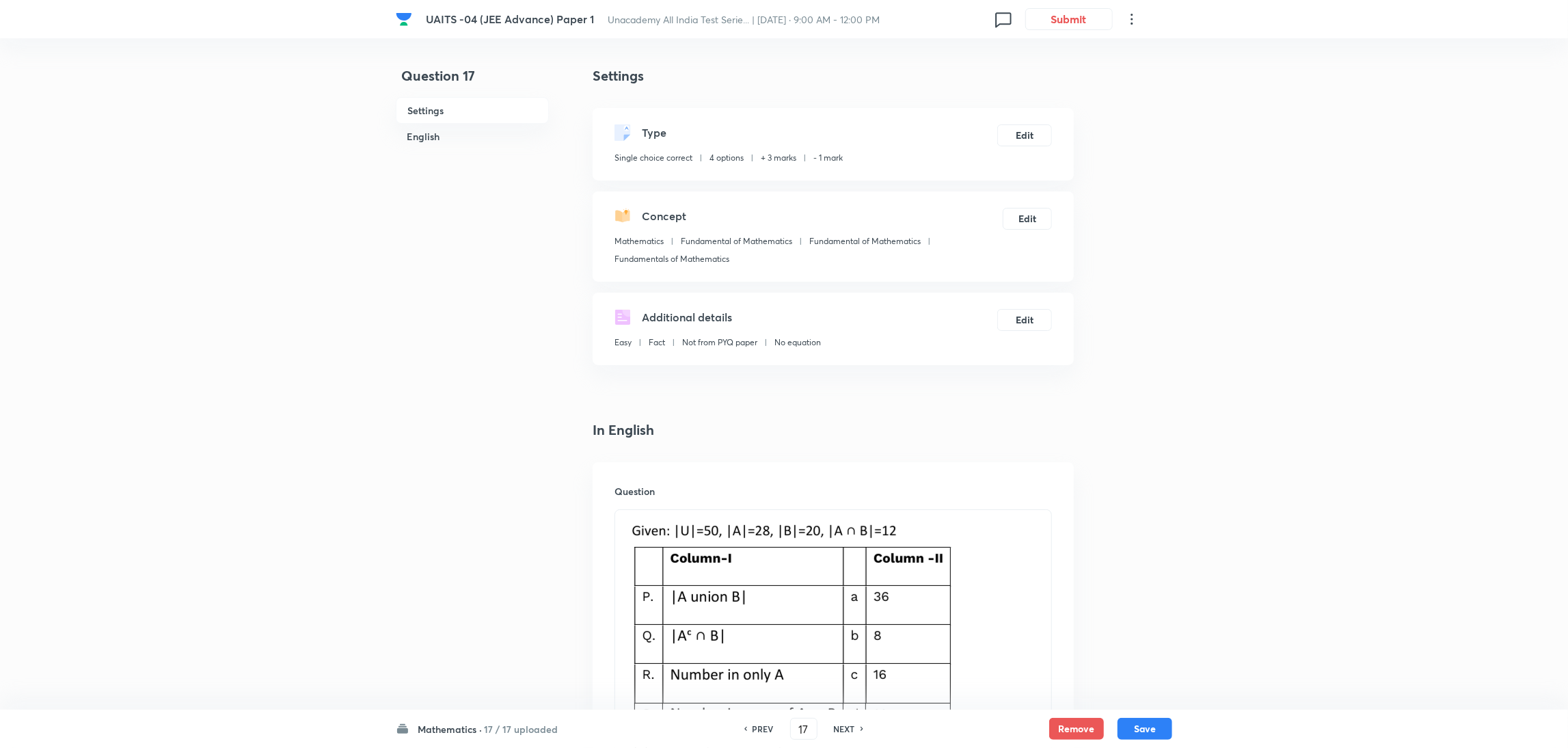
click at [836, 727] on h6 "NEXT" at bounding box center [845, 729] width 21 height 12
type input "18"
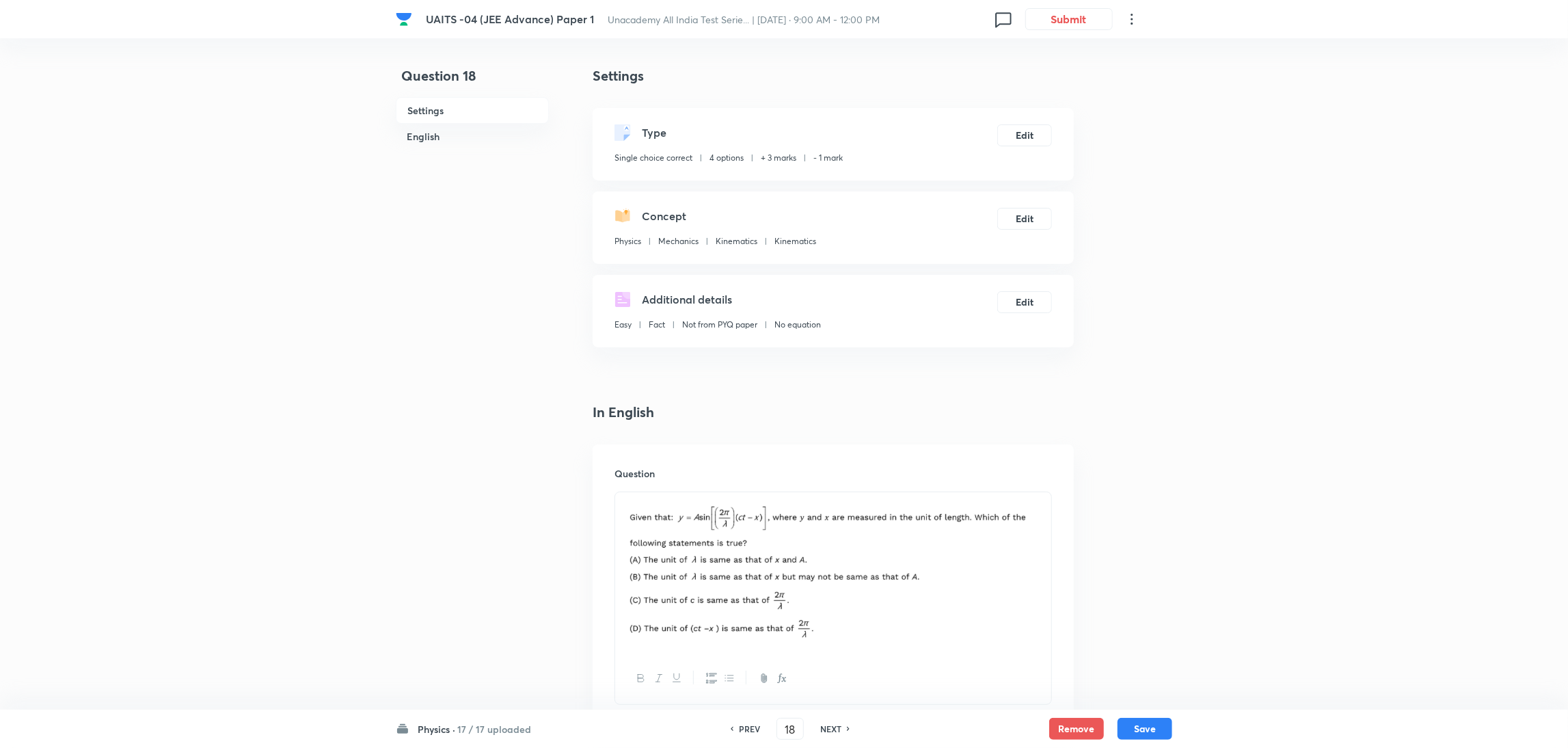
checkbox input "true"
click at [836, 727] on h6 "NEXT" at bounding box center [831, 729] width 21 height 12
type input "19"
checkbox input "false"
checkbox input "true"
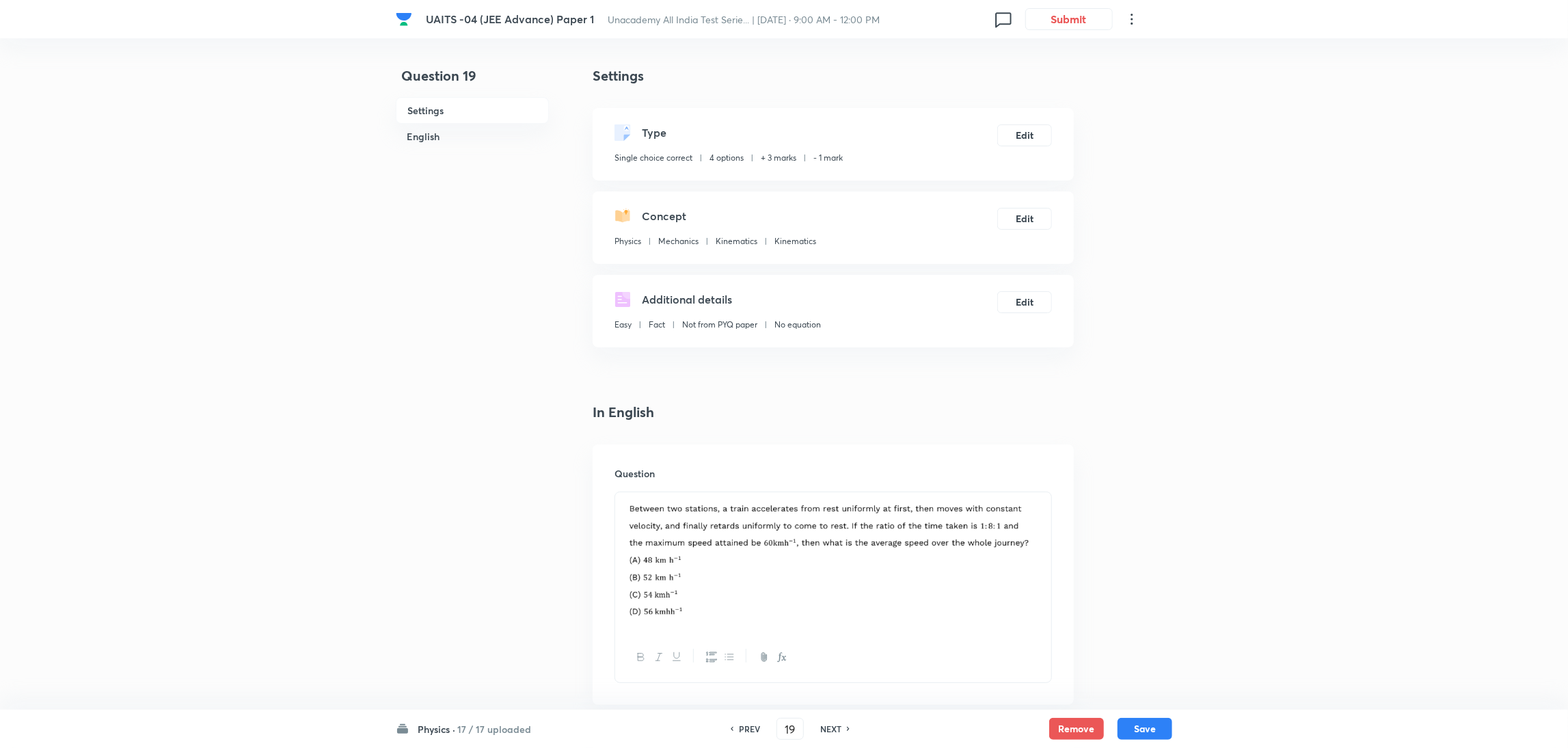
click at [836, 727] on h6 "NEXT" at bounding box center [831, 729] width 21 height 12
type input "20"
checkbox input "false"
checkbox input "true"
click at [836, 727] on h6 "NEXT" at bounding box center [831, 729] width 21 height 12
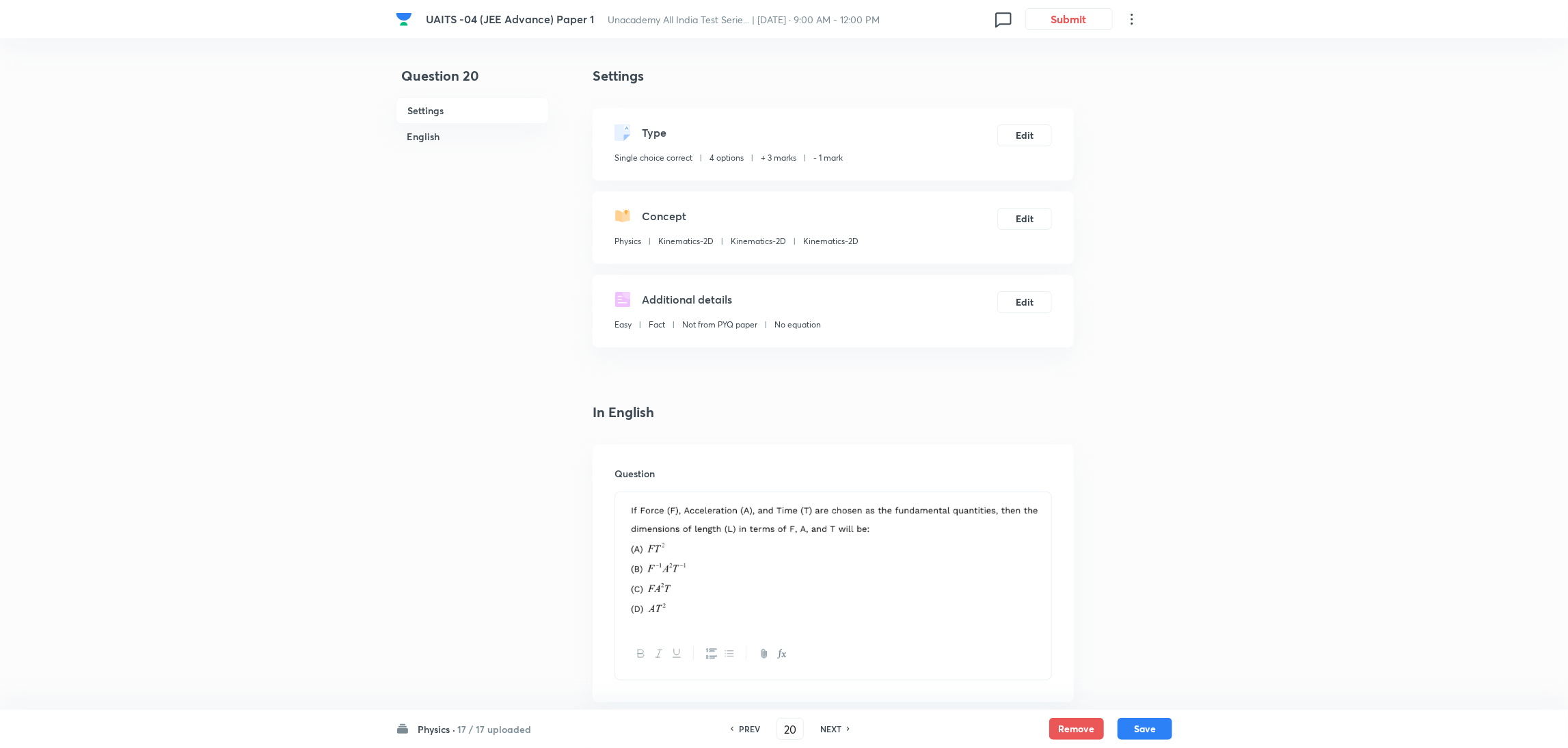
type input "21"
checkbox input "false"
checkbox input "true"
click at [836, 727] on h6 "NEXT" at bounding box center [831, 729] width 21 height 12
type input "22"
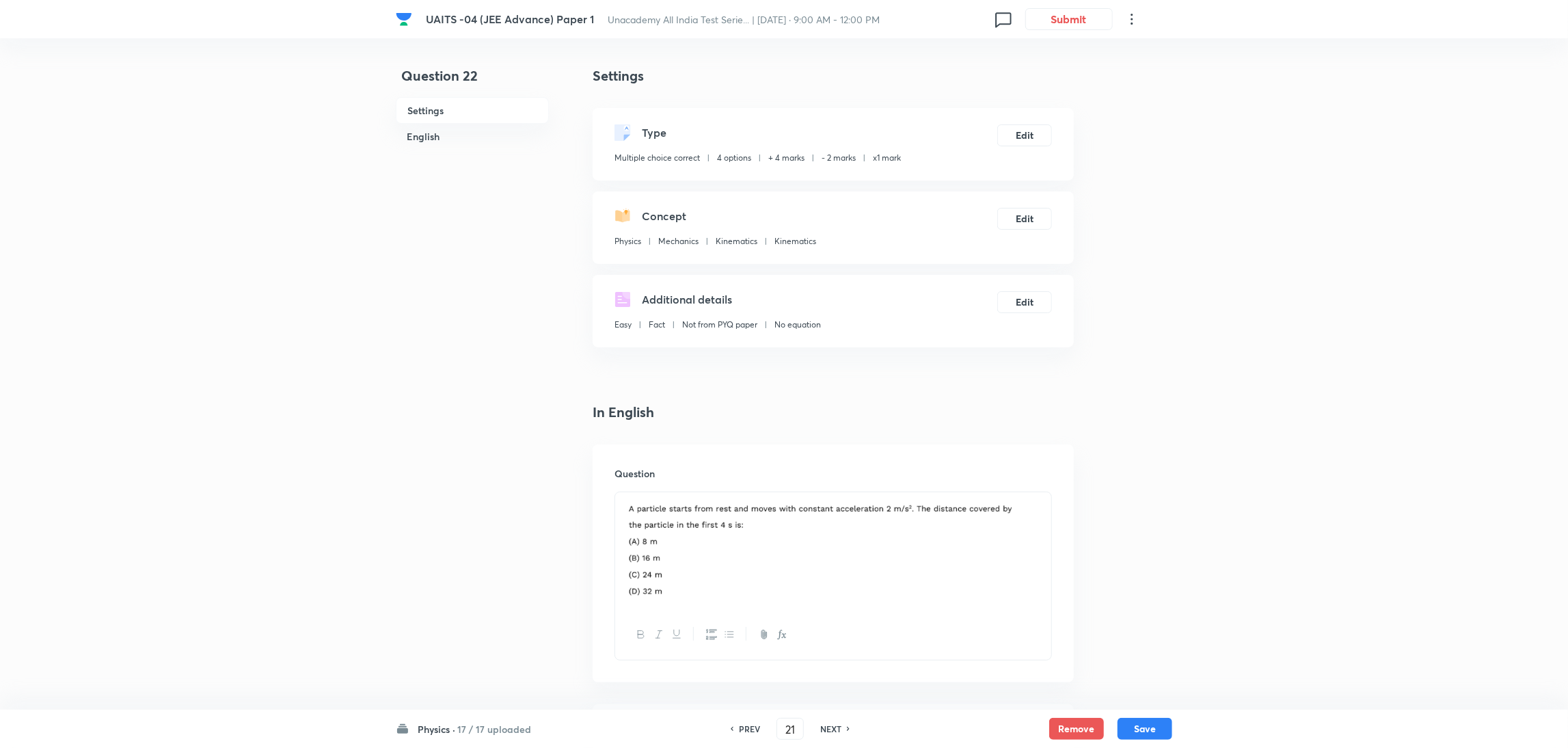
checkbox input "true"
checkbox input "false"
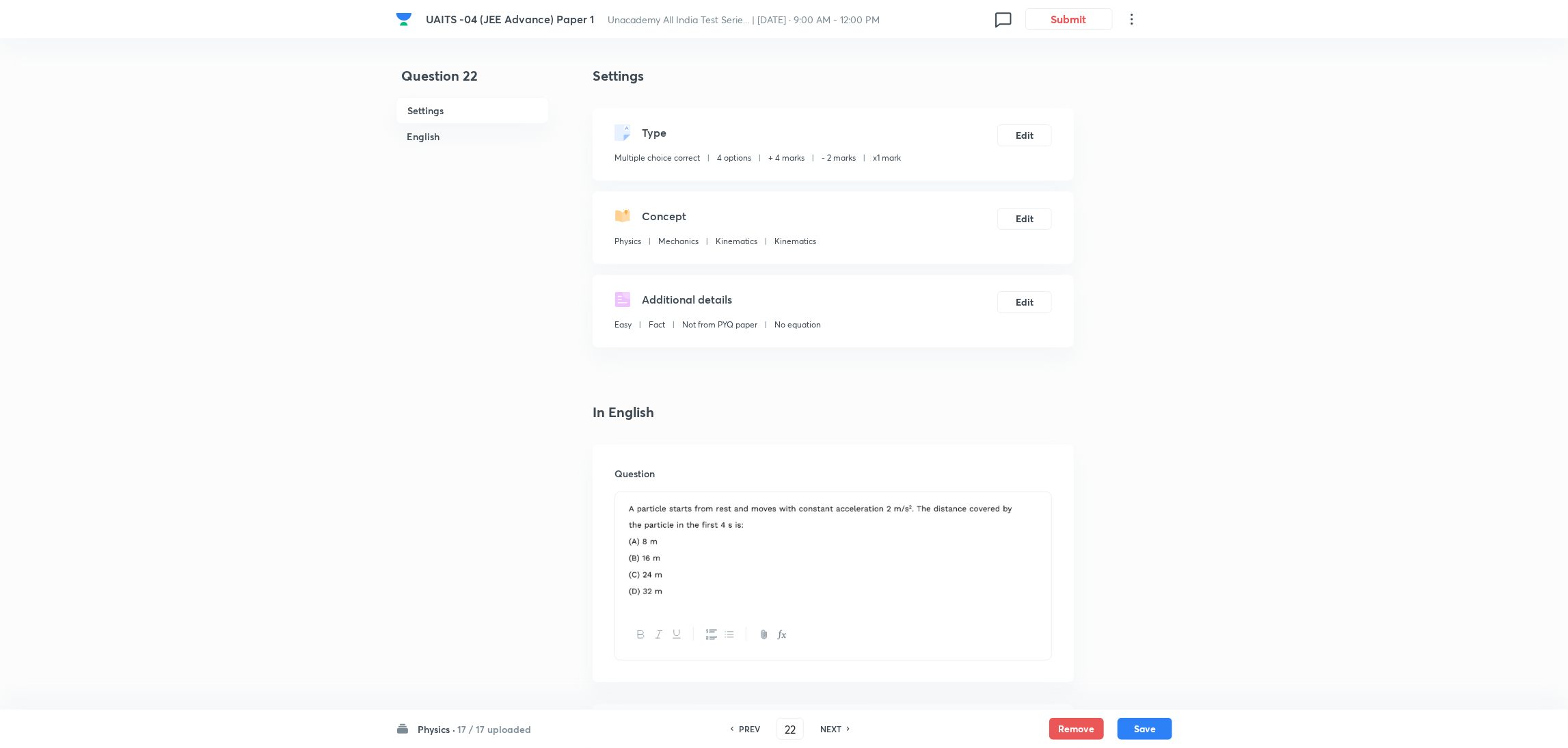
checkbox input "false"
checkbox input "true"
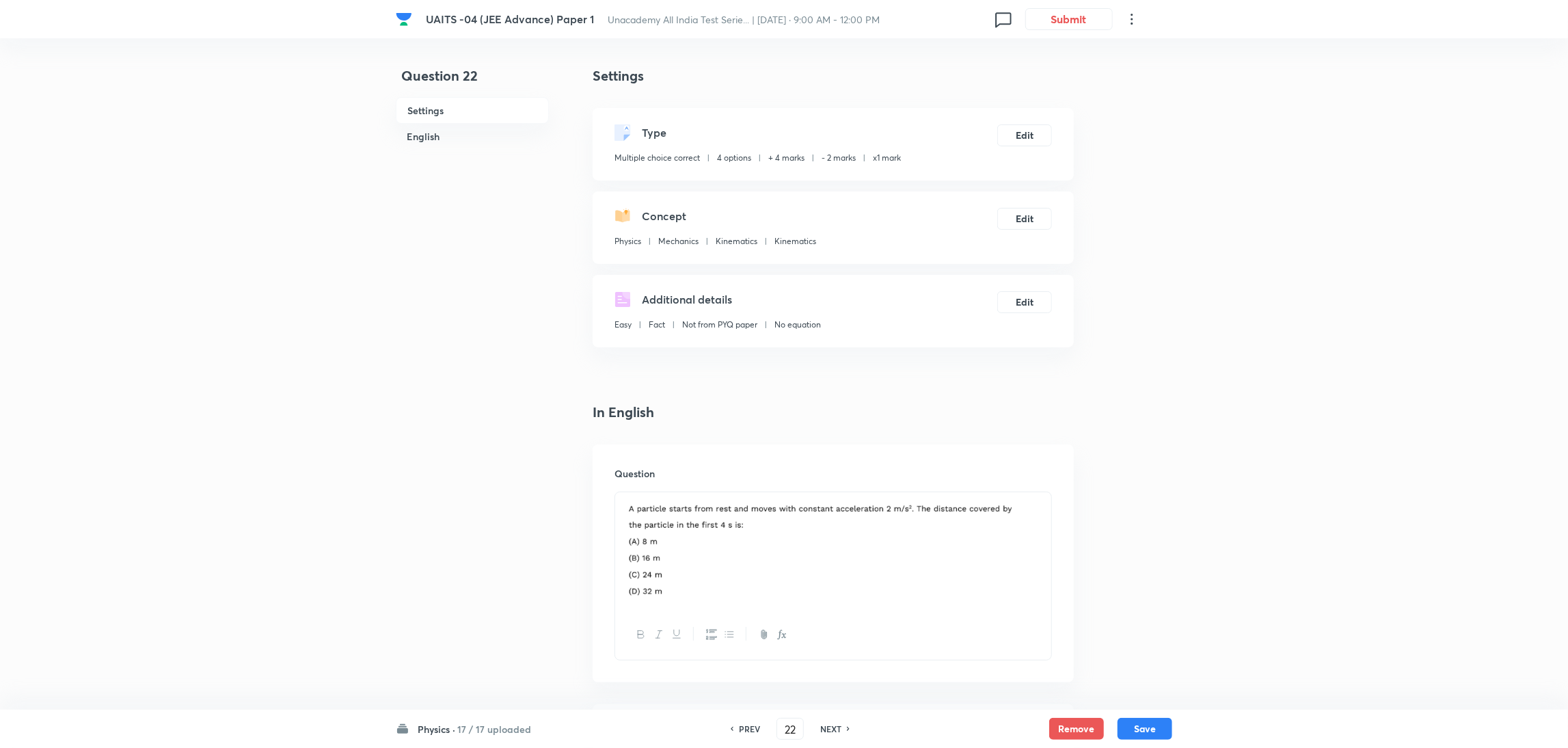
checkbox input "true"
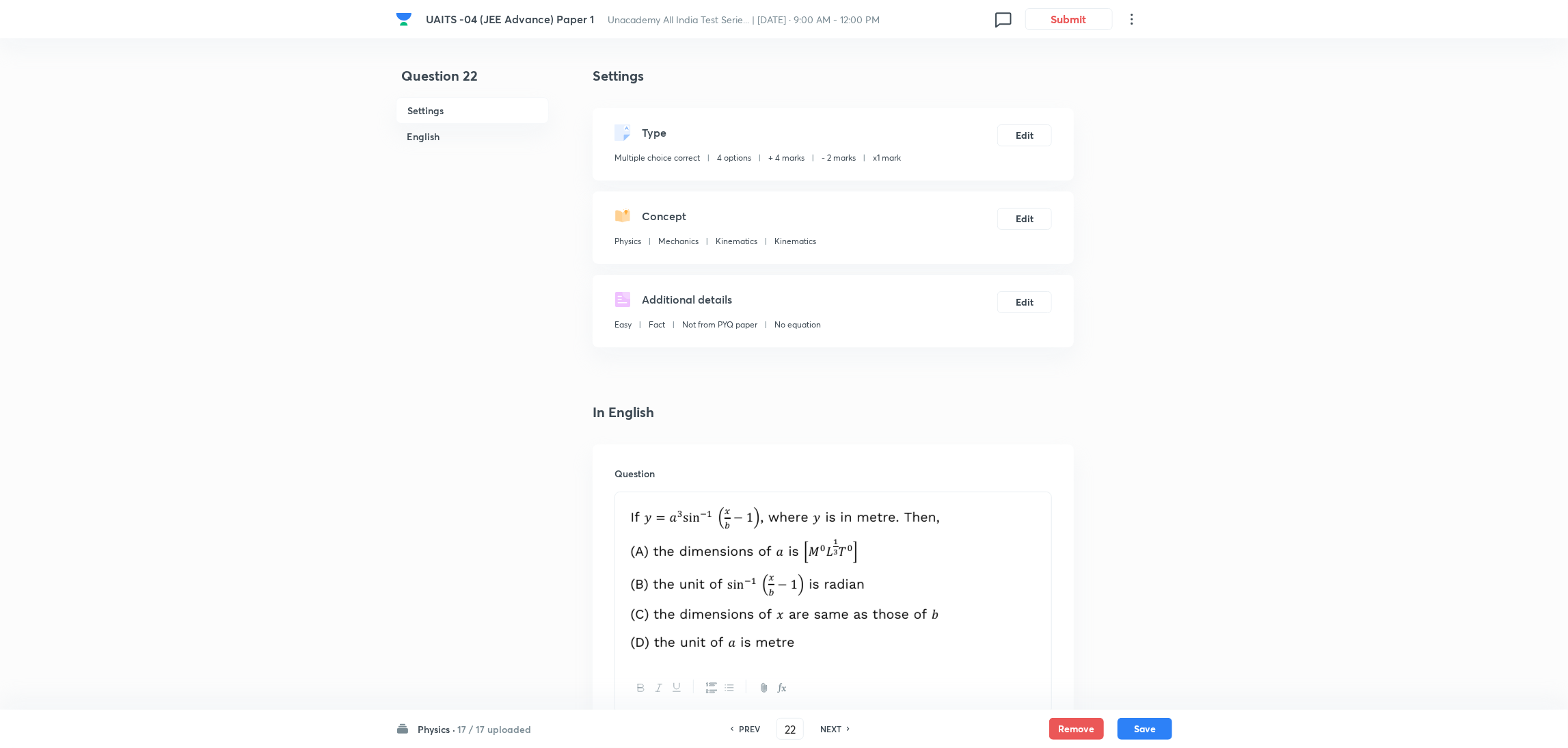
click at [836, 727] on h6 "NEXT" at bounding box center [831, 729] width 21 height 12
type input "23"
checkbox input "false"
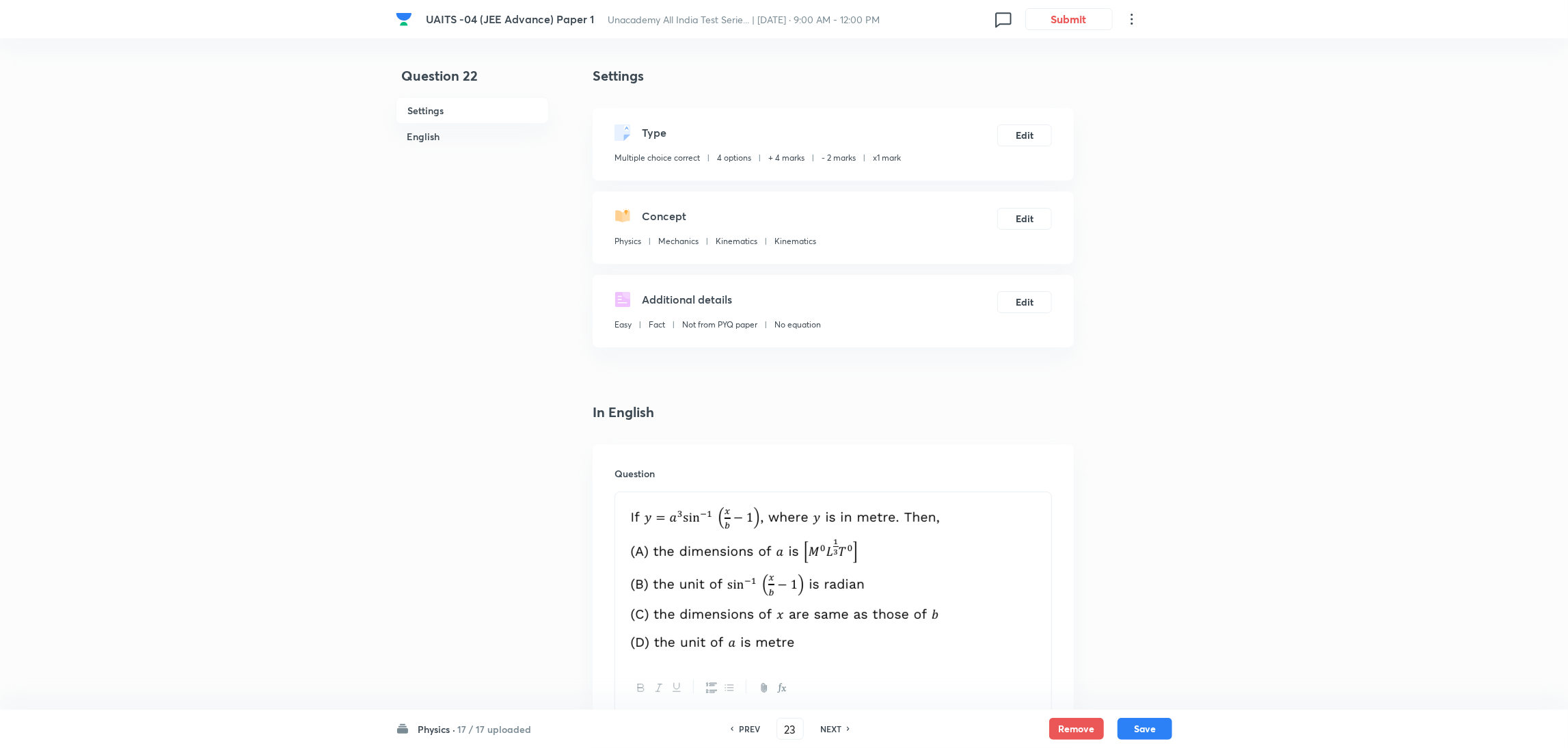
checkbox input "true"
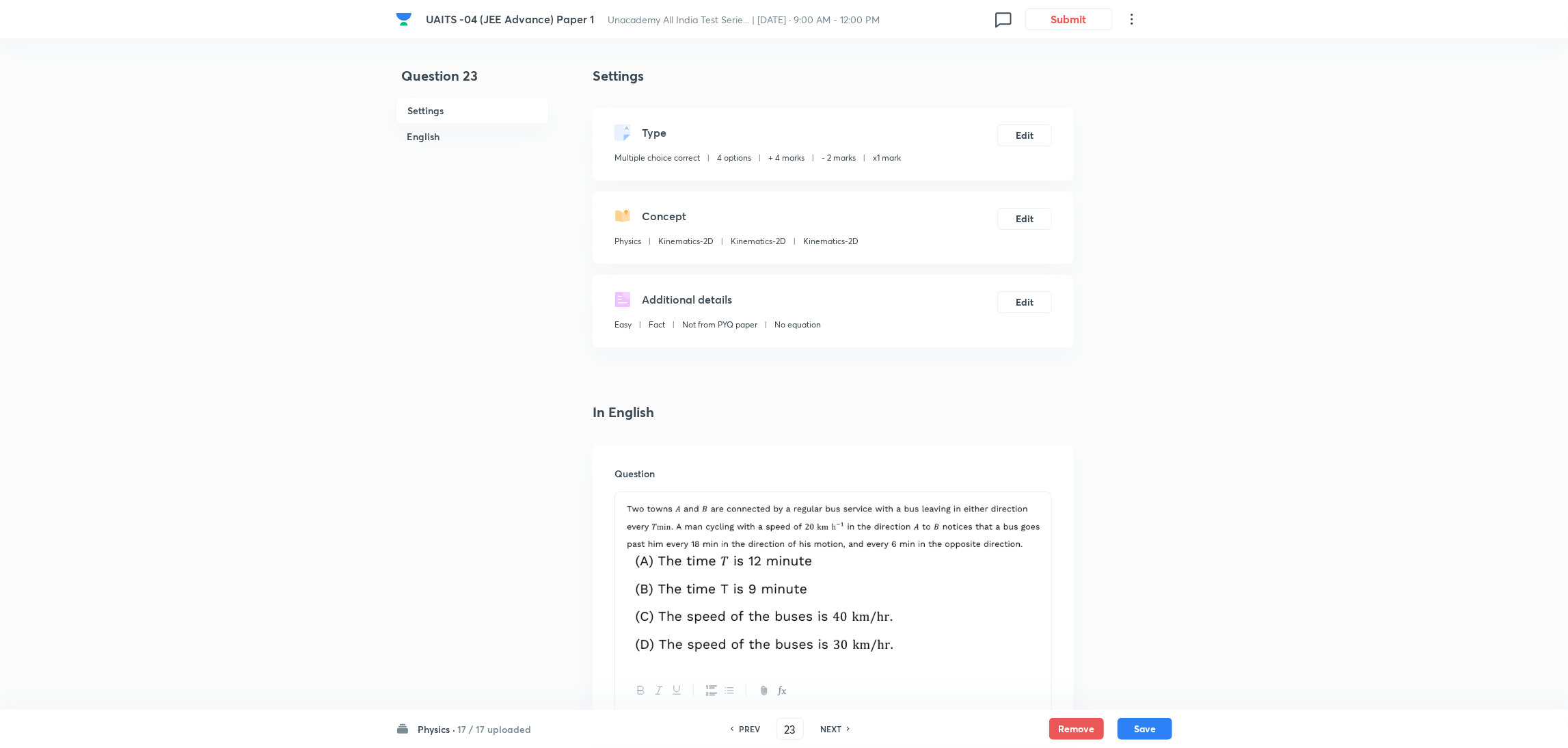
click at [836, 727] on h6 "NEXT" at bounding box center [831, 729] width 21 height 12
type input "24"
checkbox input "false"
checkbox input "true"
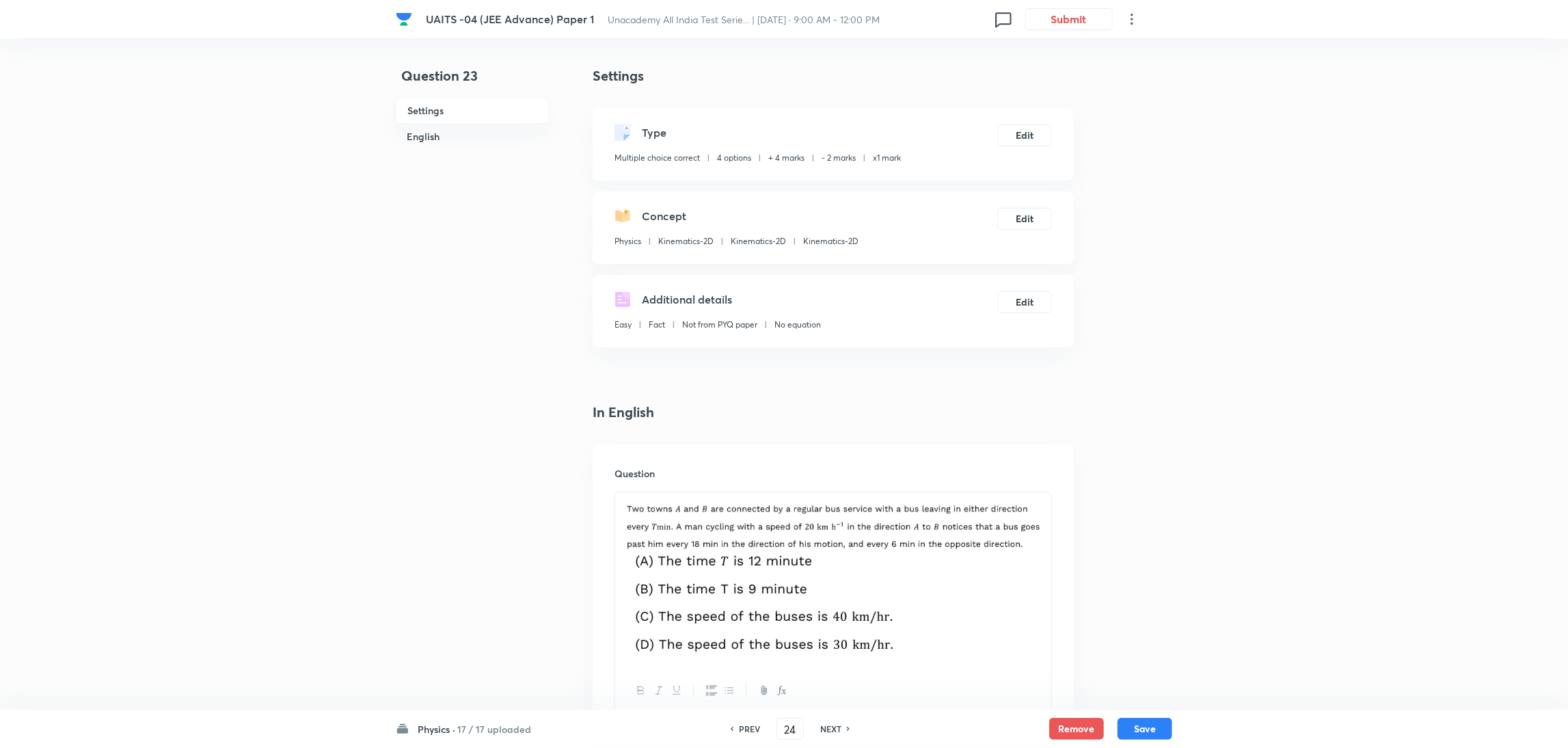
checkbox input "true"
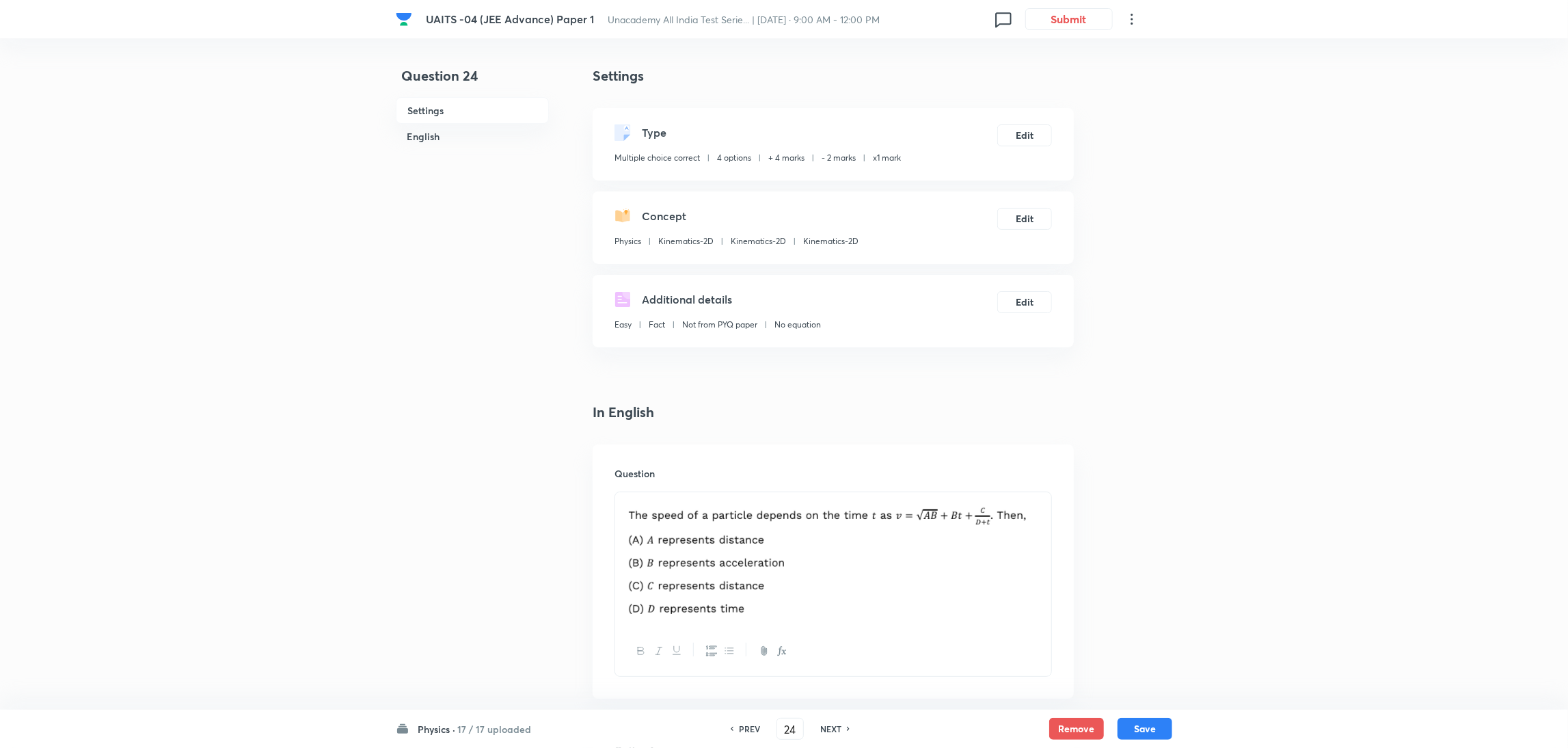
click at [836, 727] on h6 "NEXT" at bounding box center [831, 729] width 21 height 12
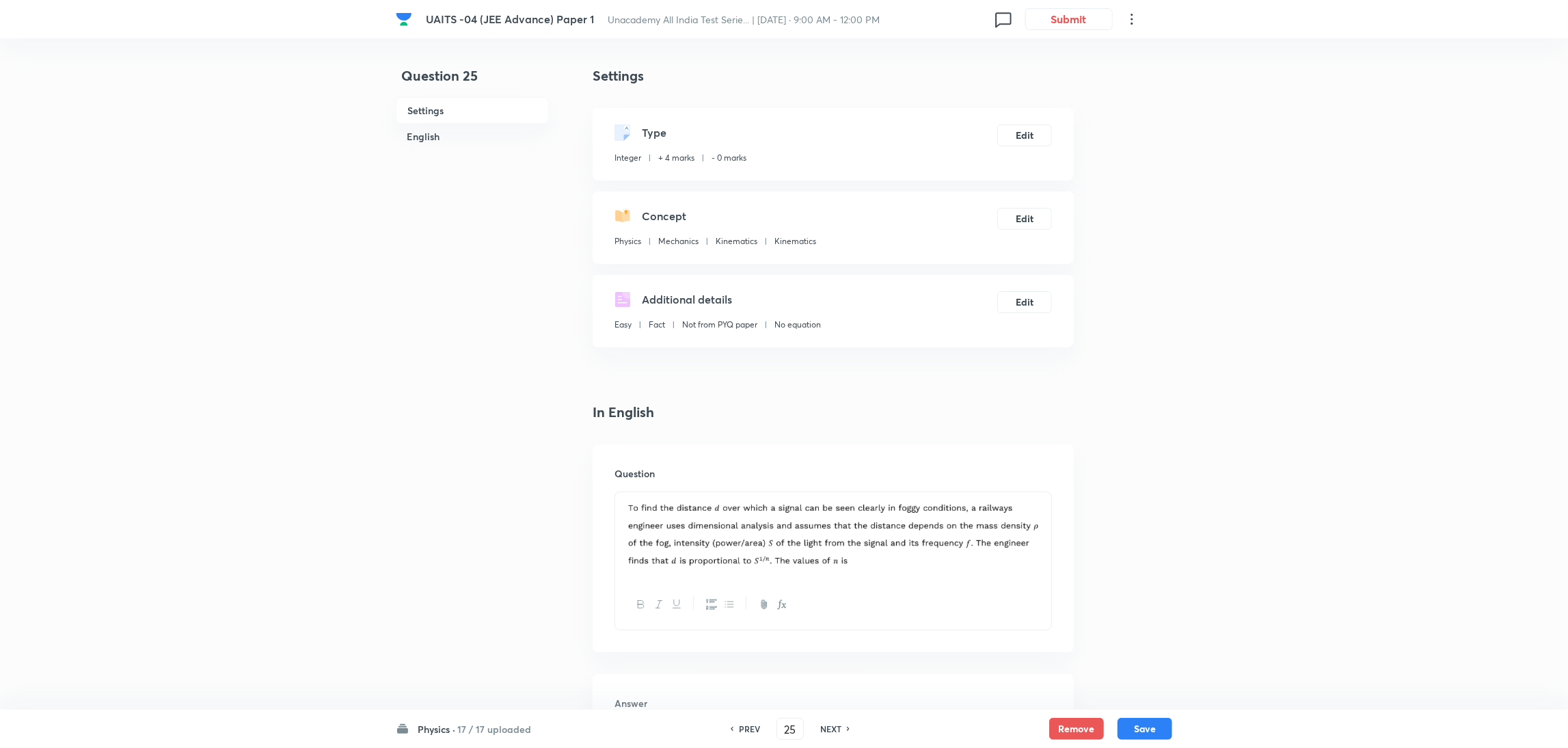
click at [836, 727] on h6 "NEXT" at bounding box center [831, 729] width 21 height 12
type input "26"
type input "5"
click at [836, 727] on h6 "NEXT" at bounding box center [831, 729] width 21 height 12
type input "27"
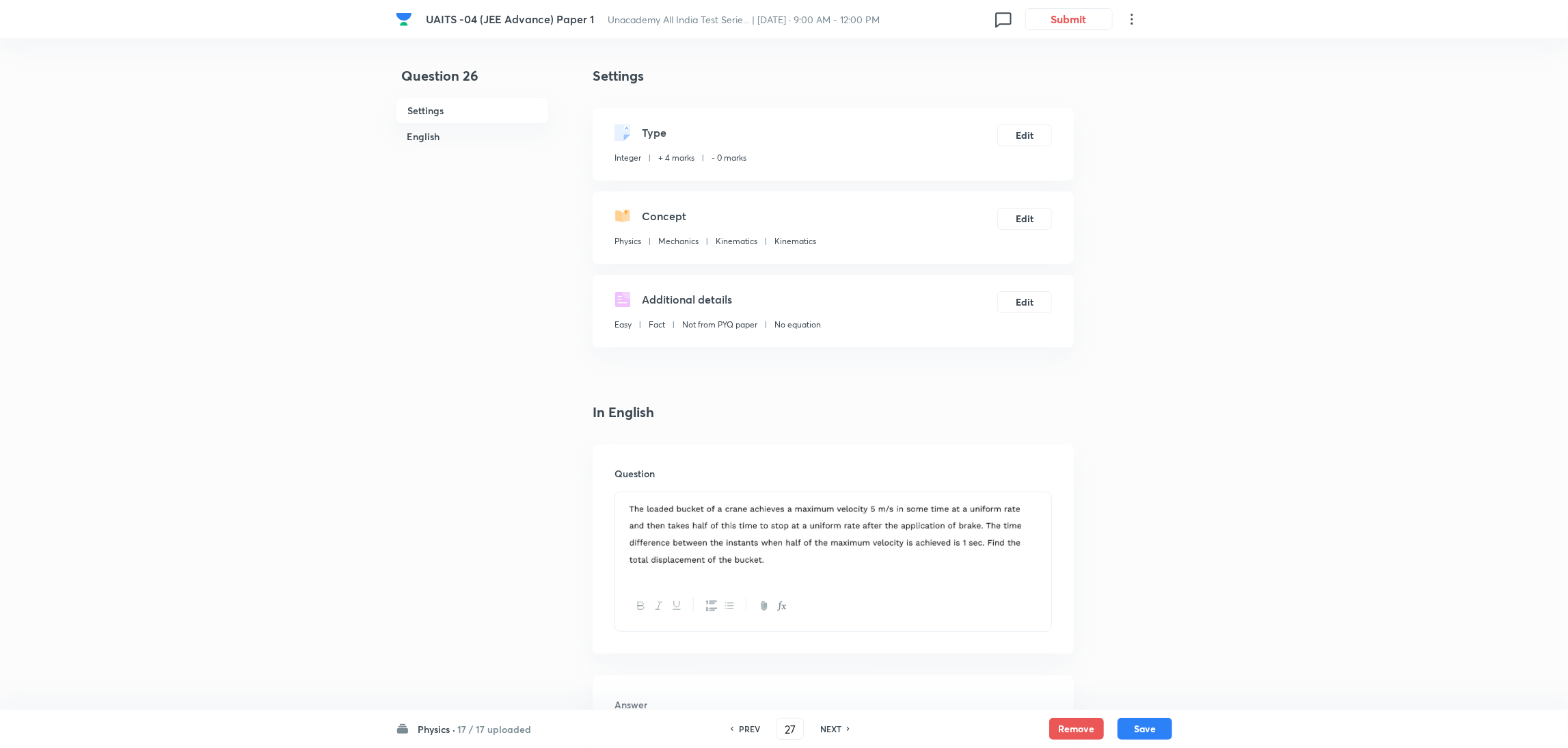
type input "0"
click at [836, 727] on h6 "NEXT" at bounding box center [831, 729] width 21 height 12
type input "28"
type input "8"
click at [836, 727] on h6 "NEXT" at bounding box center [831, 729] width 21 height 12
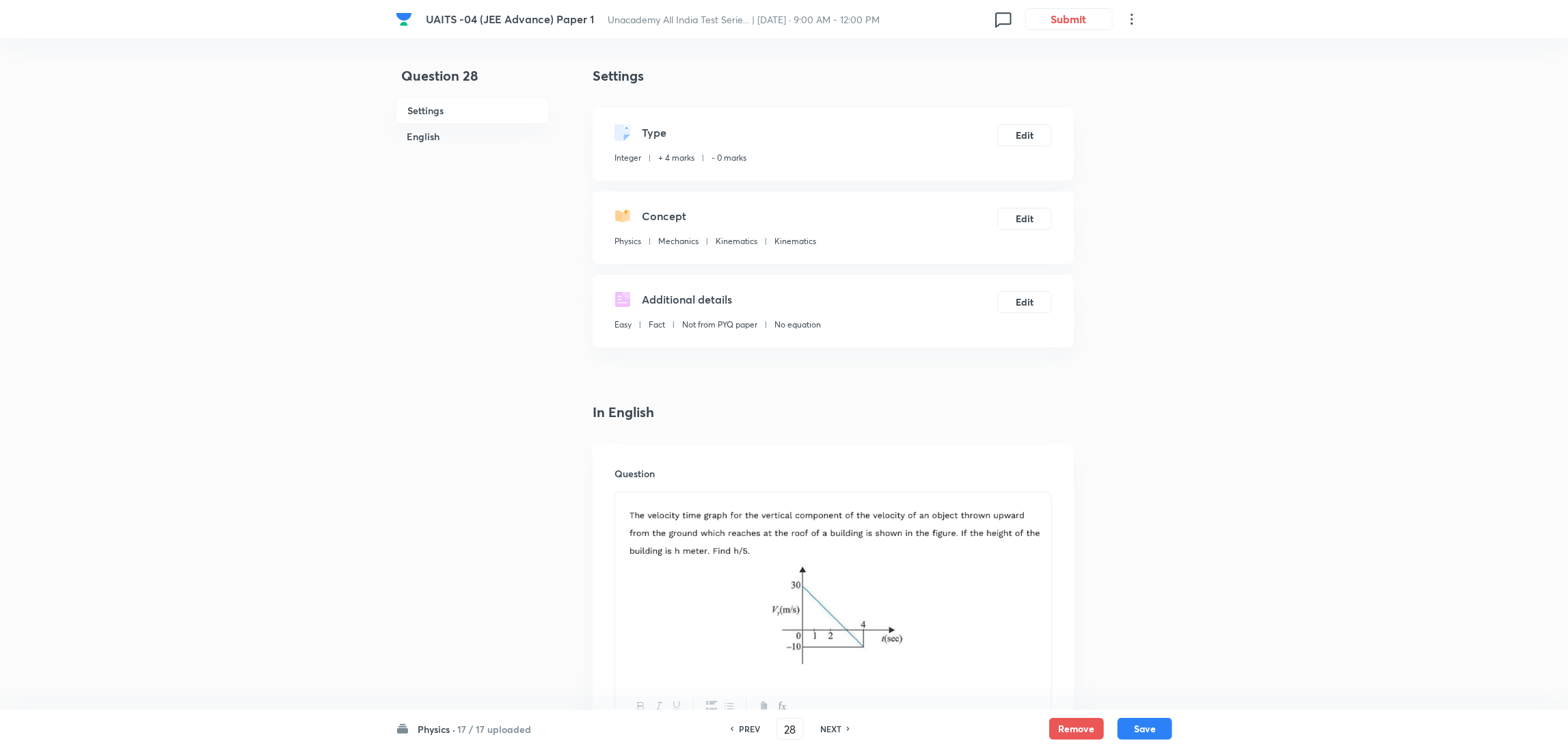
type input "29"
type input "8"
click at [836, 727] on h6 "NEXT" at bounding box center [831, 729] width 21 height 12
type input "30"
type input "180"
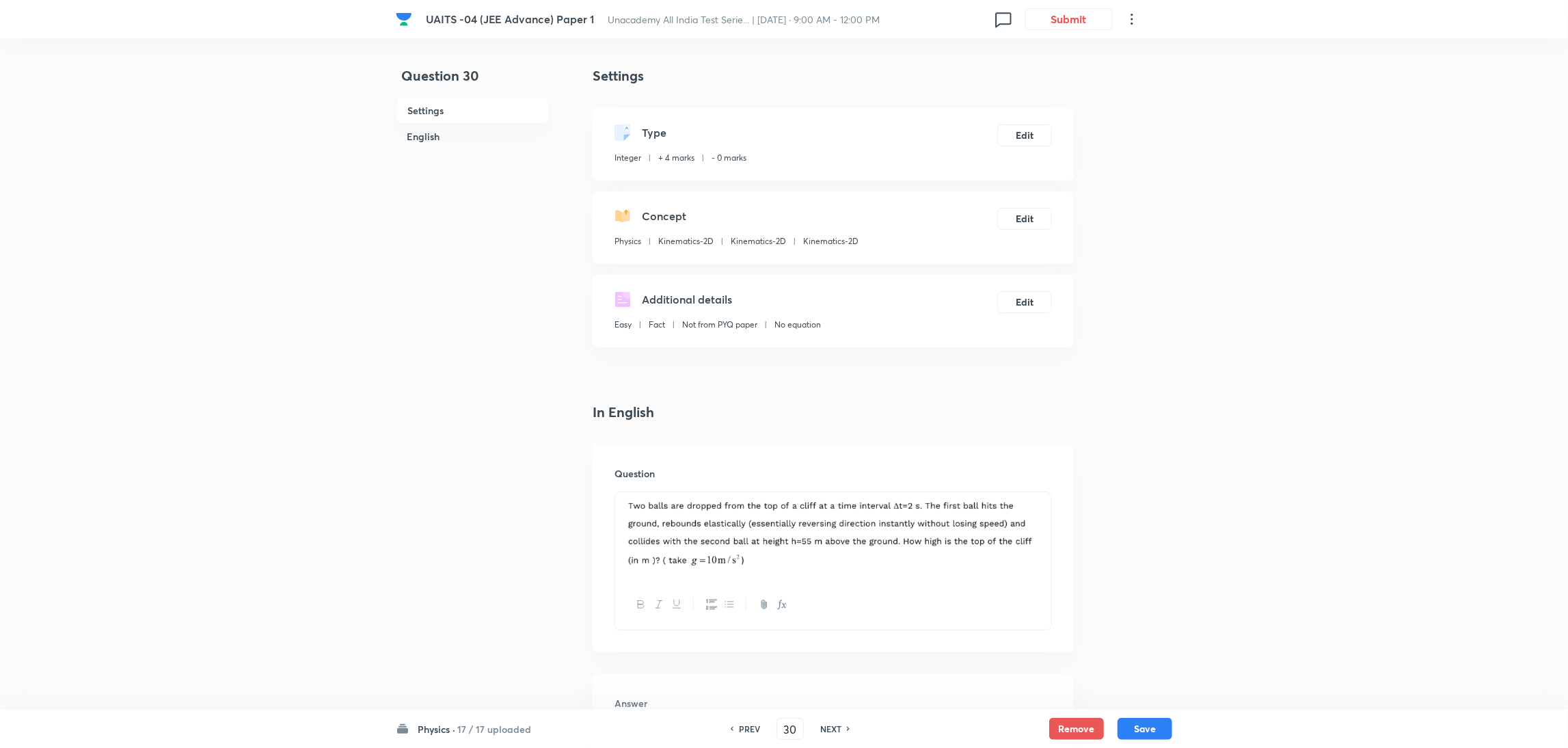
click at [836, 727] on h6 "NEXT" at bounding box center [831, 729] width 21 height 12
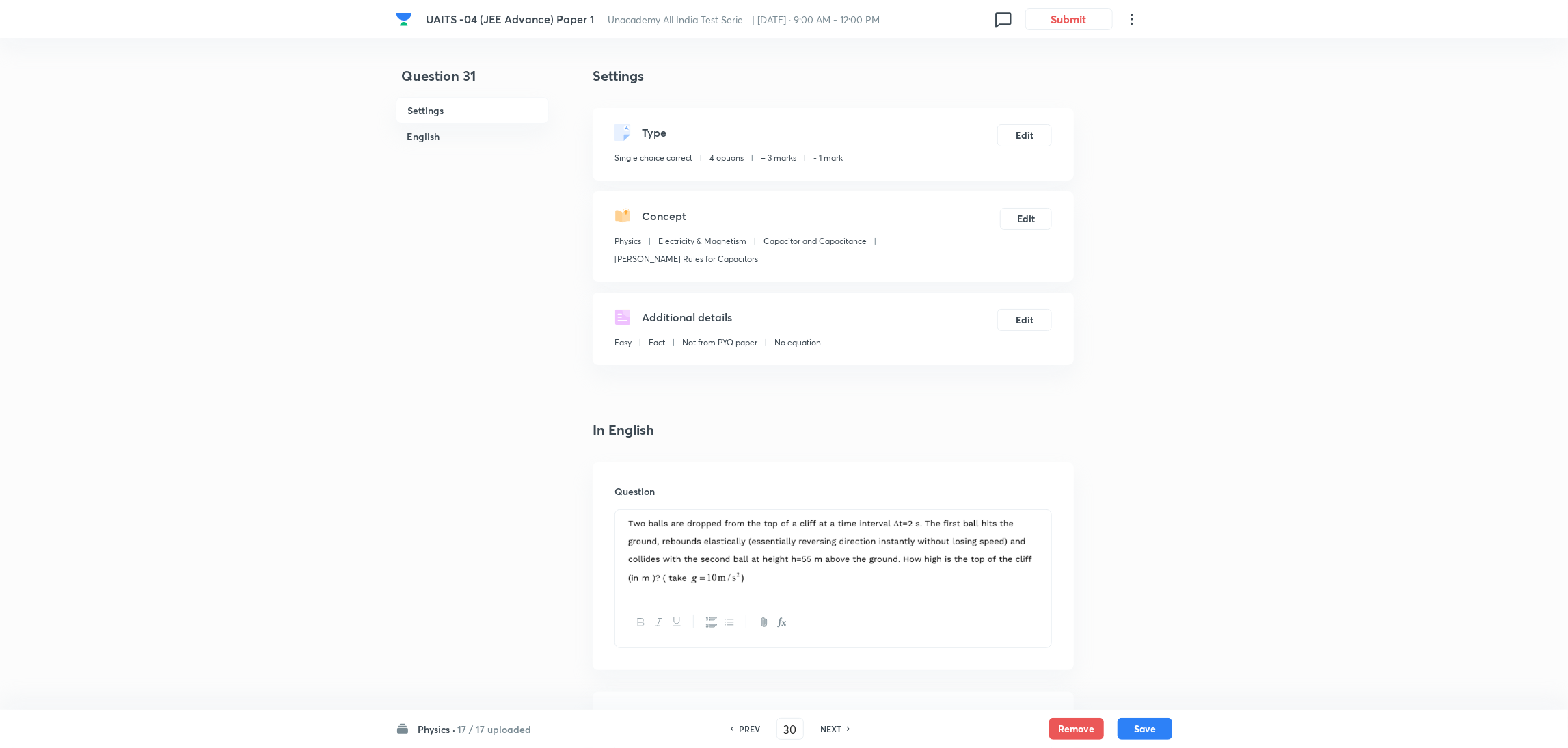
type input "31"
checkbox input "true"
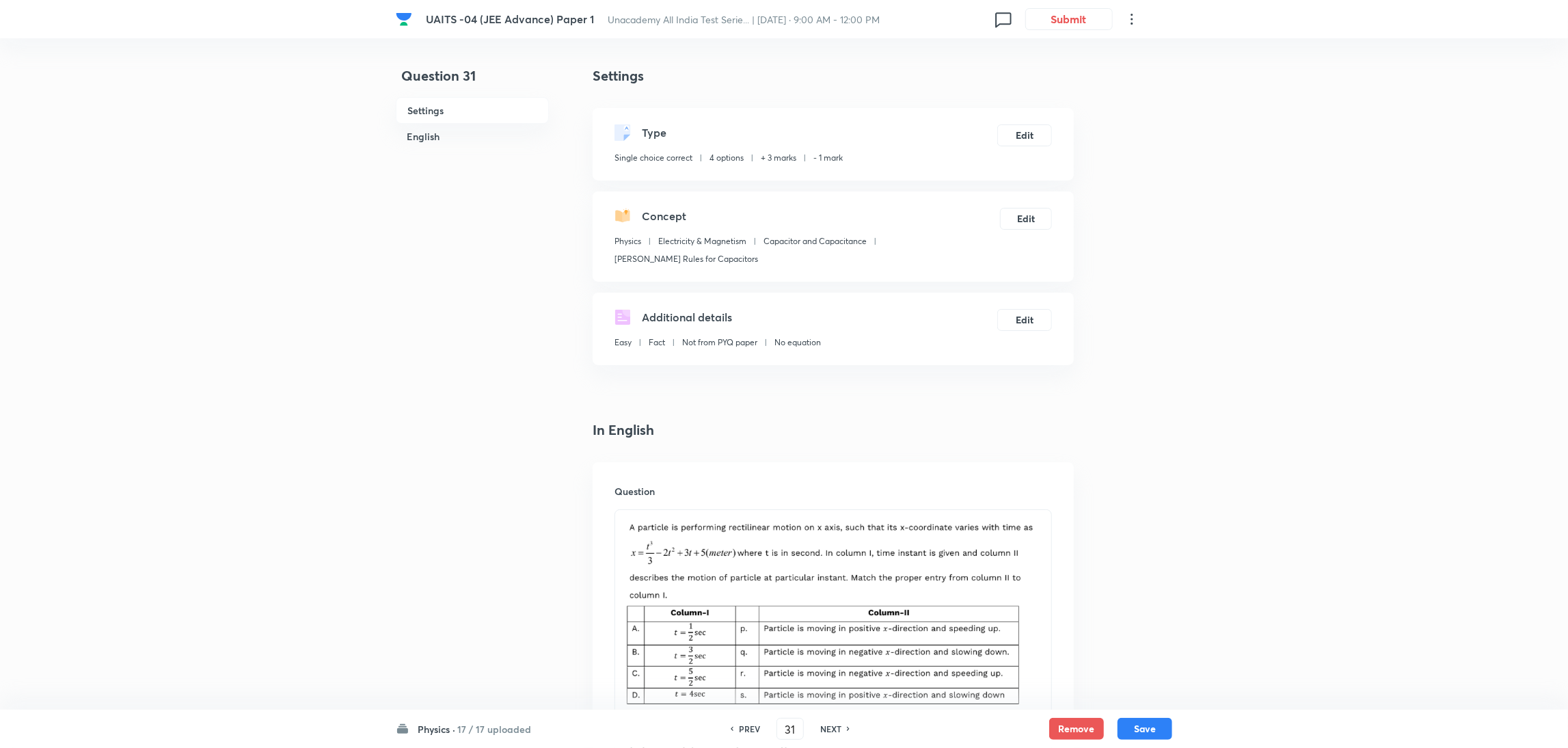
click at [836, 727] on h6 "NEXT" at bounding box center [831, 729] width 21 height 12
type input "32"
checkbox input "false"
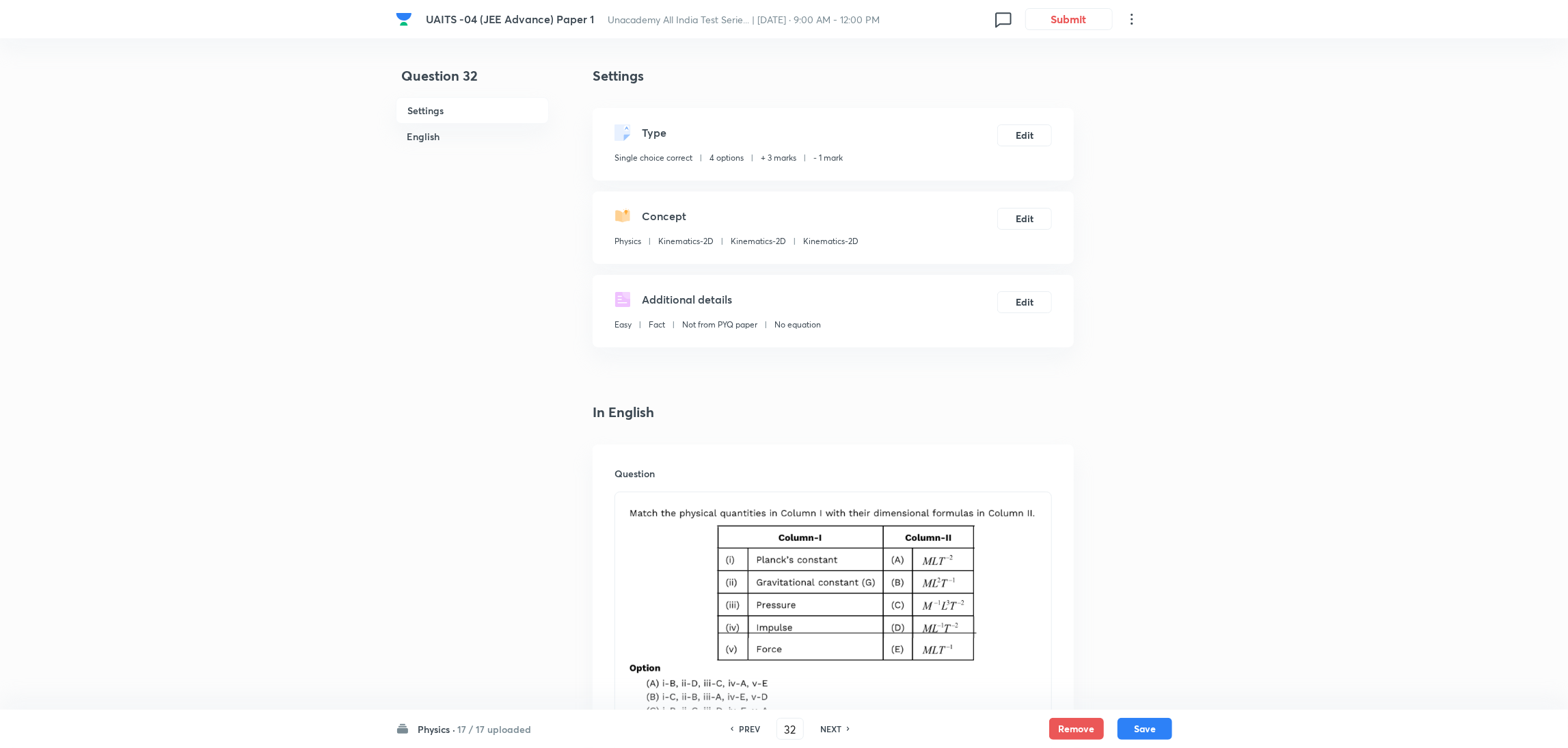
checkbox input "true"
click at [836, 727] on h6 "NEXT" at bounding box center [831, 729] width 21 height 12
type input "33"
checkbox input "false"
checkbox input "true"
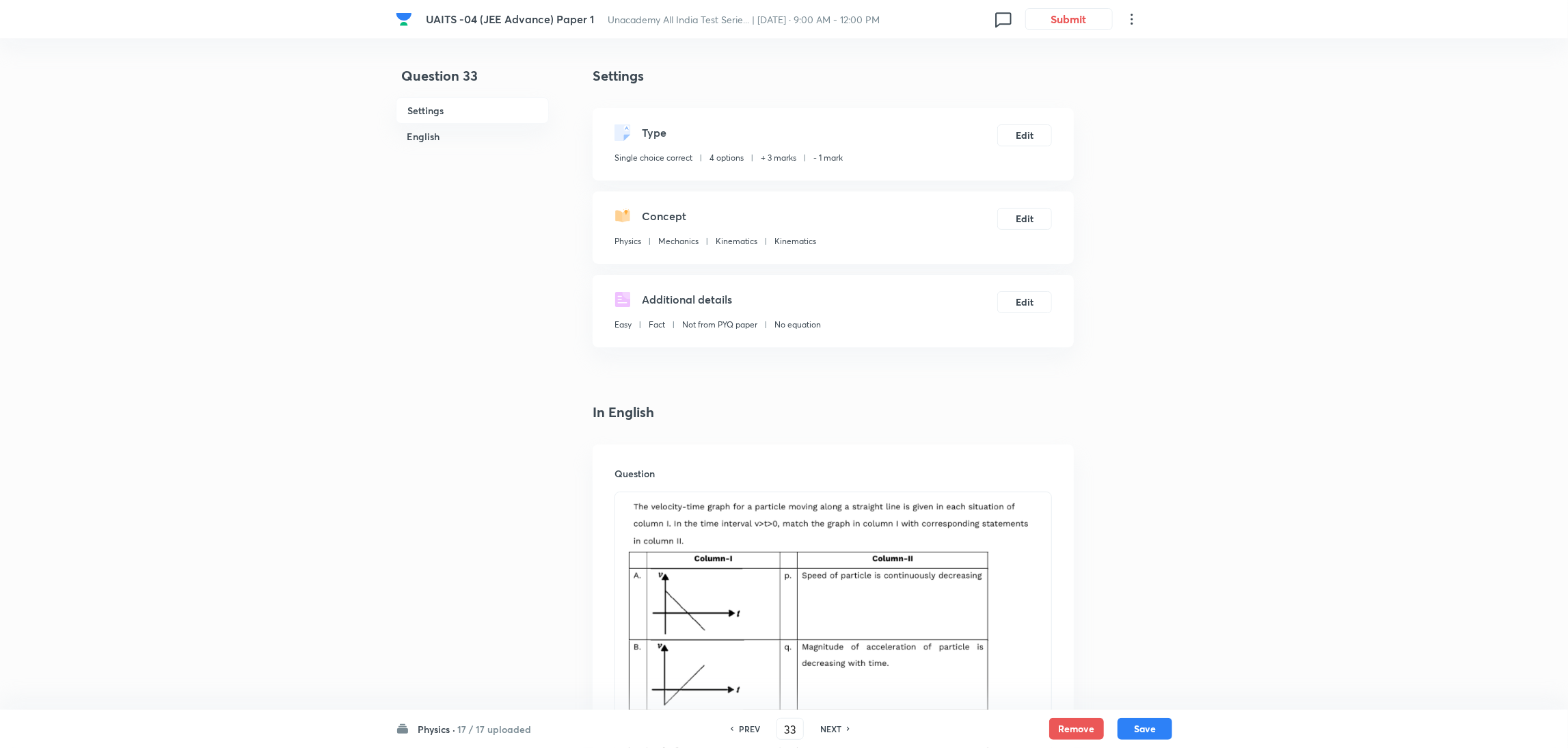
click at [836, 727] on h6 "NEXT" at bounding box center [831, 729] width 21 height 12
type input "34"
checkbox input "false"
checkbox input "true"
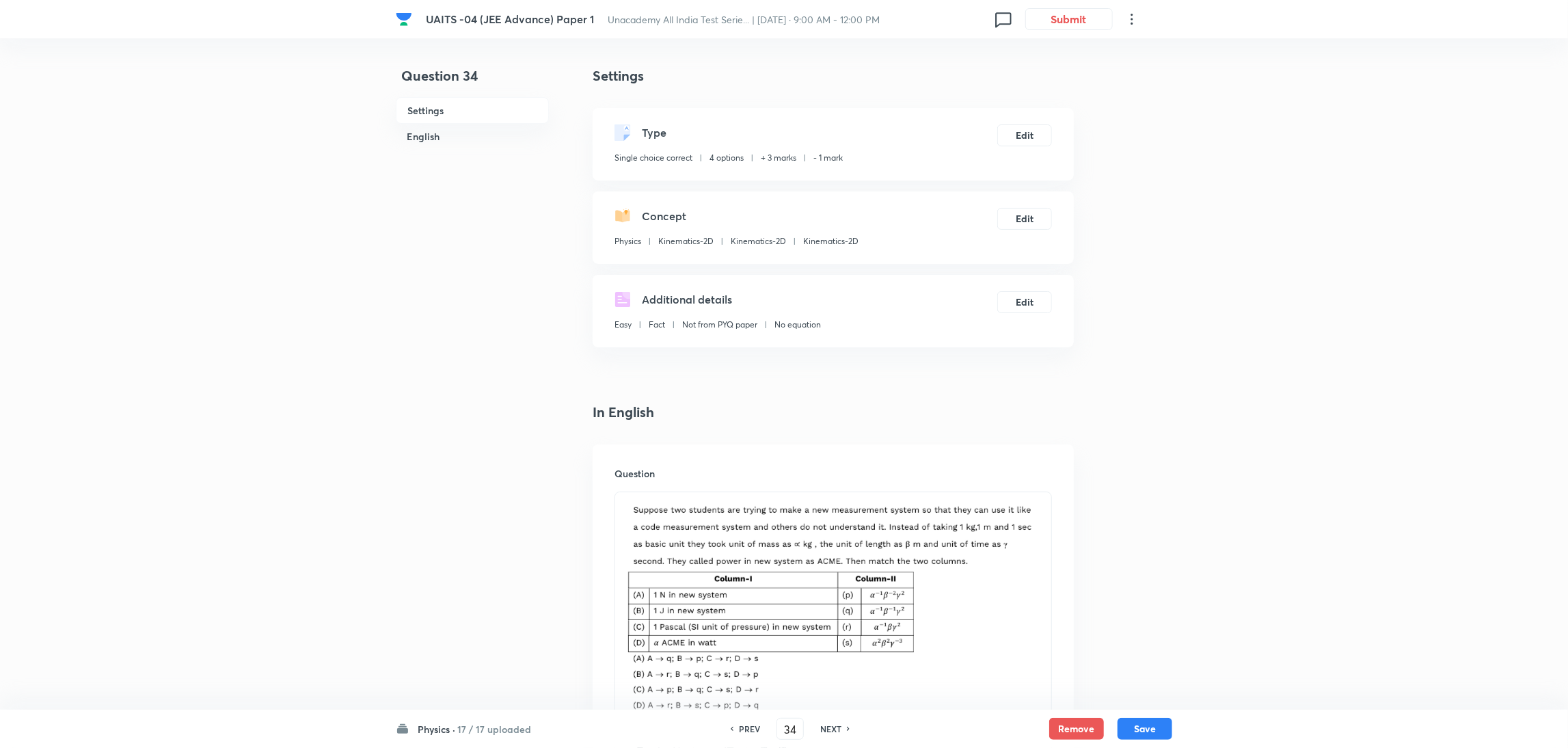
click at [836, 727] on h6 "NEXT" at bounding box center [831, 729] width 21 height 12
type input "35"
checkbox input "true"
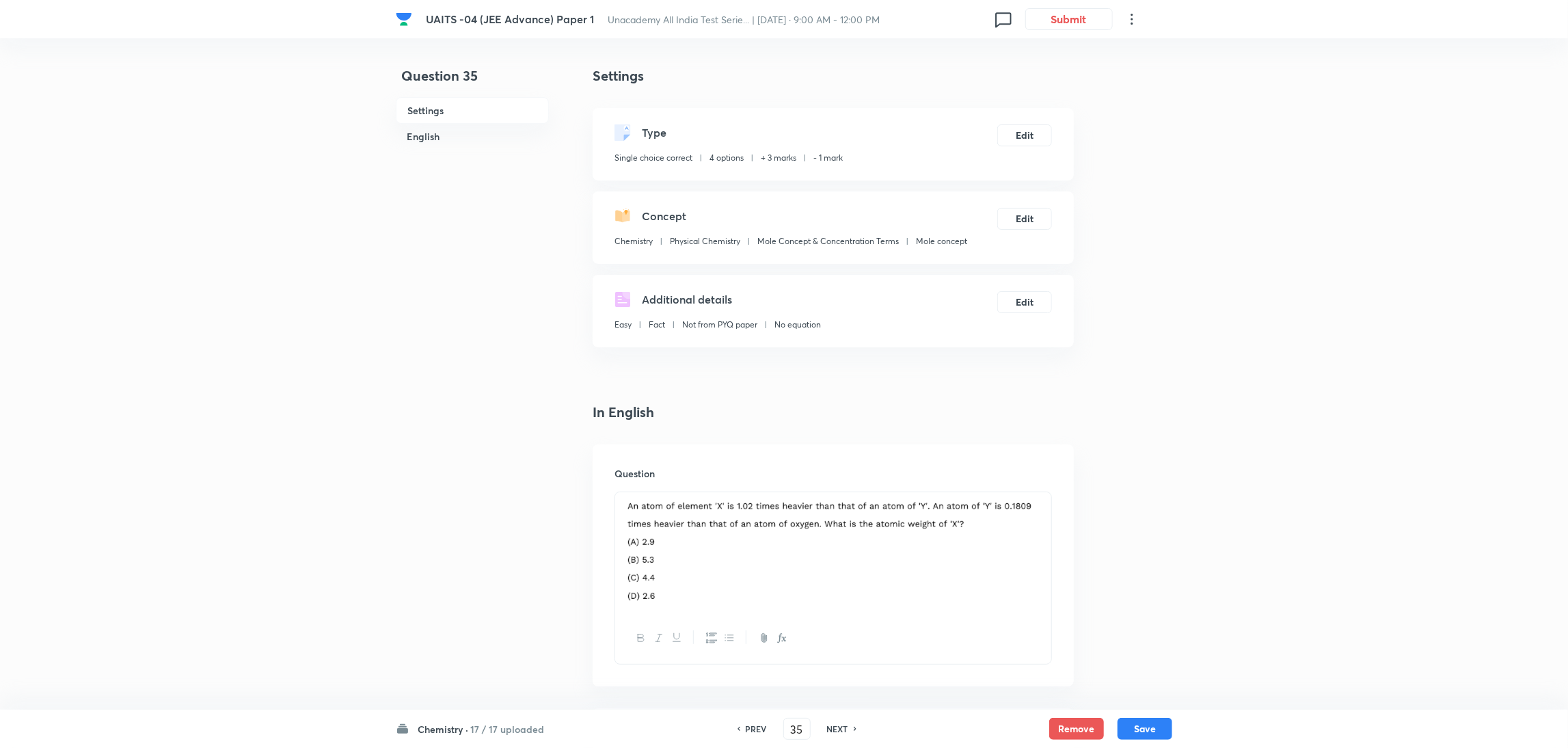
click at [836, 727] on h6 "NEXT" at bounding box center [838, 729] width 21 height 12
type input "36"
checkbox input "false"
checkbox input "true"
click at [836, 727] on h6 "NEXT" at bounding box center [838, 729] width 21 height 12
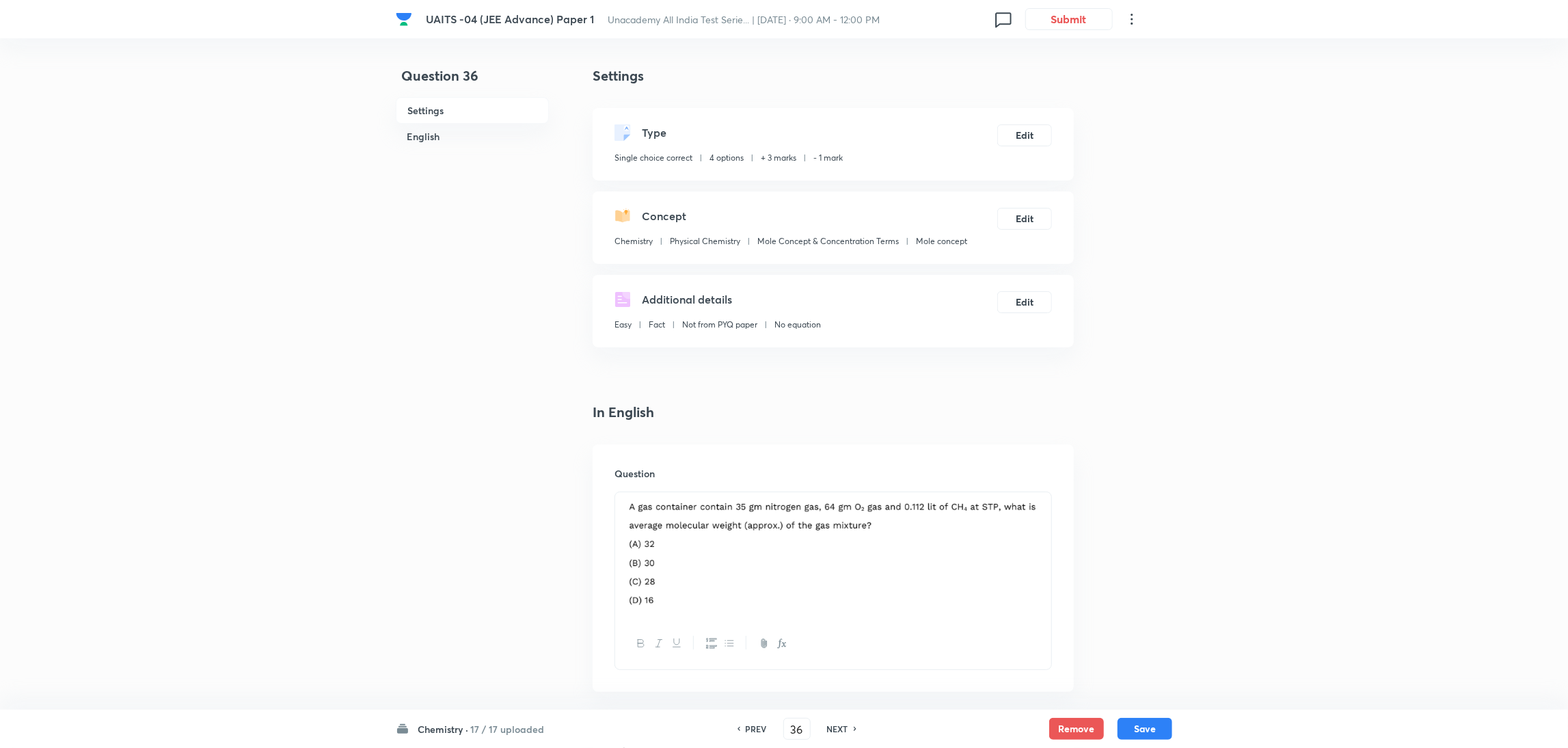
type input "37"
checkbox input "false"
checkbox input "true"
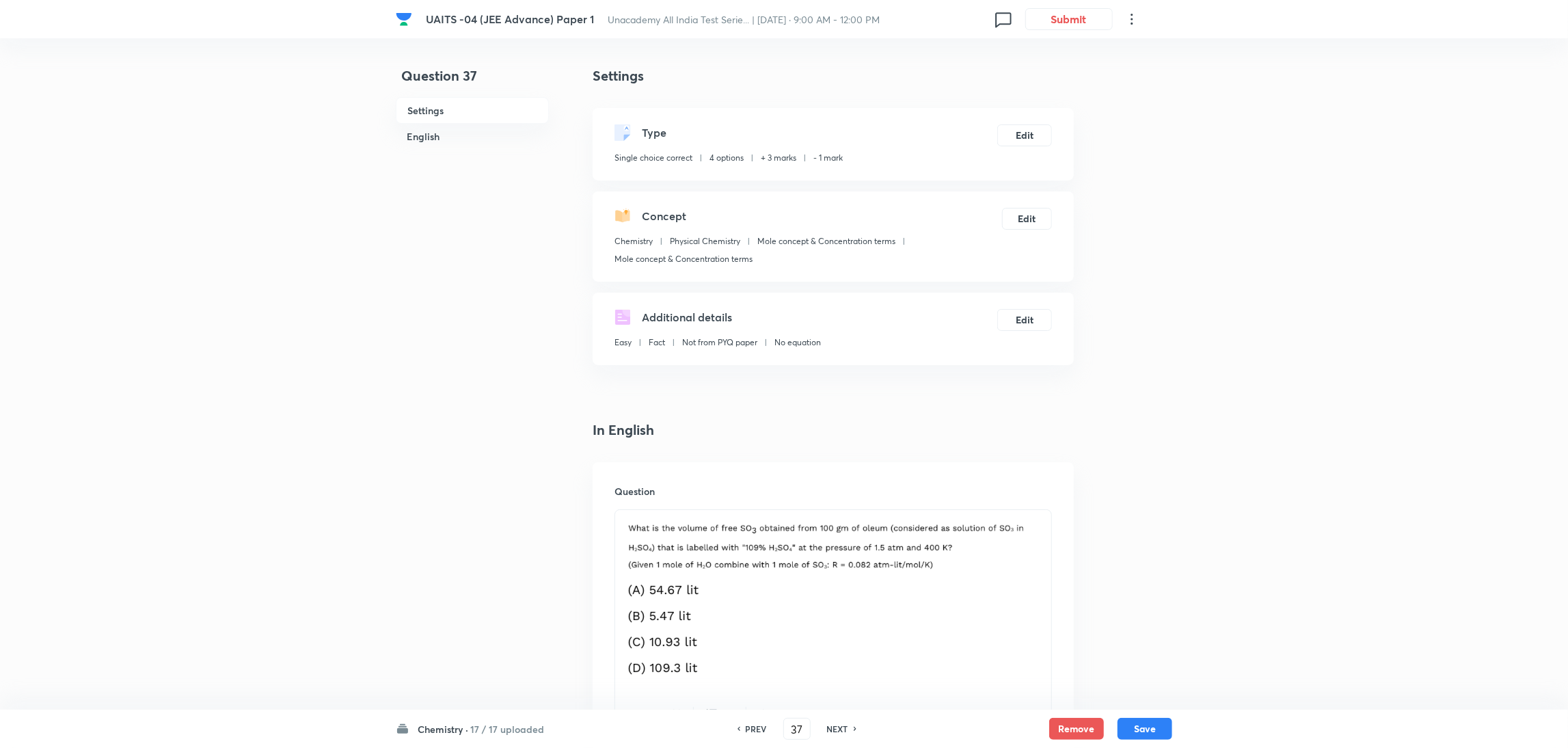
click at [836, 727] on h6 "NEXT" at bounding box center [838, 729] width 21 height 12
type input "38"
checkbox input "false"
checkbox input "true"
click at [836, 727] on h6 "NEXT" at bounding box center [838, 729] width 21 height 12
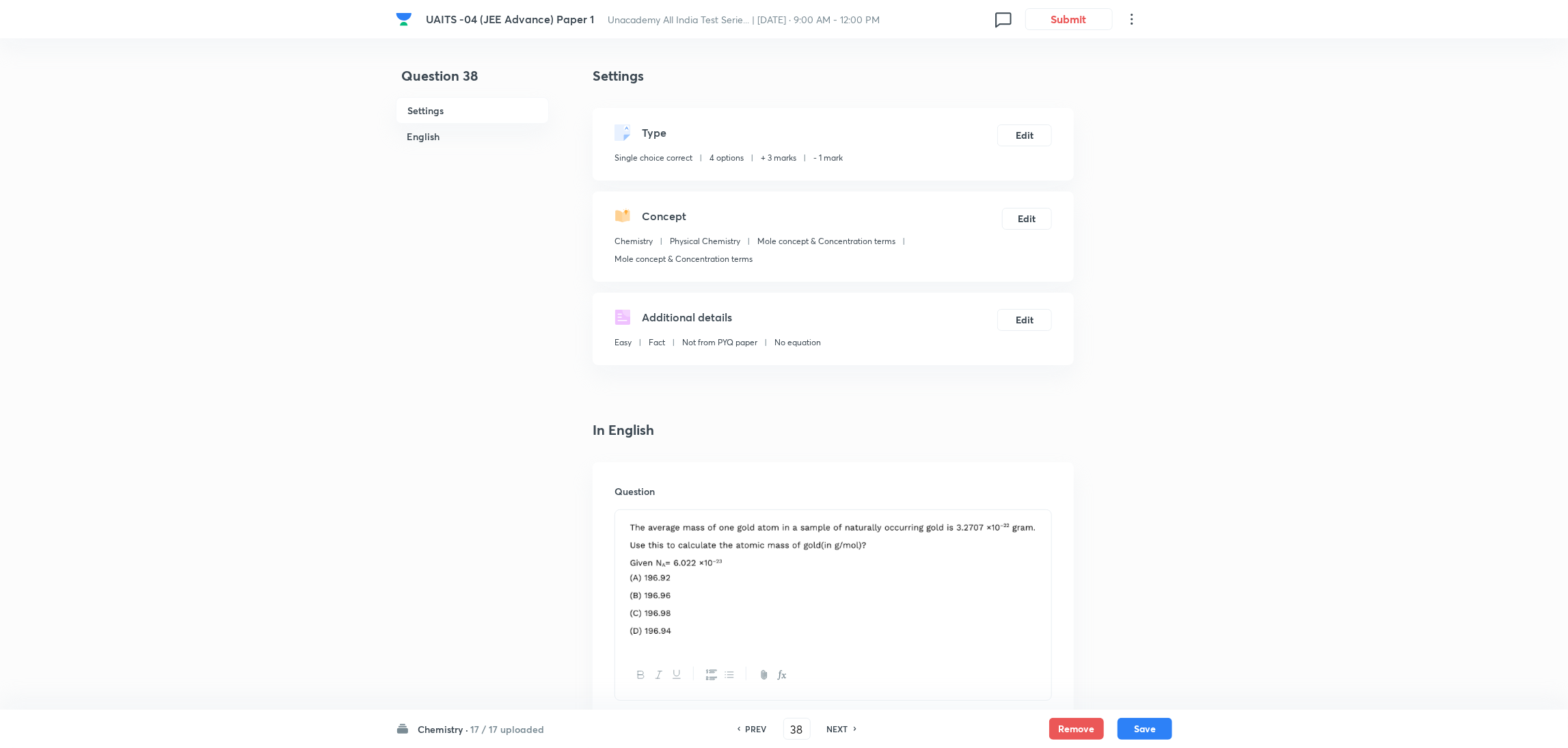
type input "39"
checkbox input "true"
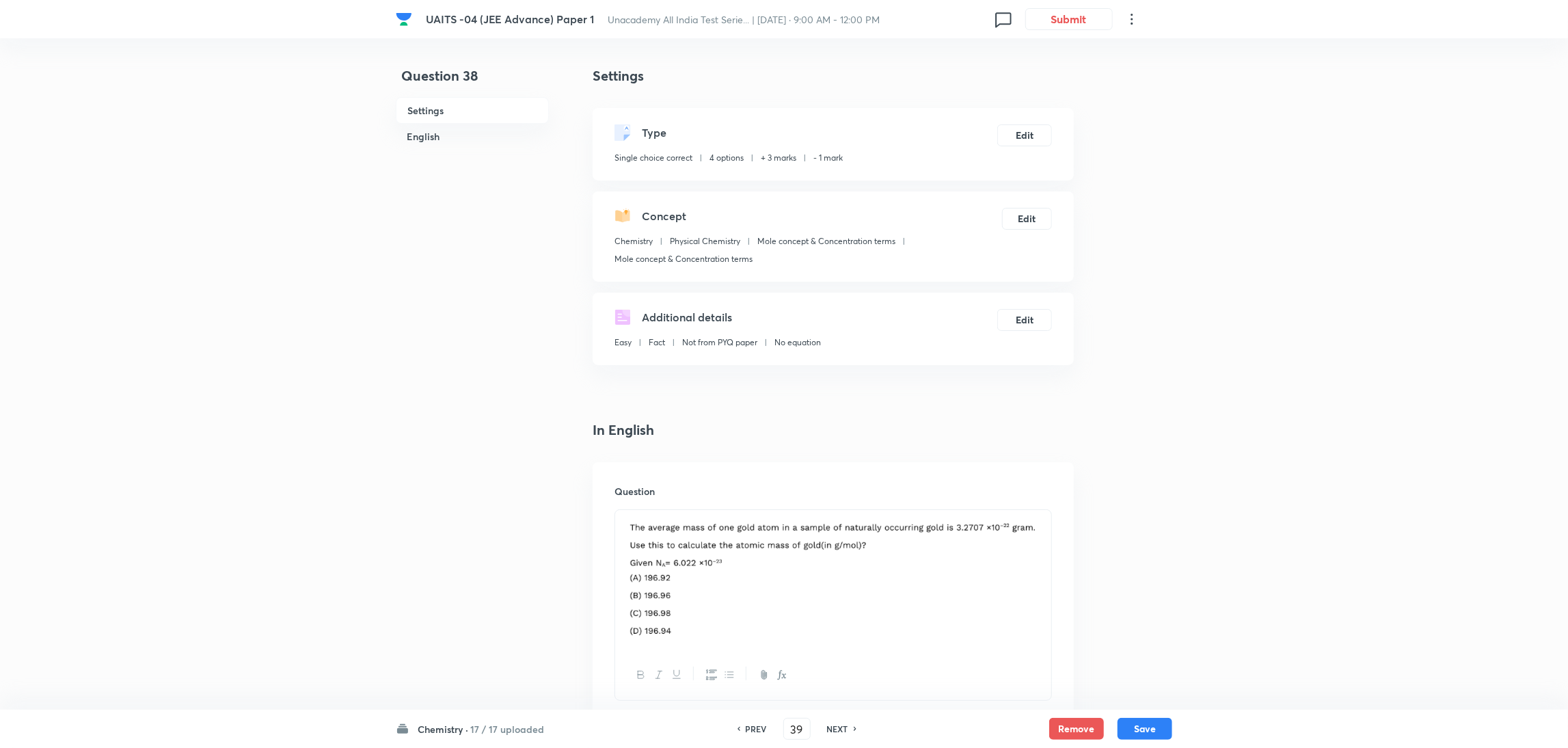
checkbox input "false"
checkbox input "true"
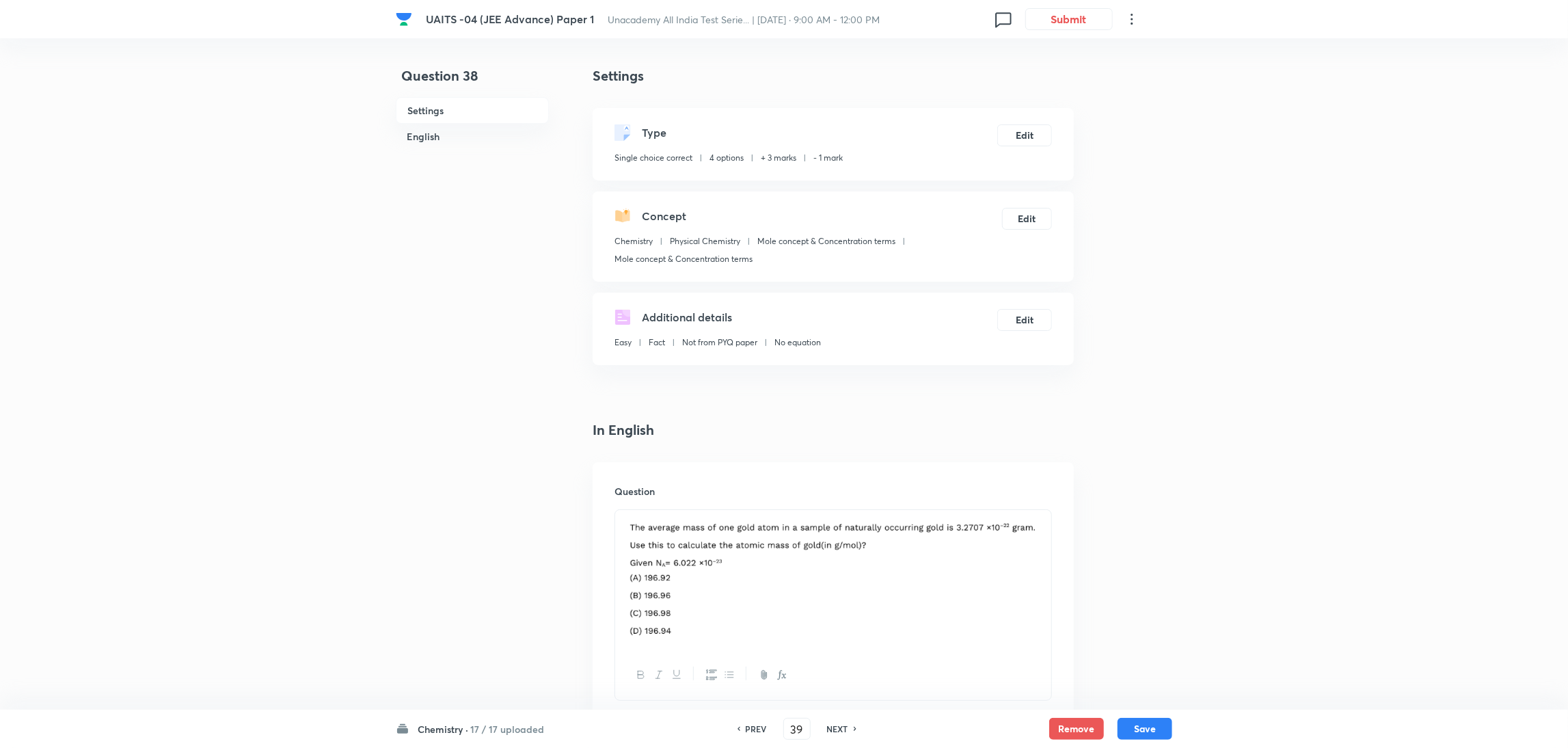
checkbox input "true"
click at [836, 727] on h6 "NEXT" at bounding box center [838, 729] width 21 height 12
type input "40"
checkbox input "true"
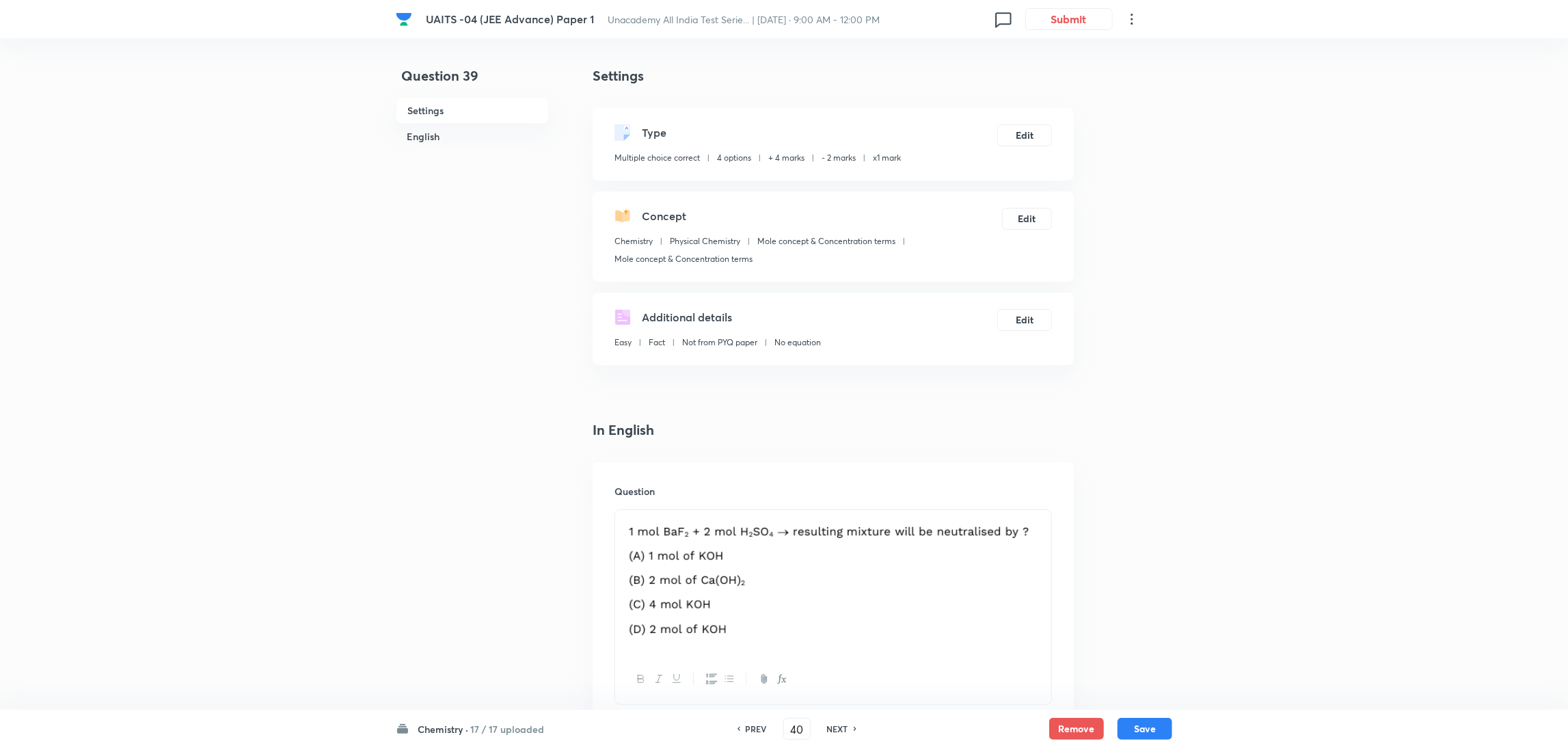
checkbox input "false"
checkbox input "true"
click at [836, 727] on h6 "NEXT" at bounding box center [838, 729] width 21 height 12
type input "41"
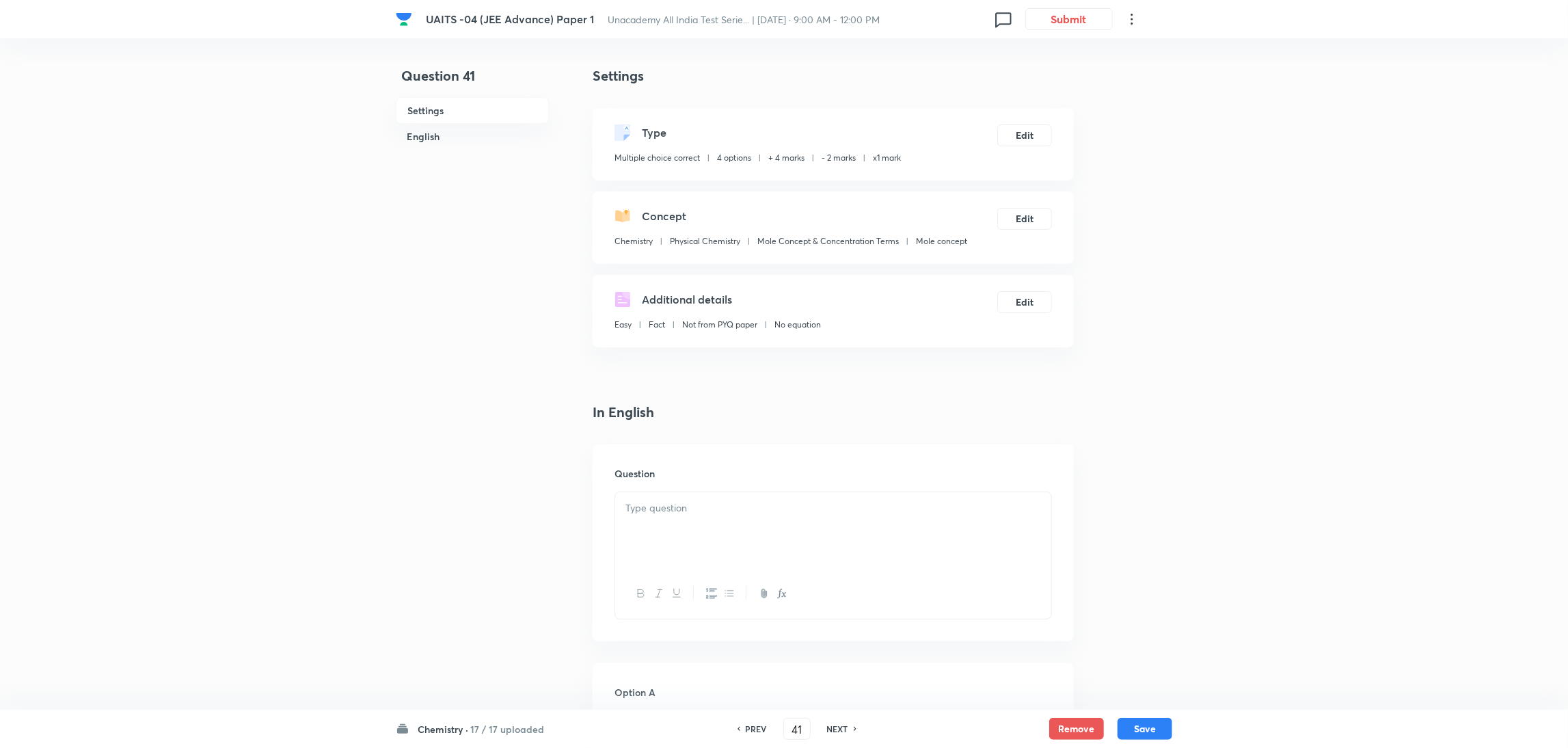
checkbox input "false"
checkbox input "true"
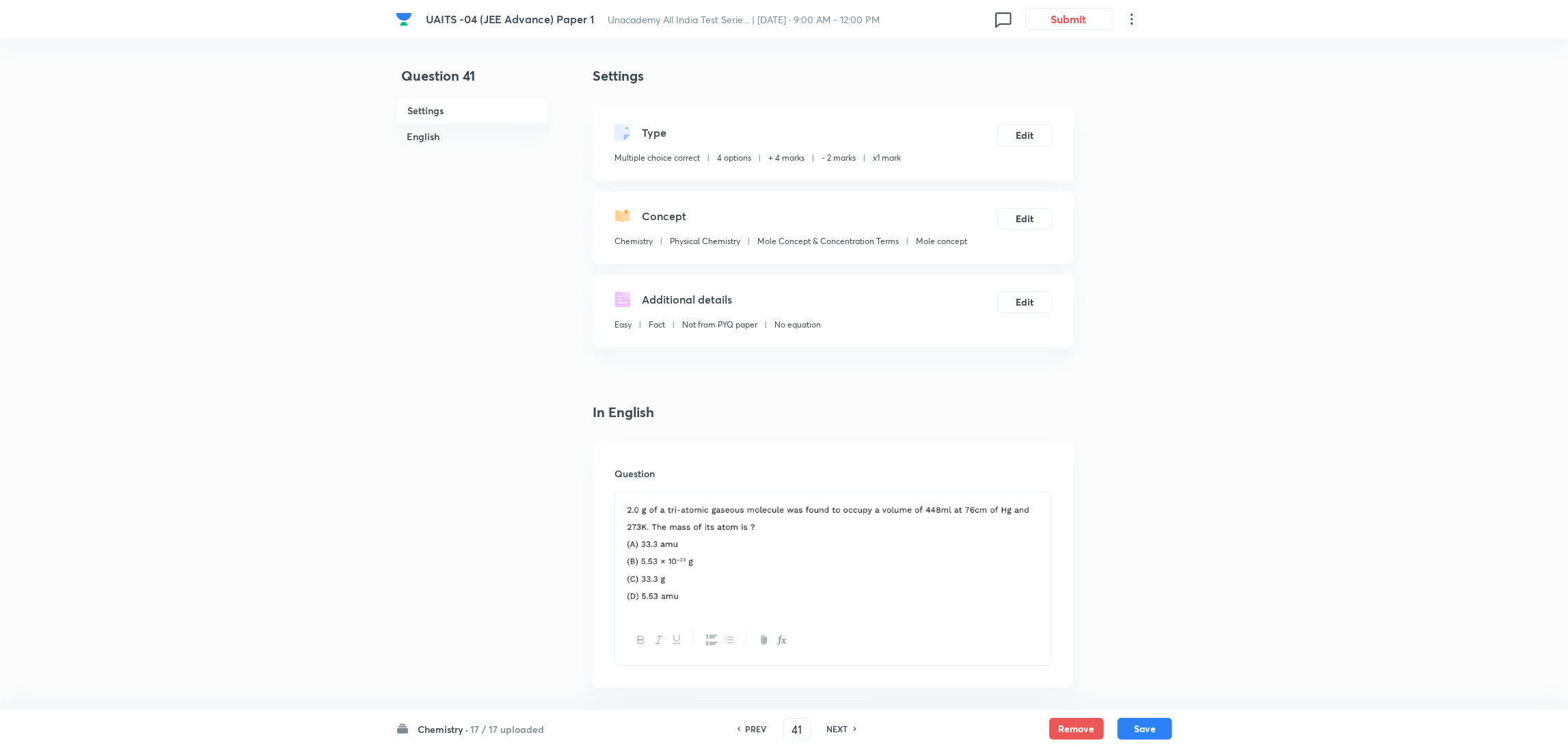
click at [836, 727] on h6 "NEXT" at bounding box center [838, 729] width 21 height 12
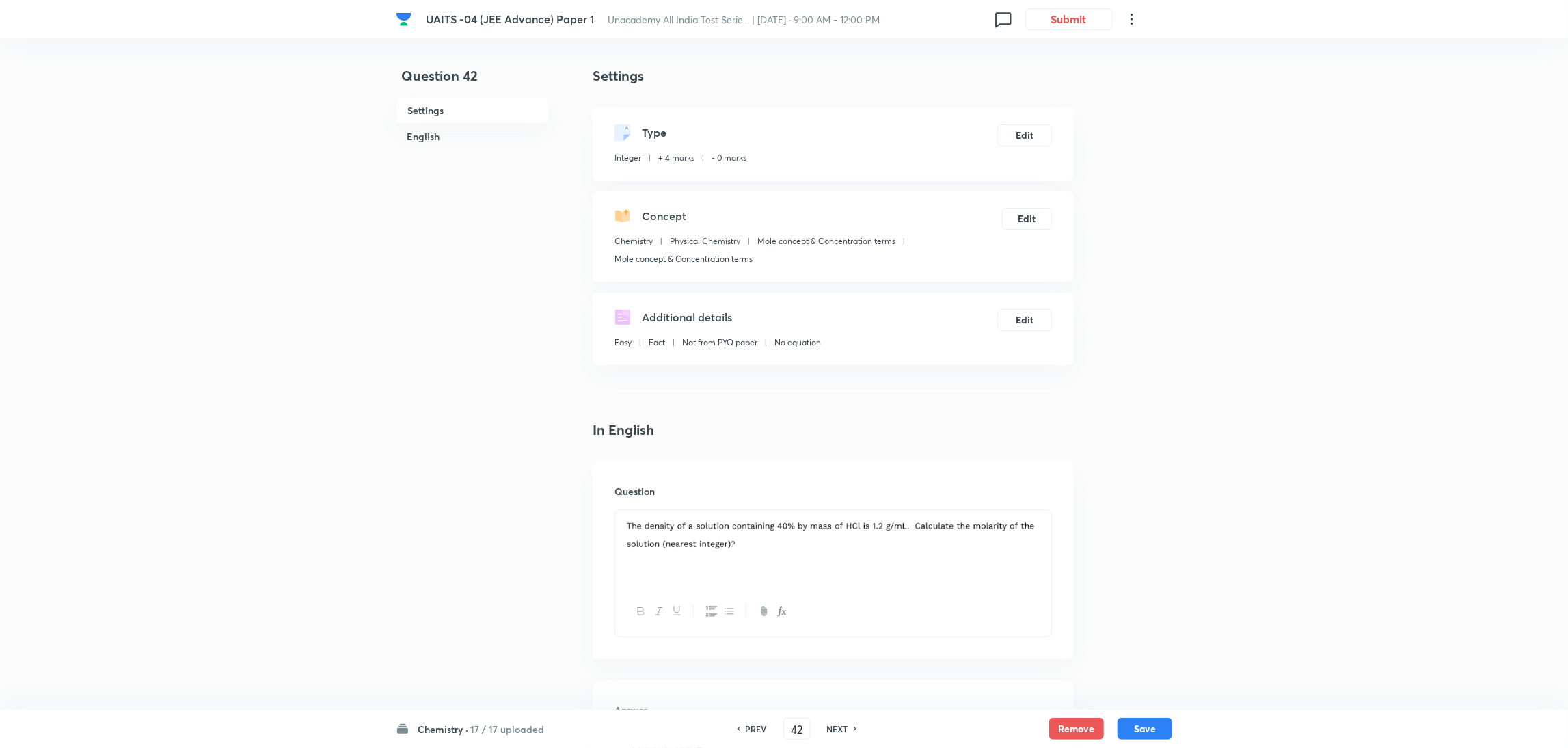
click at [836, 727] on h6 "NEXT" at bounding box center [838, 729] width 21 height 12
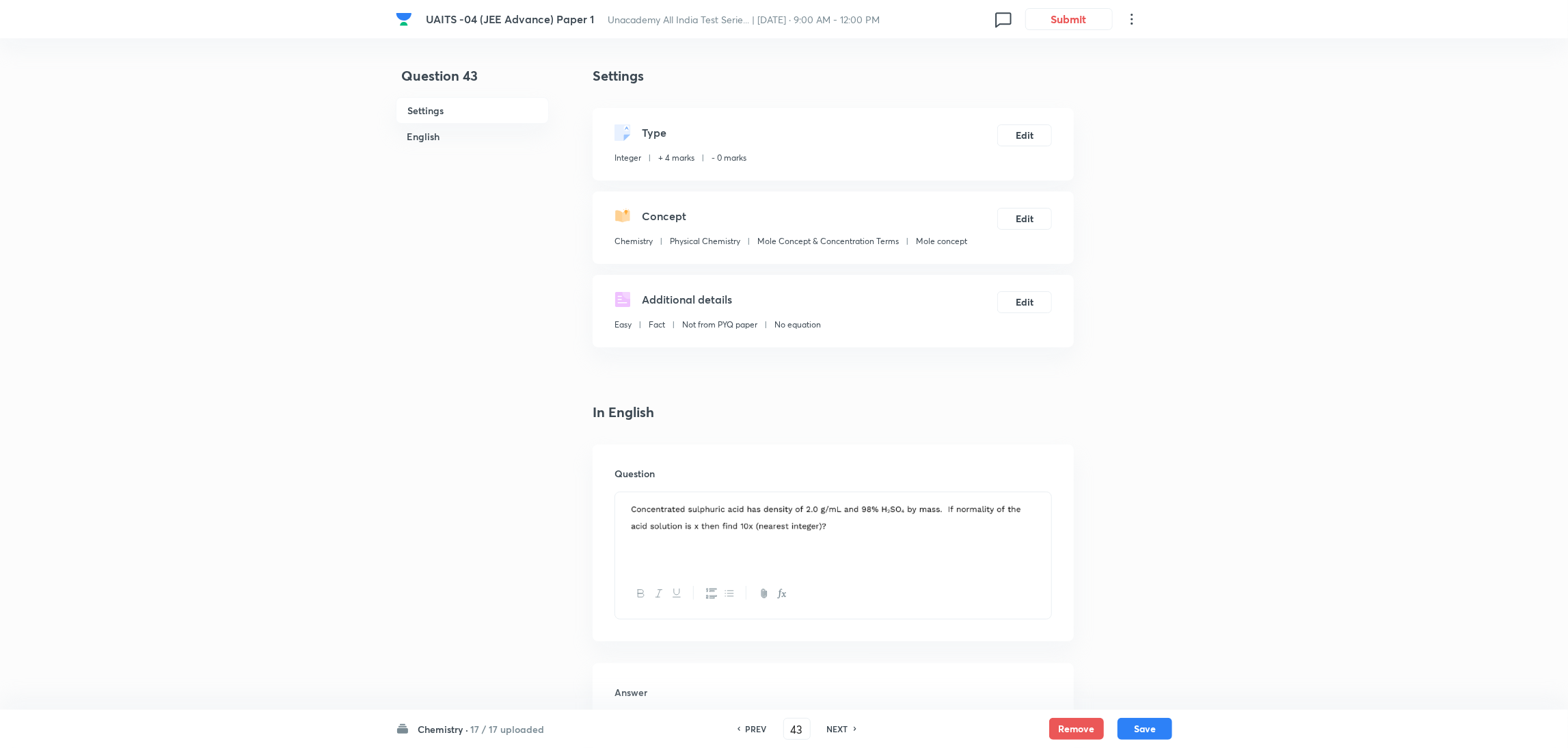
click at [836, 727] on h6 "NEXT" at bounding box center [838, 729] width 21 height 12
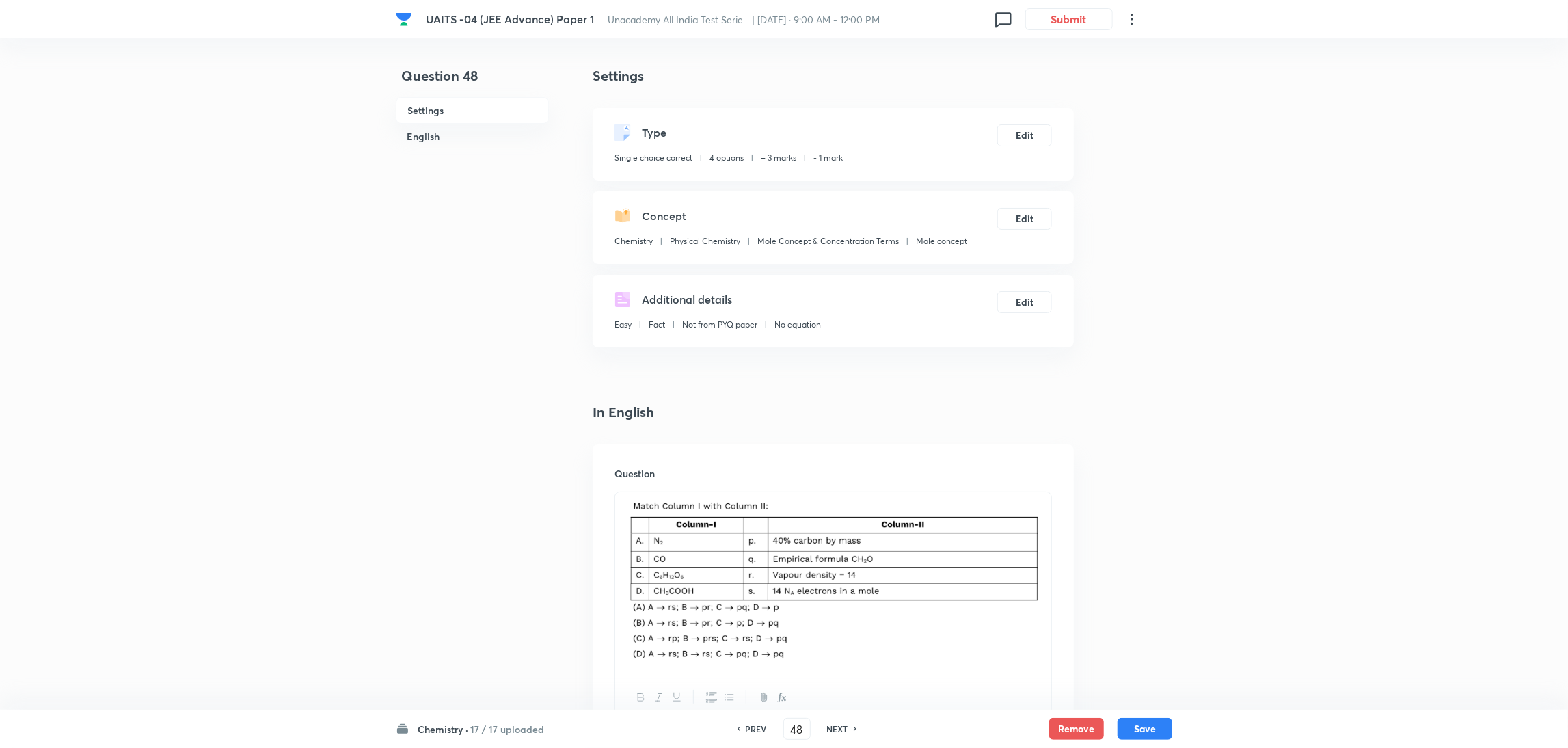
click at [836, 727] on h6 "NEXT" at bounding box center [838, 729] width 21 height 12
type input "49"
checkbox input "false"
checkbox input "true"
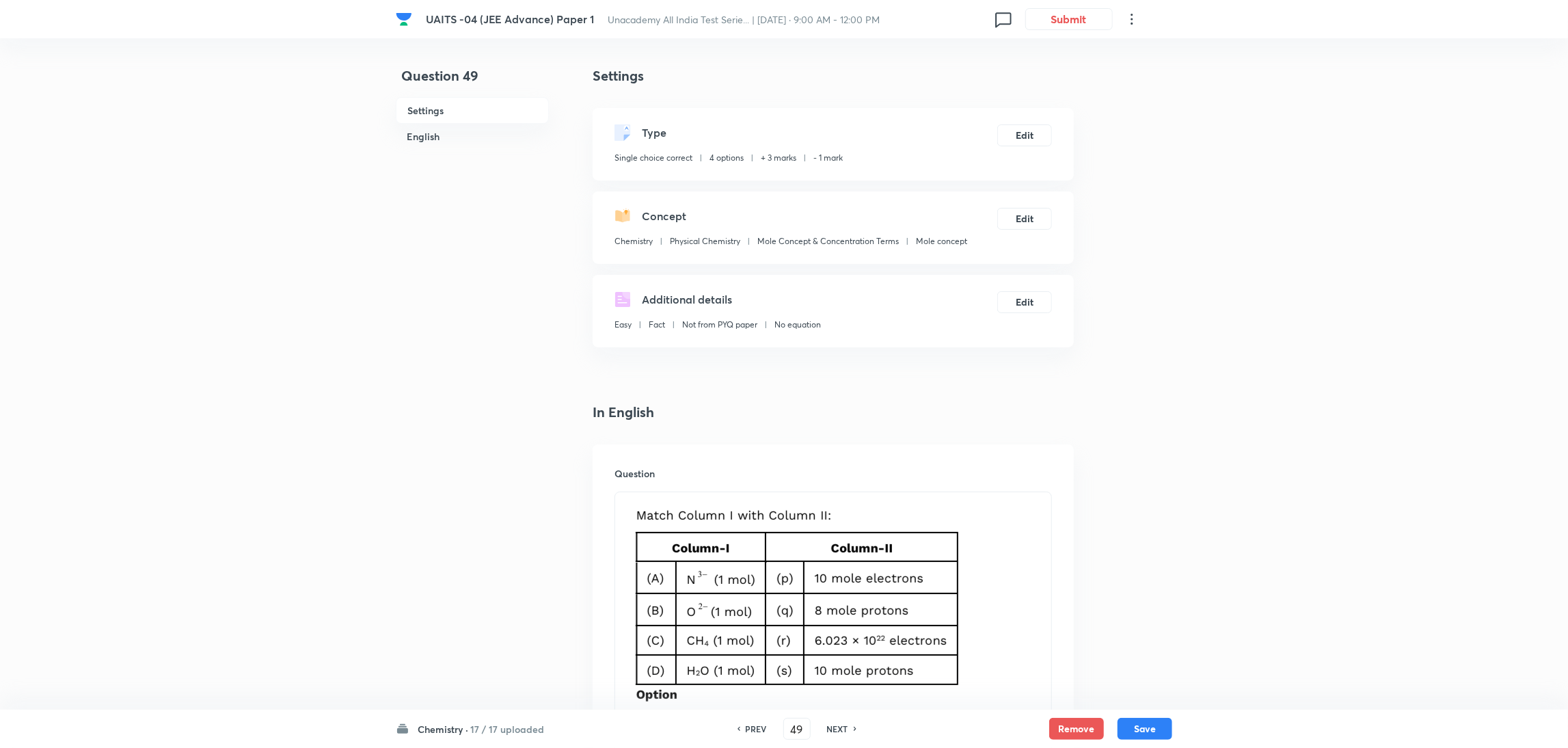
click at [836, 727] on h6 "NEXT" at bounding box center [838, 729] width 21 height 12
type input "50"
checkbox input "true"
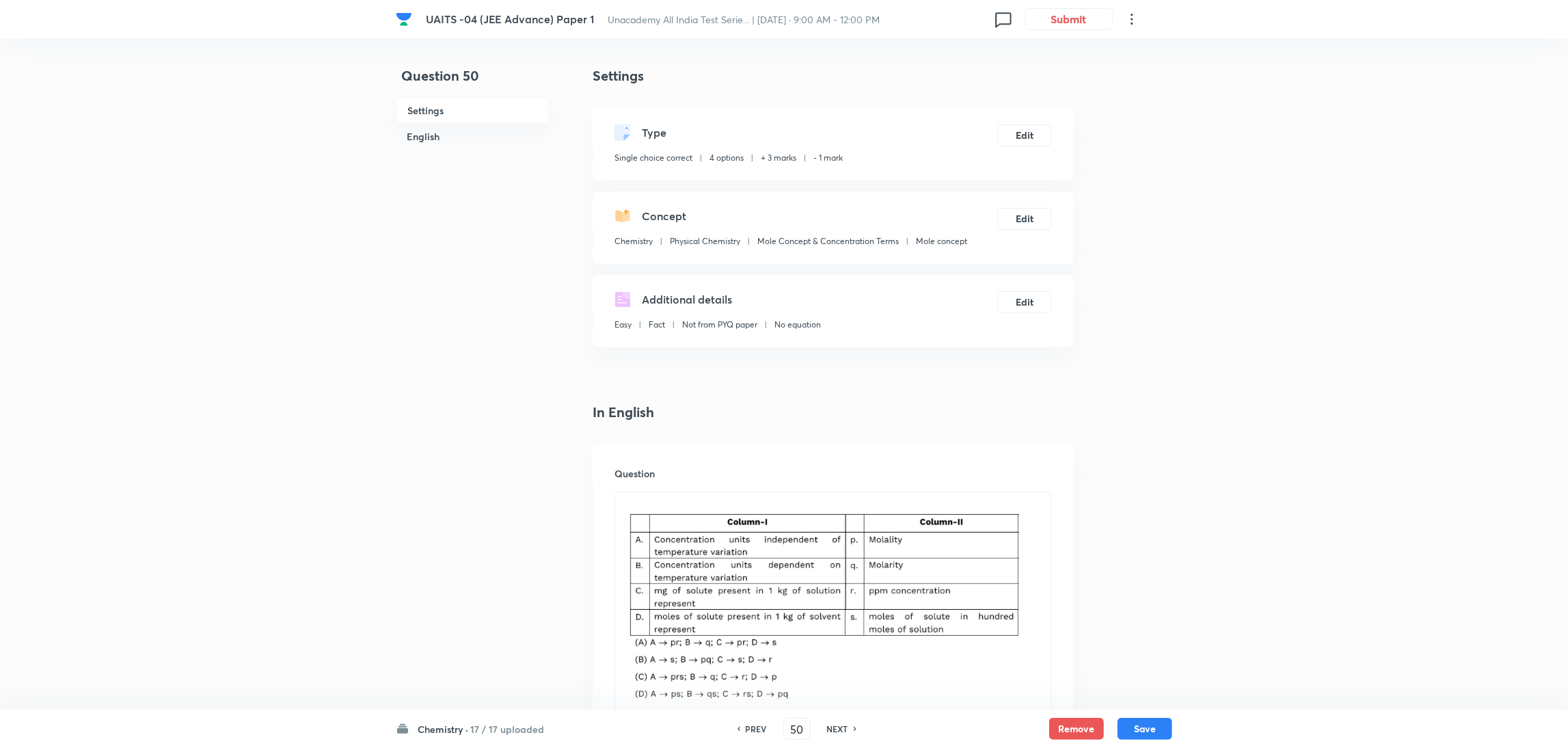
click at [836, 727] on h6 "NEXT" at bounding box center [838, 729] width 21 height 12
type input "51"
checkbox input "false"
checkbox input "true"
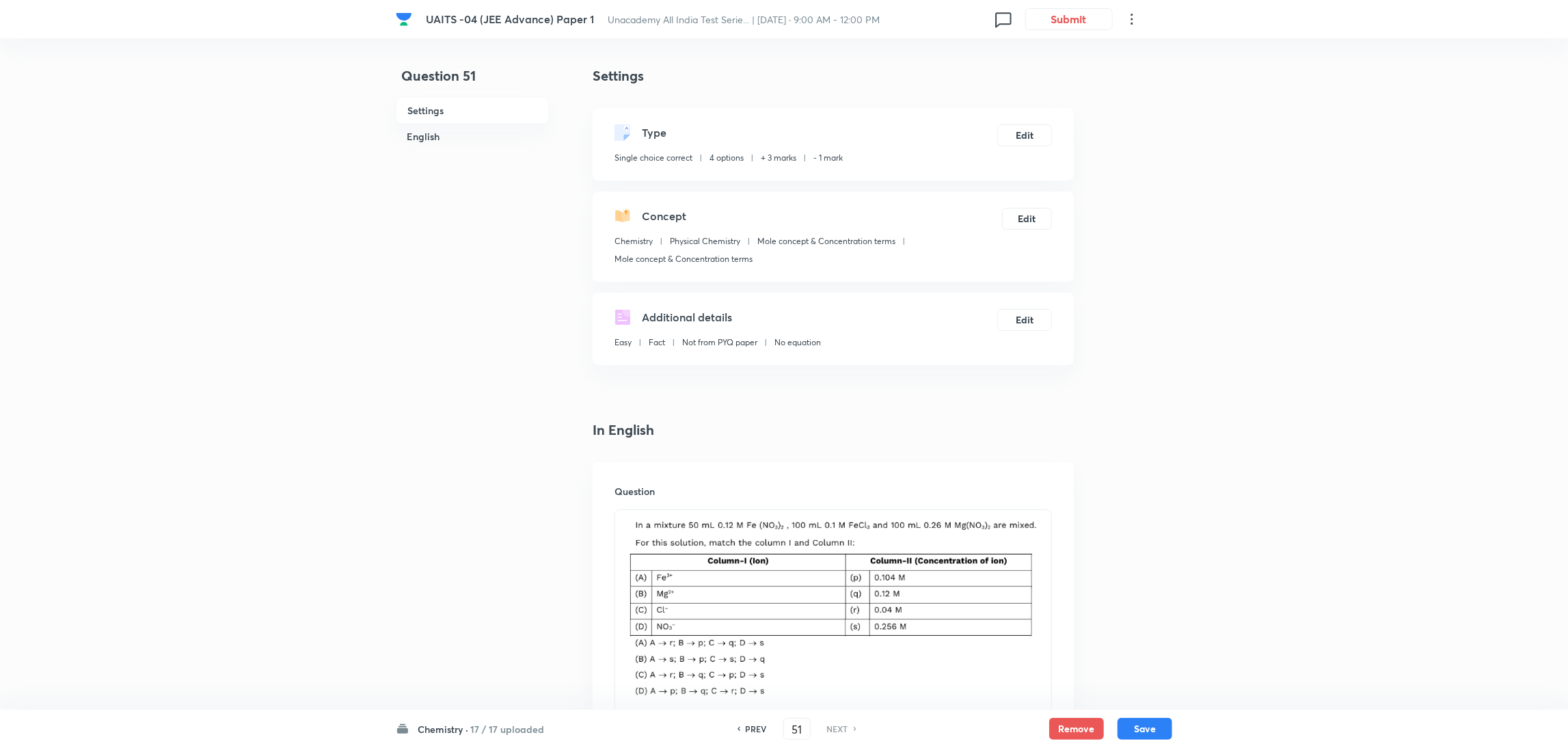
click at [836, 727] on h6 "NEXT" at bounding box center [838, 729] width 21 height 12
